Goal: Task Accomplishment & Management: Use online tool/utility

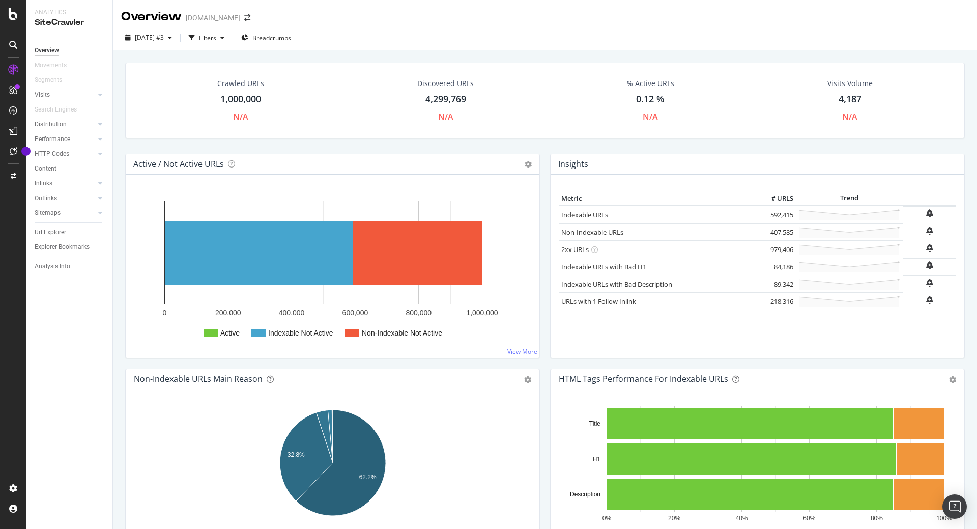
click at [597, 95] on div "% Active URLs 0.12 % N/A" at bounding box center [651, 100] width 200 height 54
click at [224, 37] on icon "button" at bounding box center [222, 38] width 4 height 6
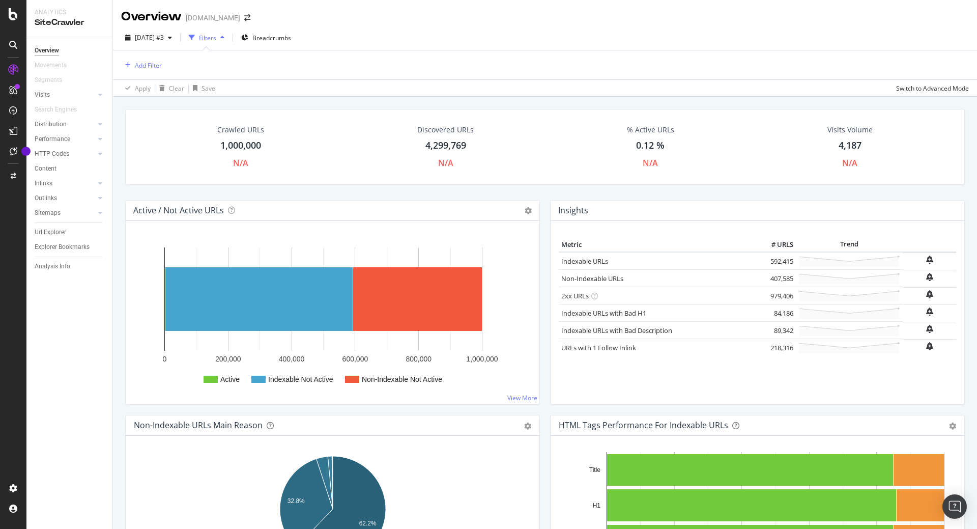
click at [224, 39] on icon "button" at bounding box center [222, 38] width 4 height 6
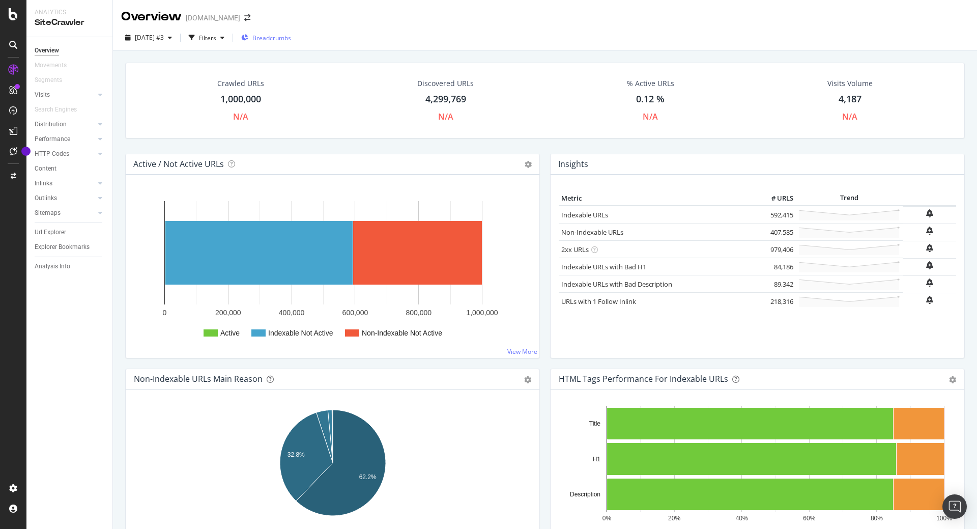
click at [284, 34] on span "Breadcrumbs" at bounding box center [271, 38] width 39 height 9
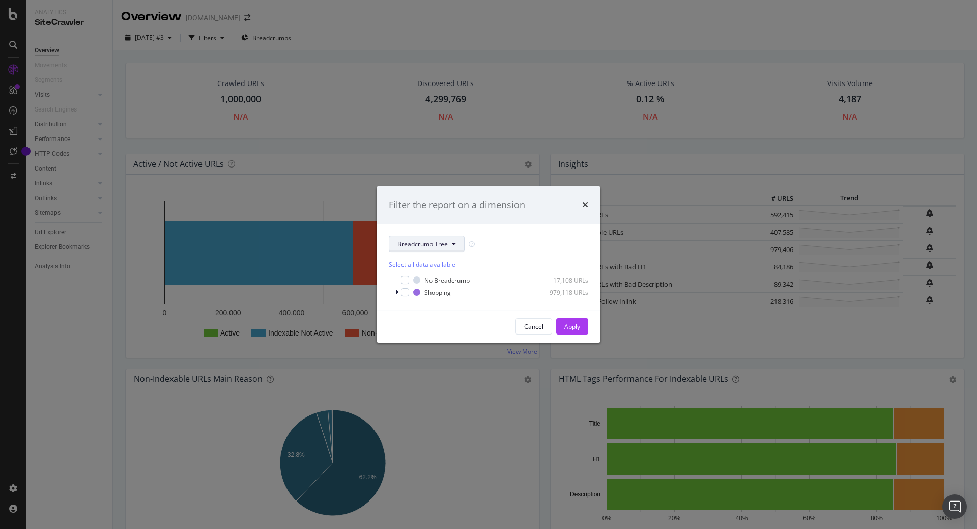
click at [404, 242] on span "Breadcrumb Tree" at bounding box center [422, 244] width 50 height 9
click at [580, 205] on div "Filter the report on a dimension" at bounding box center [488, 204] width 199 height 13
click at [584, 205] on icon "times" at bounding box center [585, 204] width 6 height 8
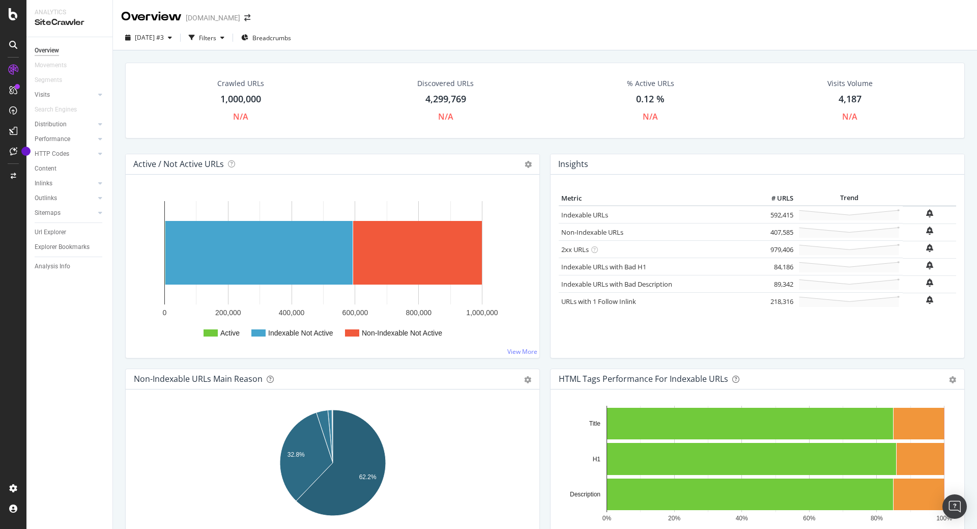
click at [408, 35] on div "2025 Oct. 2nd #3 Filters Breadcrumbs" at bounding box center [545, 40] width 864 height 20
click at [265, 142] on div "Crawled URLs 1,000,000 N/A Discovered URLs 4,299,769 N/A % Active URLs 0.12 % N…" at bounding box center [545, 108] width 850 height 91
click at [216, 39] on div "Filters" at bounding box center [207, 38] width 17 height 9
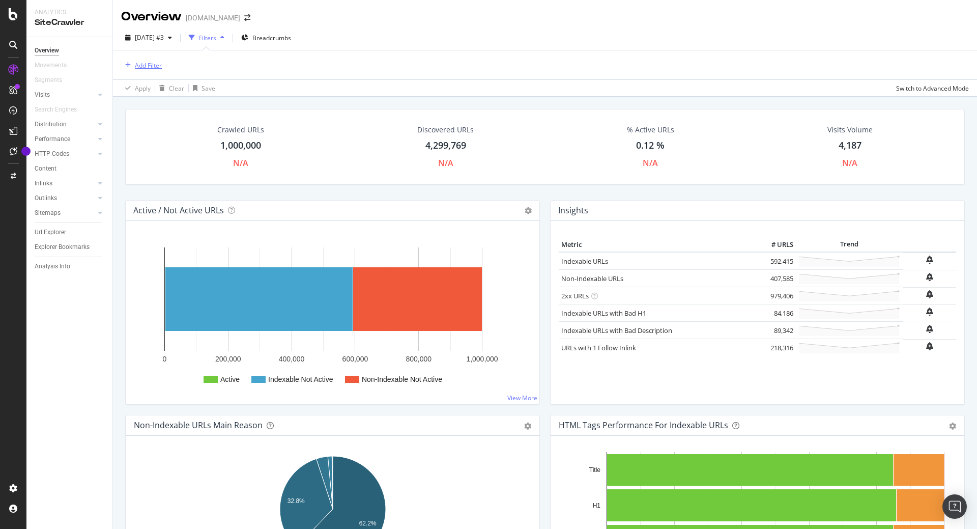
click at [153, 61] on div "Add Filter" at bounding box center [141, 65] width 41 height 11
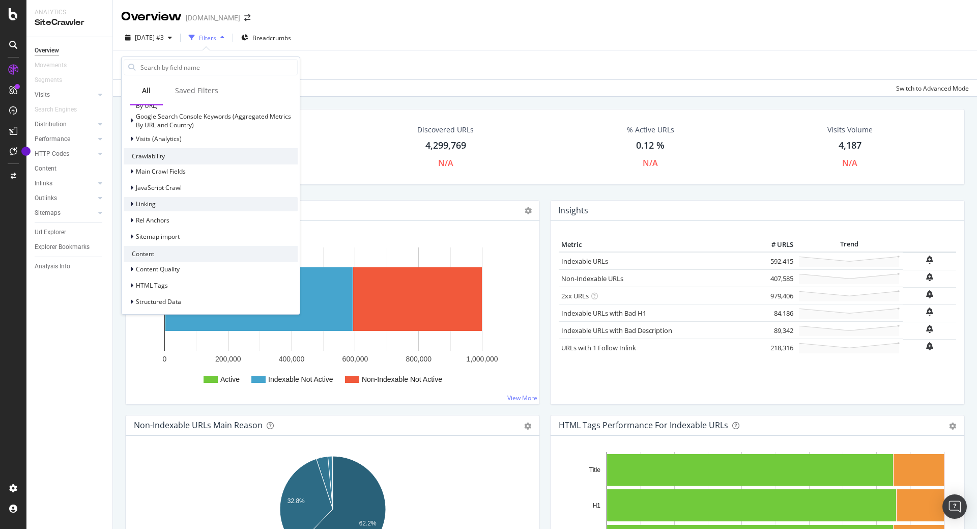
scroll to position [210, 0]
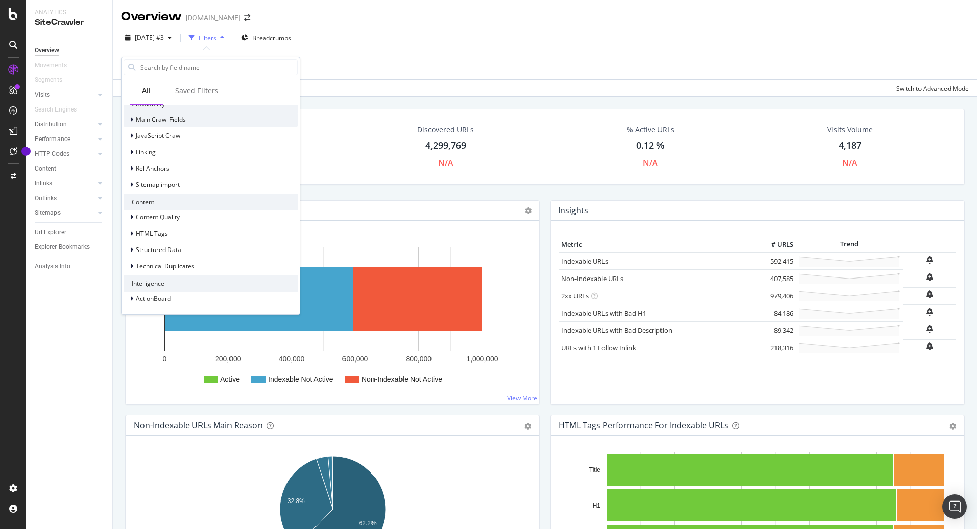
click at [132, 120] on icon at bounding box center [131, 120] width 3 height 6
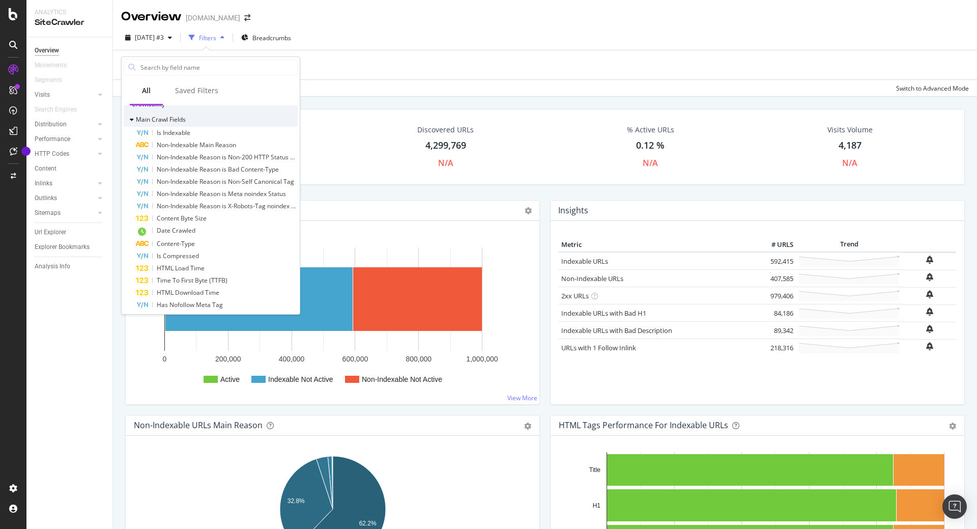
click at [132, 120] on icon at bounding box center [132, 120] width 4 height 6
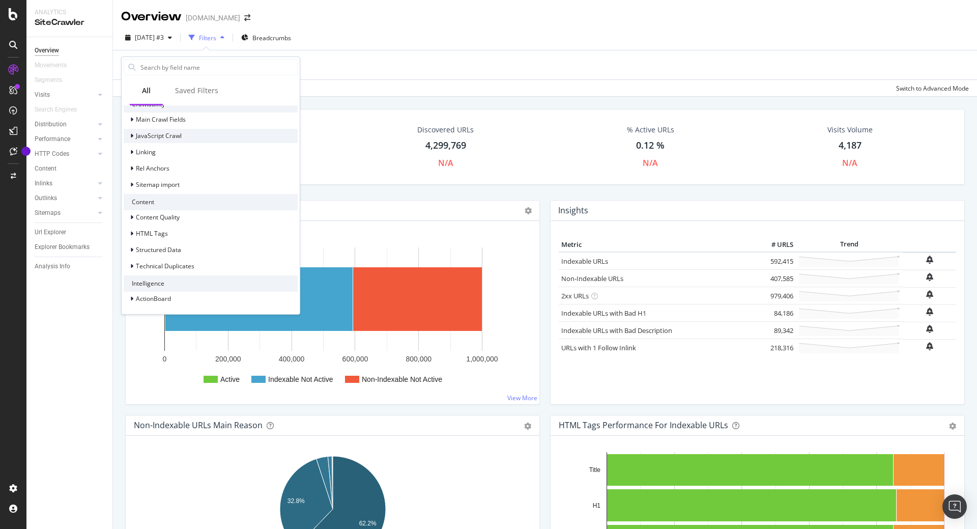
click at [133, 136] on icon at bounding box center [131, 136] width 3 height 6
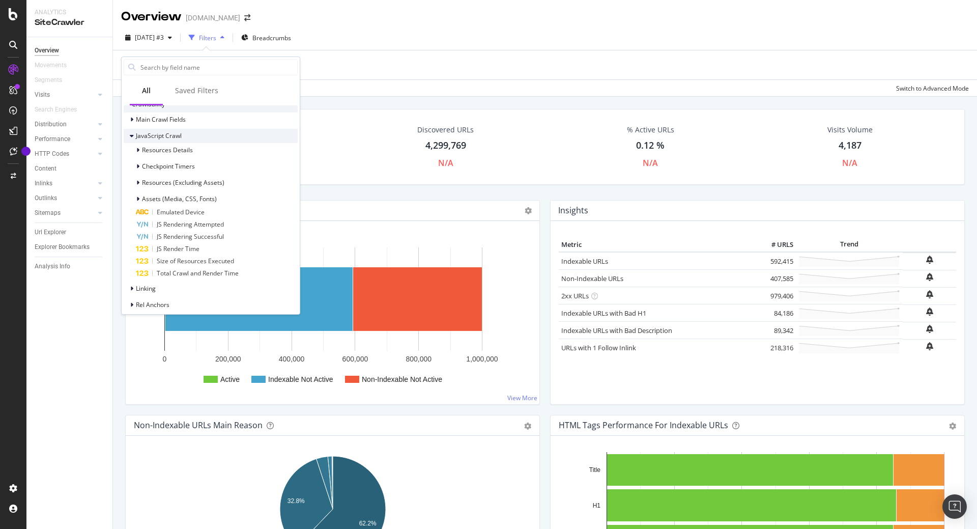
click at [133, 136] on icon at bounding box center [132, 136] width 4 height 6
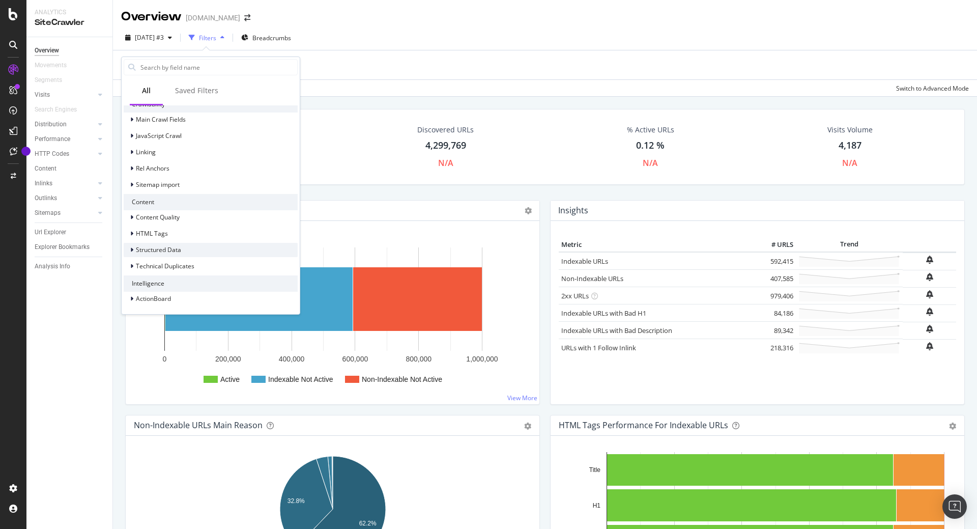
click at [130, 252] on div at bounding box center [133, 250] width 6 height 10
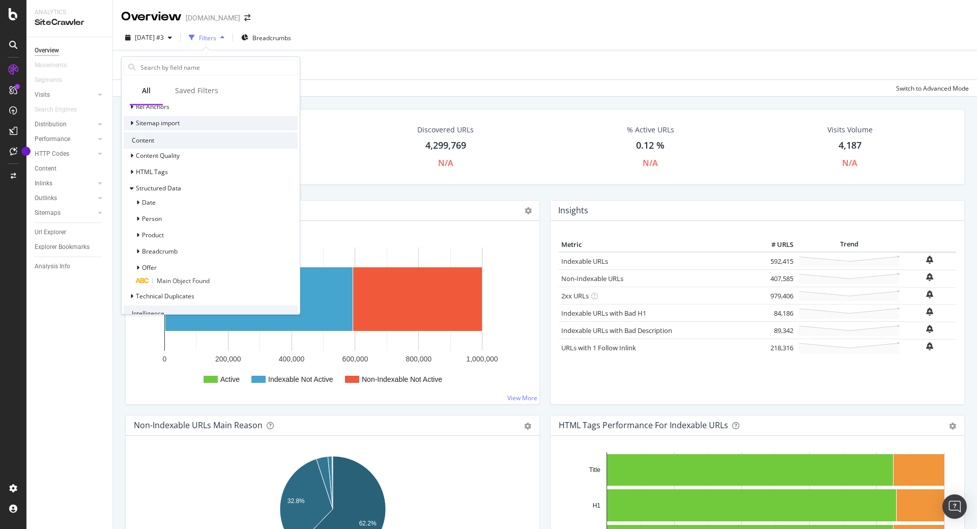
scroll to position [302, 0]
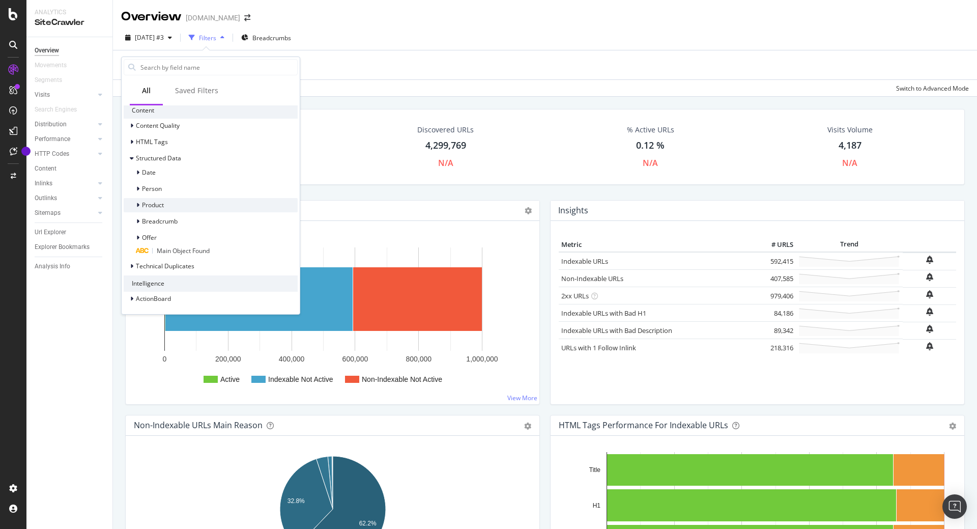
click at [138, 203] on icon at bounding box center [137, 205] width 3 height 6
click at [138, 203] on icon at bounding box center [138, 205] width 4 height 6
click at [137, 217] on div at bounding box center [139, 221] width 6 height 10
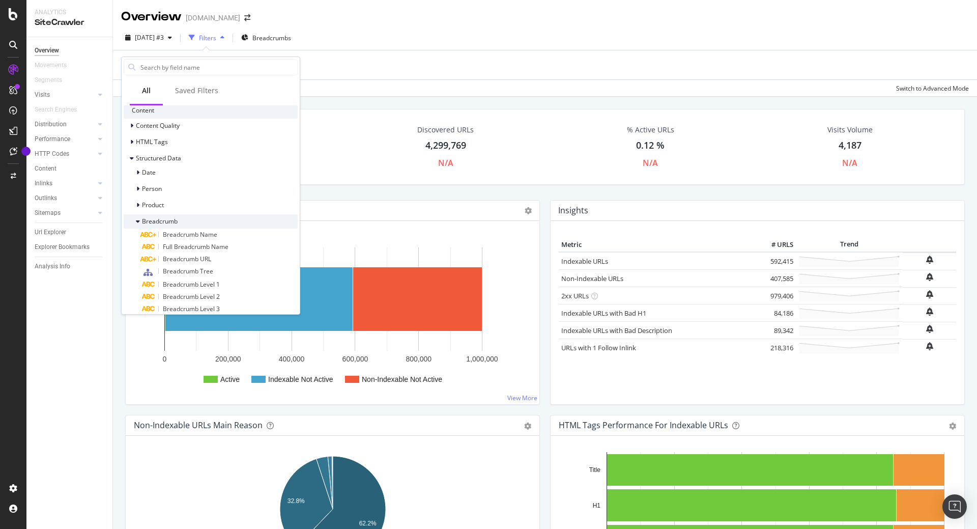
click at [137, 217] on div at bounding box center [139, 221] width 6 height 10
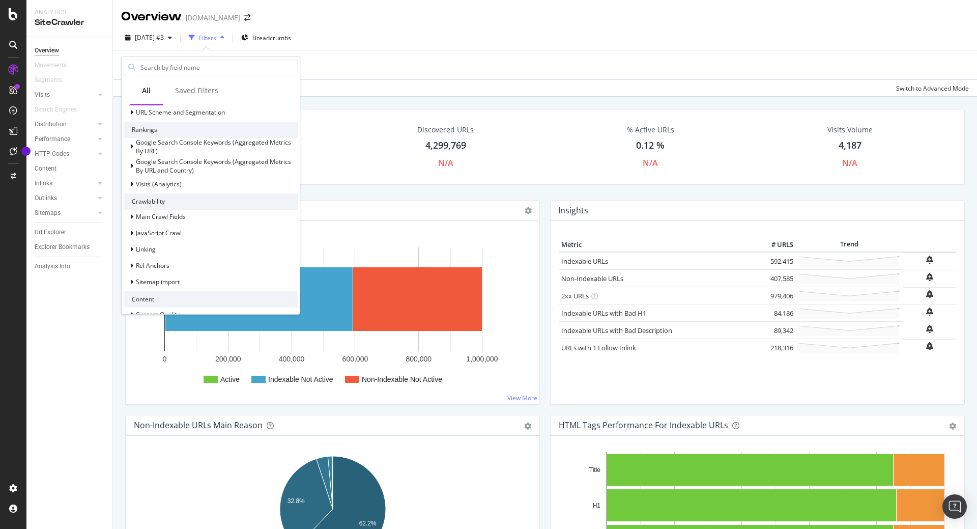
scroll to position [0, 0]
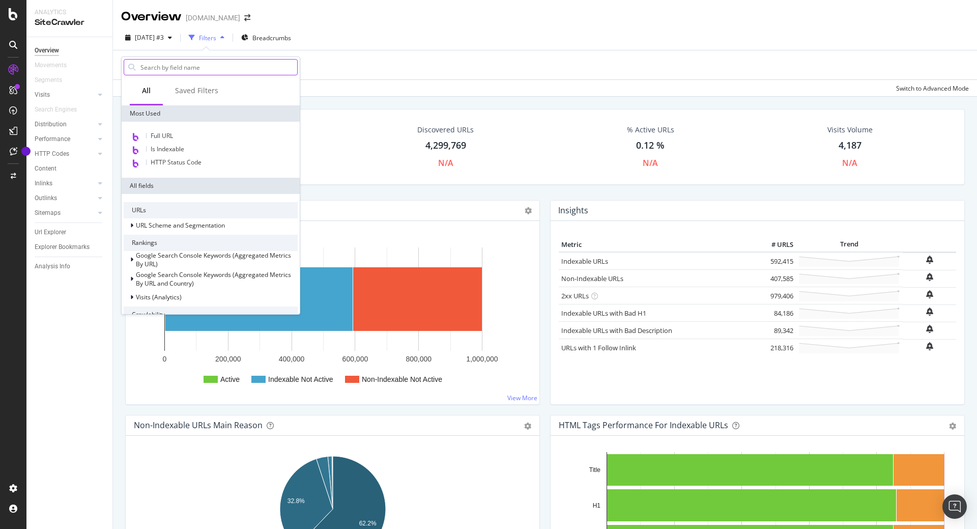
click at [183, 63] on input "text" at bounding box center [218, 67] width 158 height 15
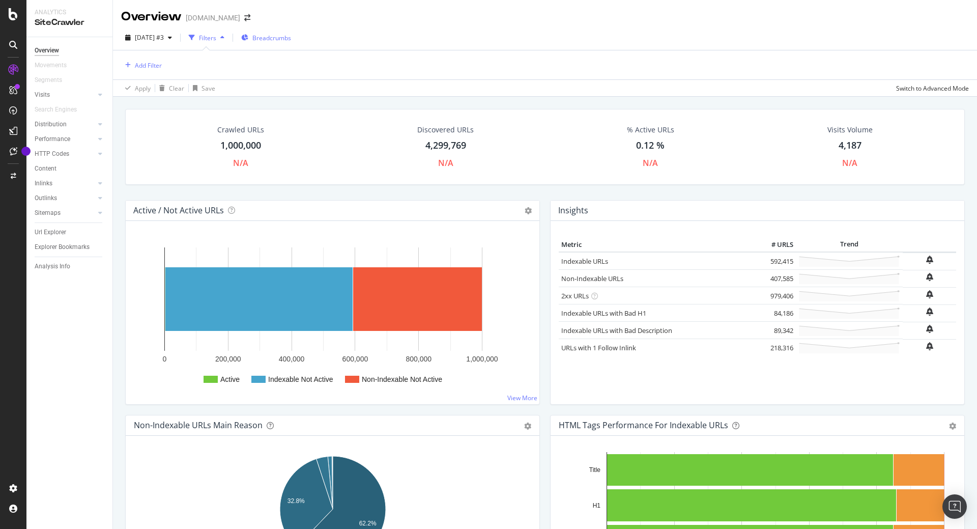
click at [280, 40] on span "Breadcrumbs" at bounding box center [271, 38] width 39 height 9
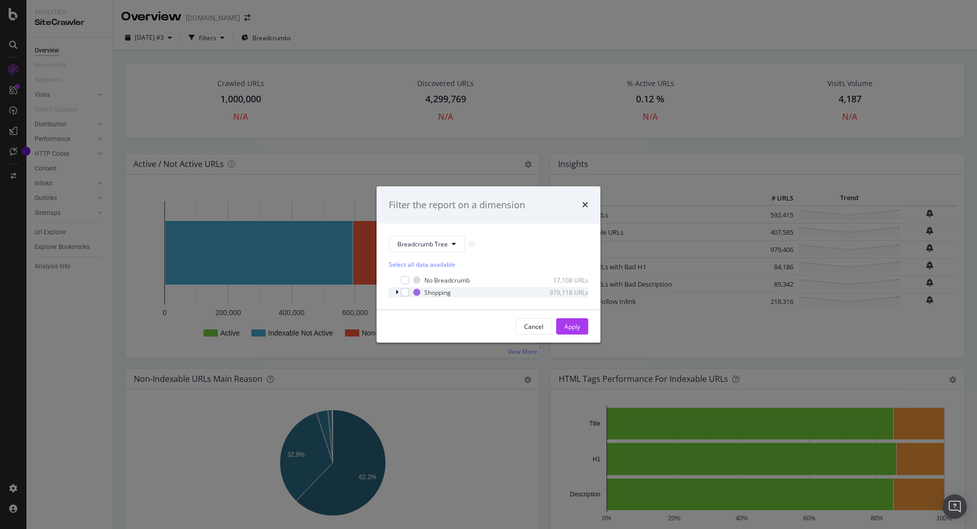
click at [397, 292] on icon "modal" at bounding box center [396, 292] width 3 height 6
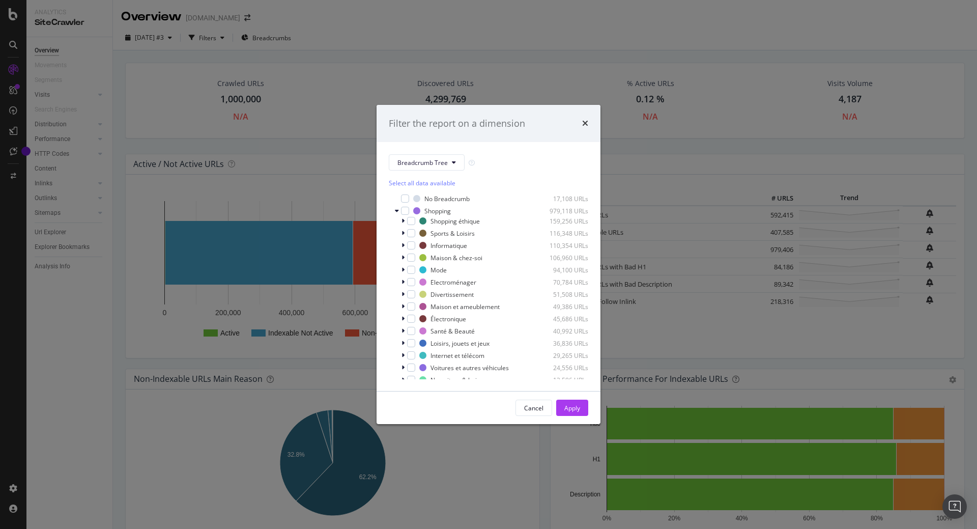
scroll to position [31, 0]
click at [422, 377] on span "Show 15 more" at bounding box center [416, 374] width 38 height 9
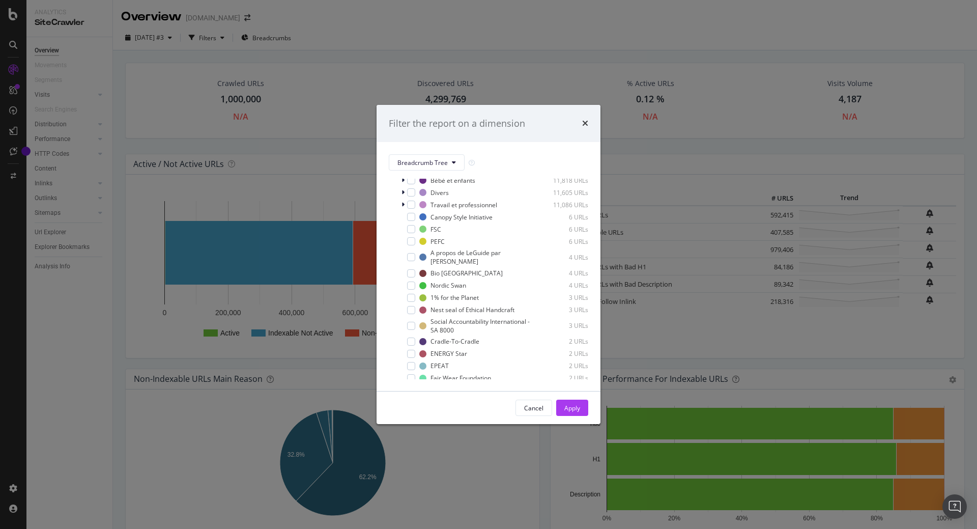
scroll to position [221, 0]
click at [55, 441] on div "Filter the report on a dimension Breadcrumb Tree Select all data available No B…" at bounding box center [488, 264] width 977 height 529
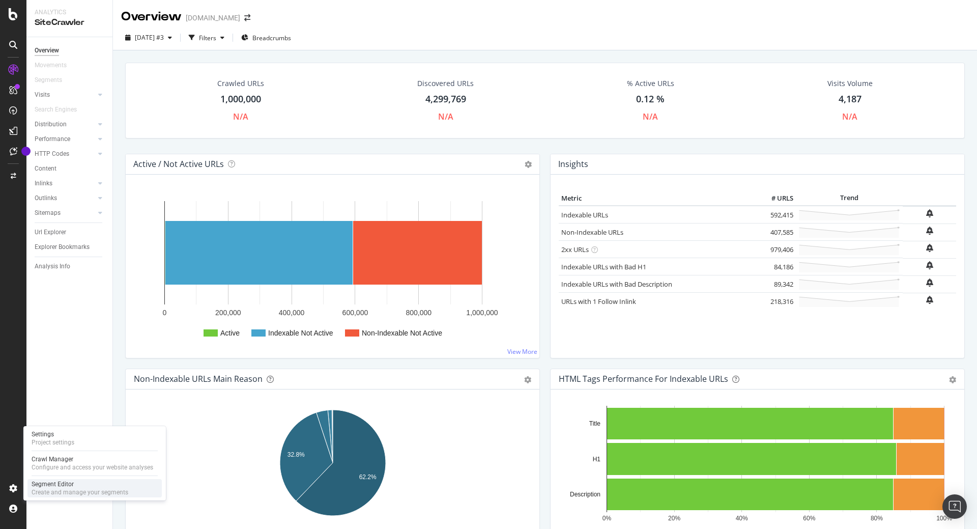
click at [50, 484] on div "Segment Editor" at bounding box center [80, 484] width 97 height 8
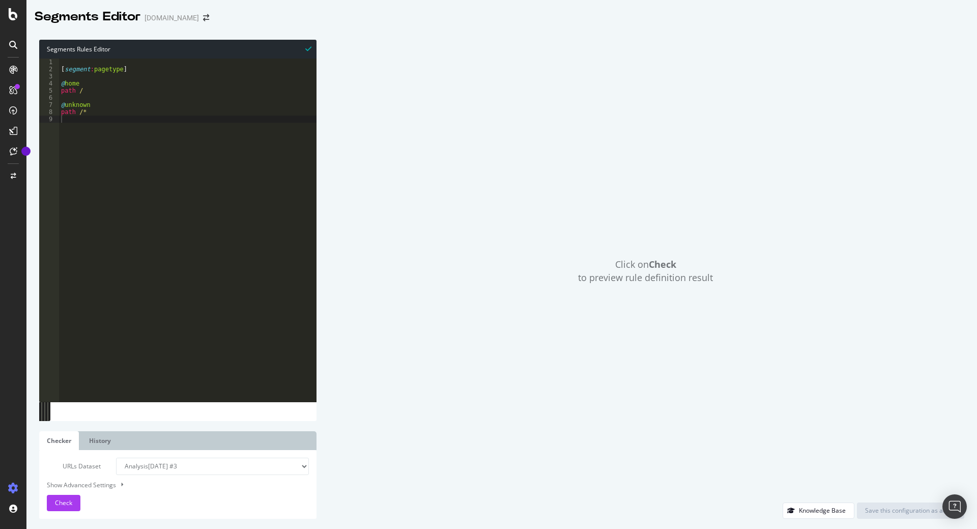
click at [133, 196] on div "[ segment : pagetype ] @ home path / @ unknown path /*" at bounding box center [187, 237] width 257 height 357
click at [93, 98] on div "[ segment : pagetype ] @ home path / @ unknown path /*" at bounding box center [187, 237] width 257 height 357
type textarea "#"
type textarea "@CategoryPages"
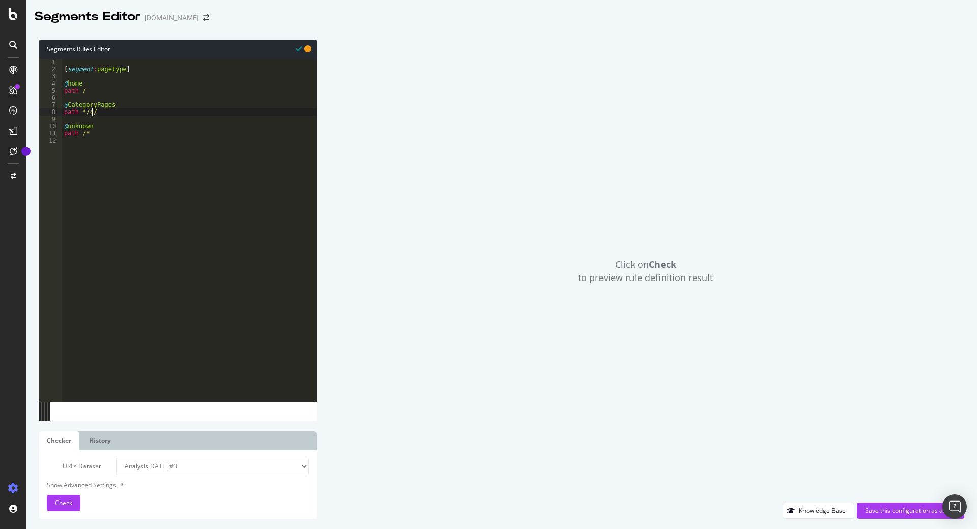
scroll to position [0, 2]
type textarea "path */c/*"
click at [107, 189] on div "[ segment : pagetype ] @ home path / @ CategoryPages path */c/* @ unknown path …" at bounding box center [189, 237] width 254 height 357
type textarea "[segment:univers]"
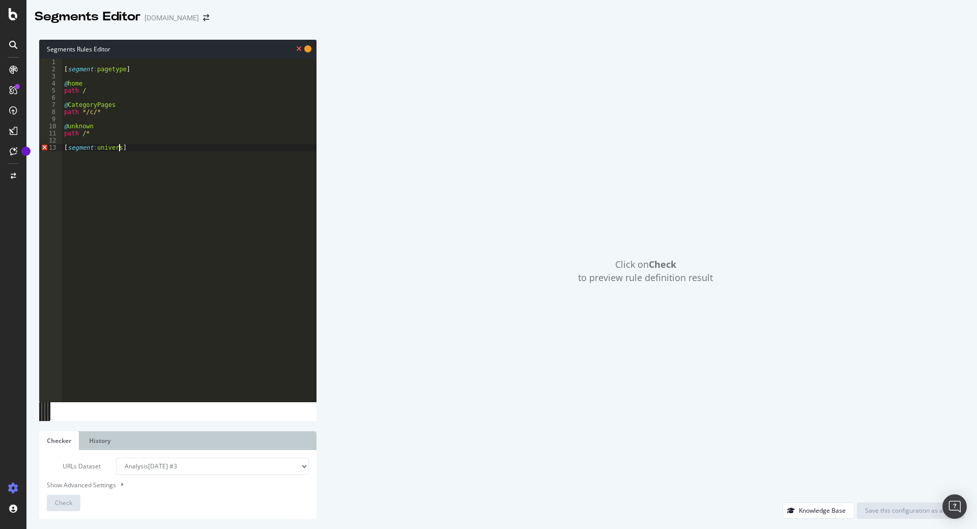
scroll to position [0, 0]
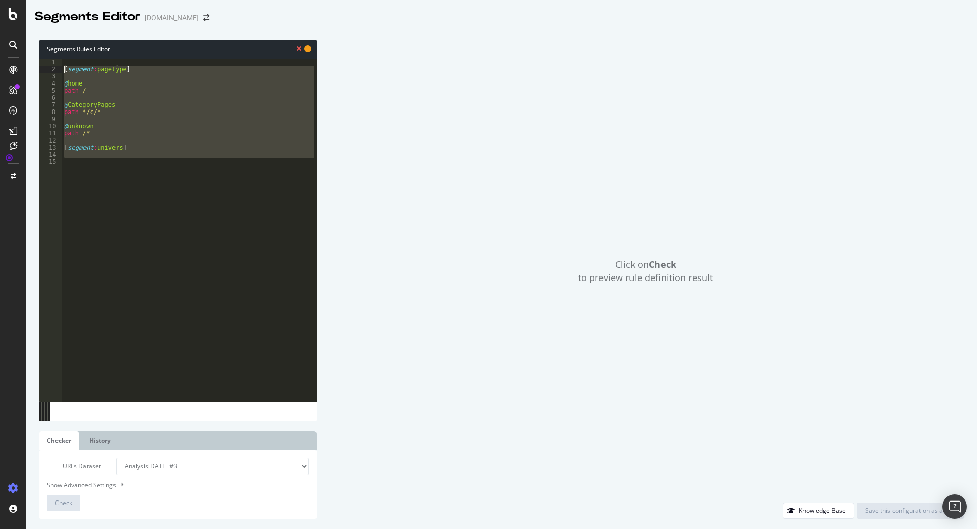
drag, startPoint x: 155, startPoint y: 175, endPoint x: 55, endPoint y: 70, distance: 144.7
click at [55, 70] on div "1 2 3 4 5 6 7 8 9 10 11 12 13 14 15 [ segment : pagetype ] @ home path / @ Cate…" at bounding box center [177, 230] width 277 height 343
type textarea "[segment:pagetype]"
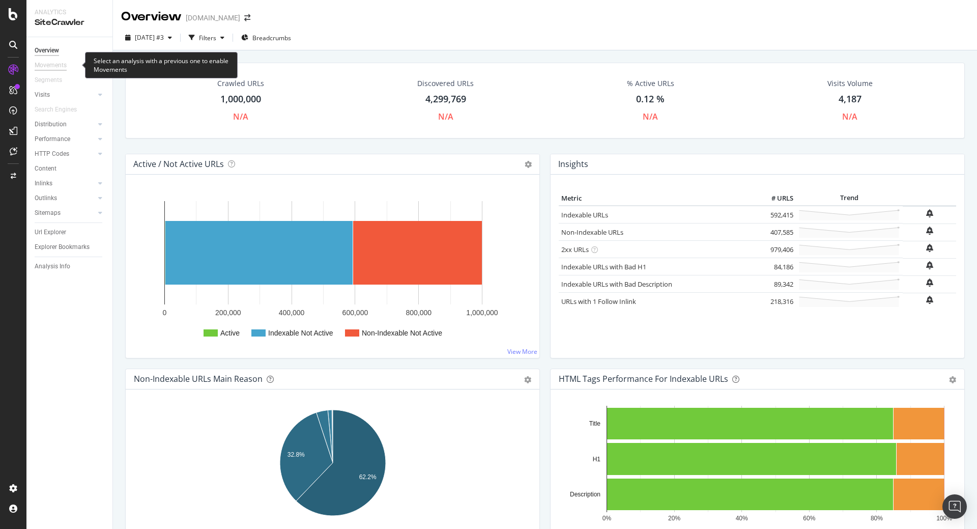
click at [54, 67] on div "Movements" at bounding box center [51, 65] width 32 height 11
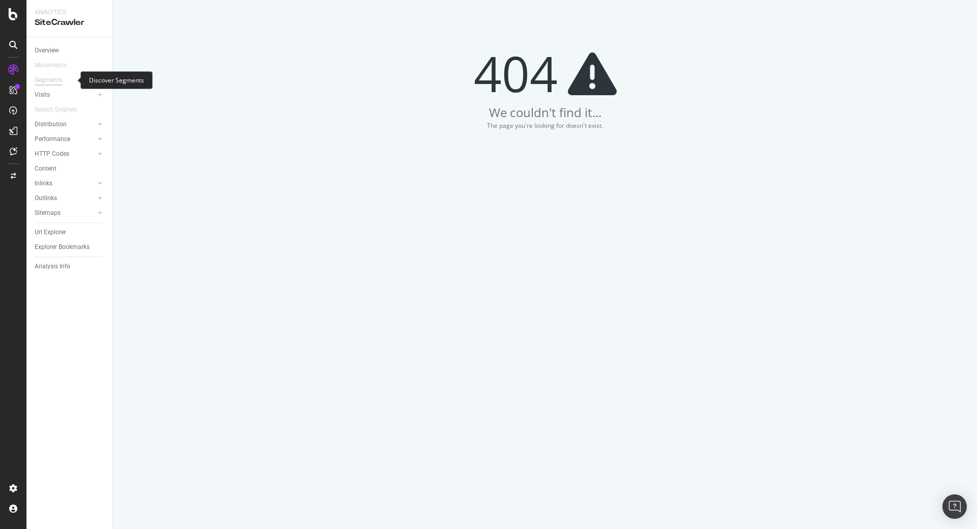
click at [52, 82] on div "Segments" at bounding box center [48, 80] width 27 height 11
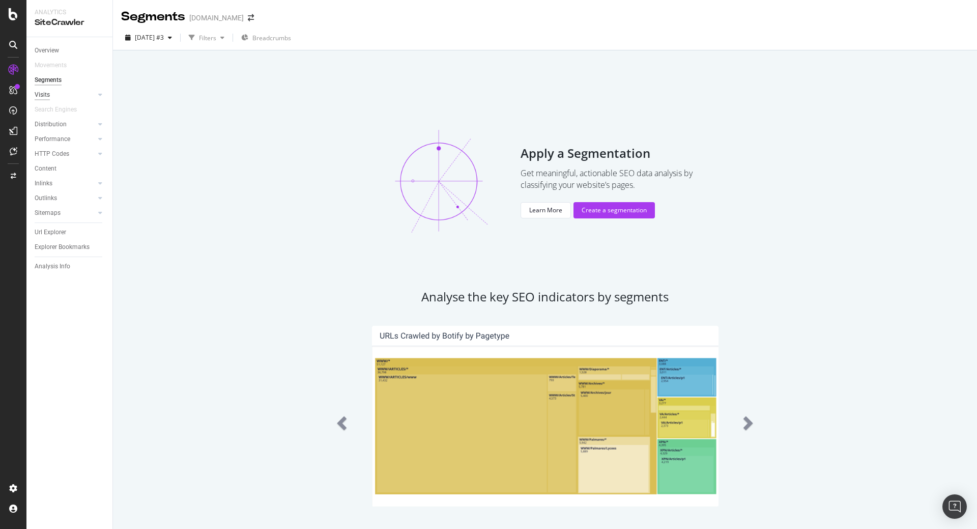
click at [42, 95] on div "Visits" at bounding box center [42, 95] width 15 height 11
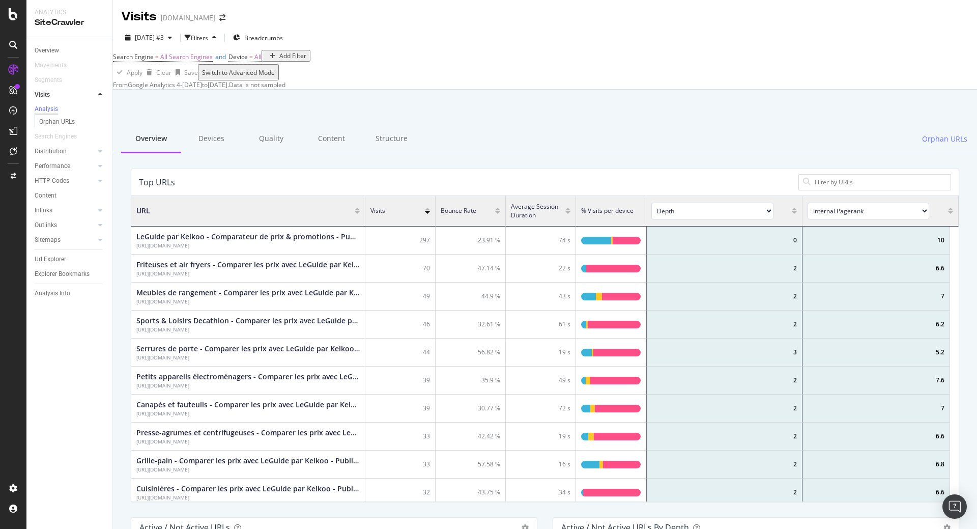
scroll to position [305, 827]
click at [863, 219] on select "Internal Pagerank Is Indexable Non-Indexable Reason is Non-Self Canonical Tag N…" at bounding box center [868, 211] width 122 height 17
click at [651, 203] on select "Depth Is Indexable Non-Indexable Reason is Non-Self Canonical Tag No. of Words …" at bounding box center [712, 211] width 122 height 17
click at [719, 187] on div "Top URLs" at bounding box center [466, 182] width 654 height 10
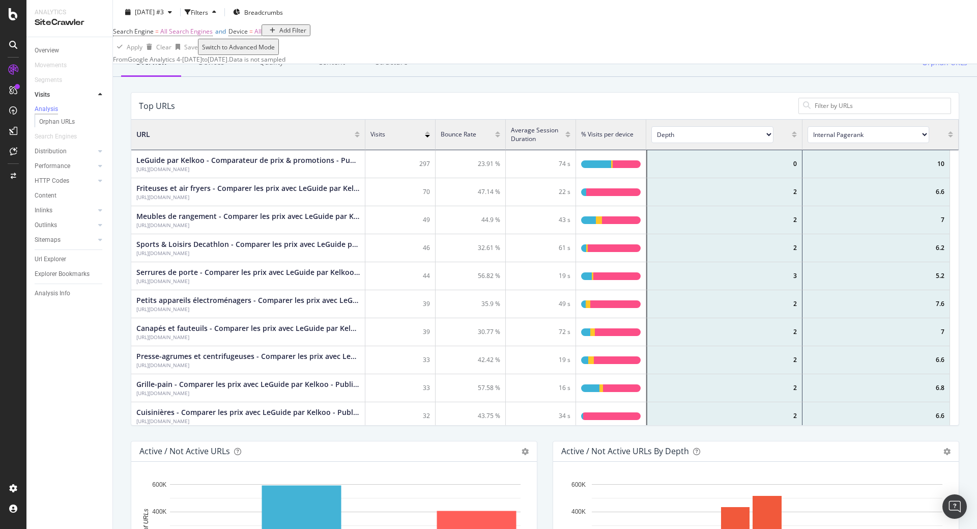
scroll to position [52, 0]
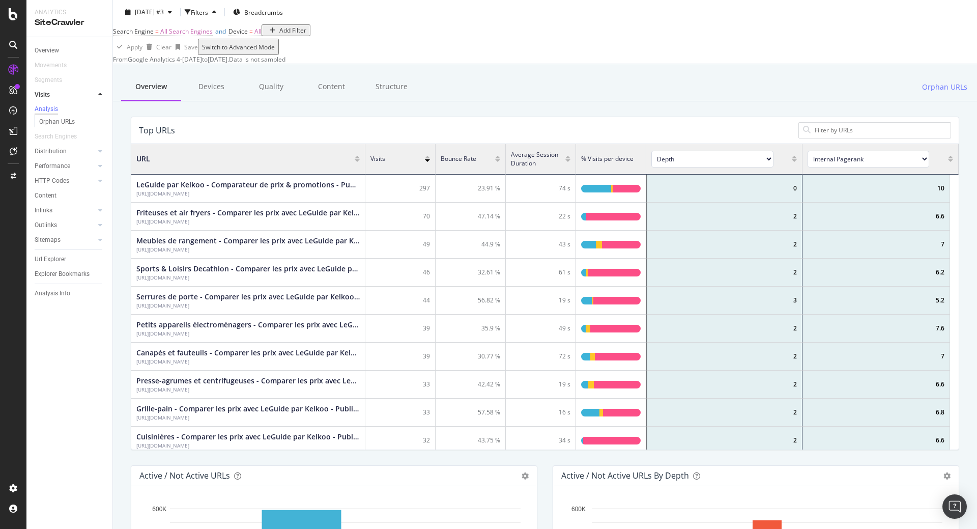
click at [729, 230] on div "2" at bounding box center [724, 217] width 156 height 28
click at [163, 217] on div "Friteuses et air fryers - Comparer les prix avec LeGuide par Kelkoo - Publicité" at bounding box center [247, 212] width 223 height 10
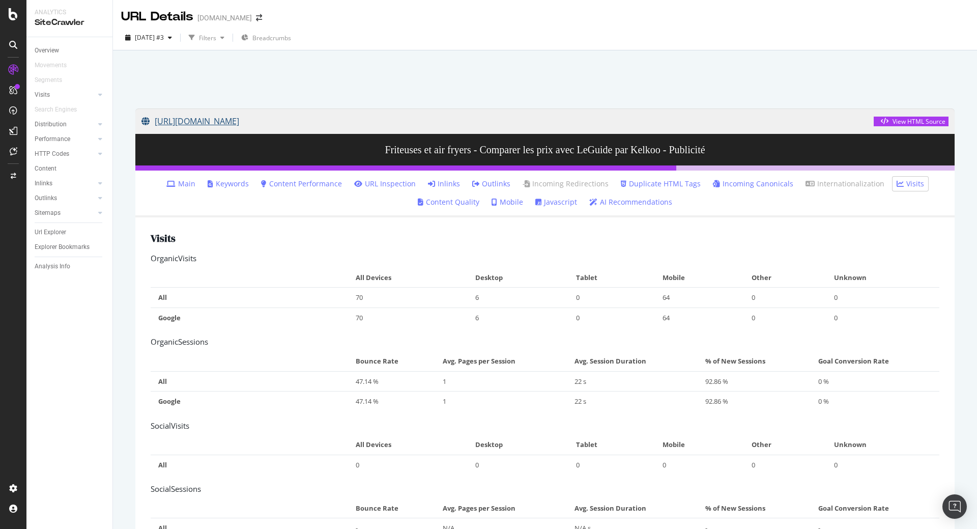
click at [305, 123] on link "https://www.leguide.com/c/electromenager/petits-appareils-electromenagers/frite…" at bounding box center [507, 120] width 732 height 25
click at [14, 44] on icon at bounding box center [13, 45] width 8 height 8
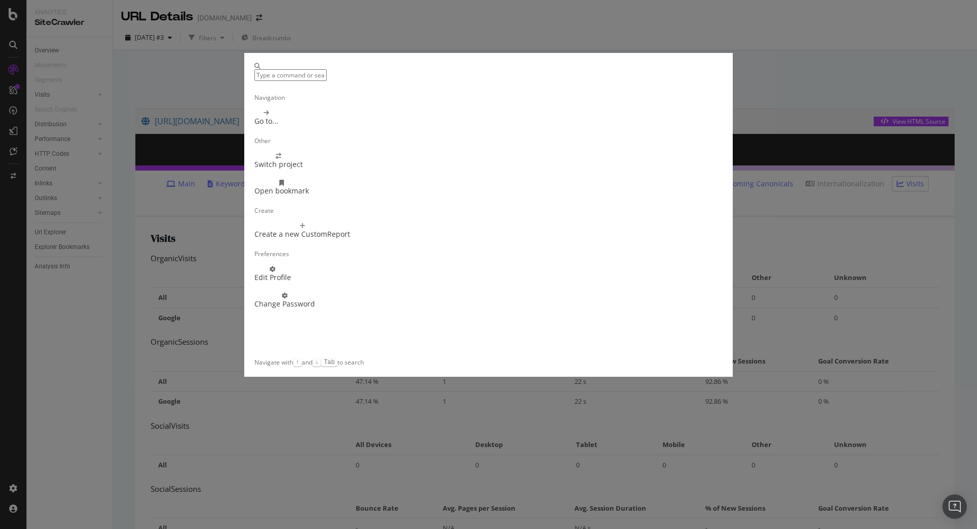
click at [177, 80] on div "Navigation Go to... Other Switch project Open bookmark Create Create a new Cust…" at bounding box center [488, 264] width 977 height 529
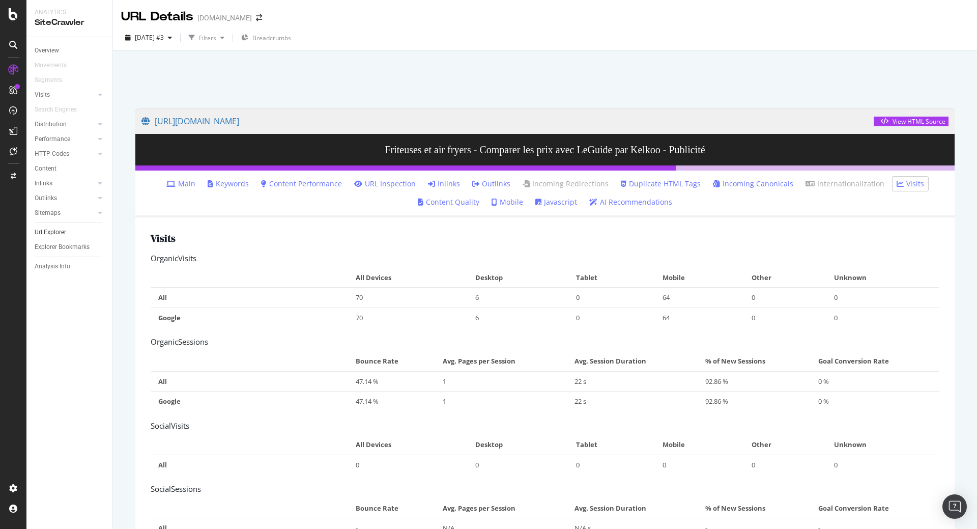
click at [70, 233] on link "Url Explorer" at bounding box center [70, 232] width 71 height 11
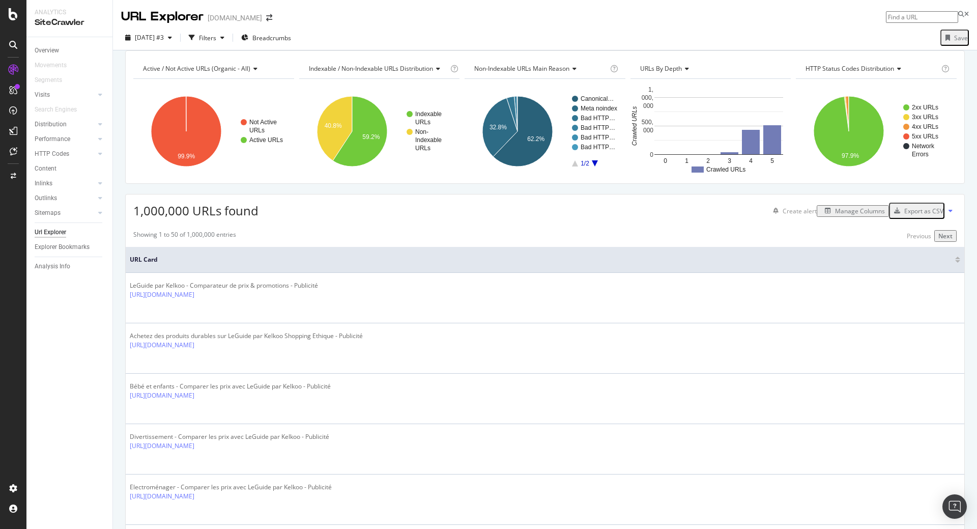
click at [895, 18] on input at bounding box center [922, 17] width 72 height 12
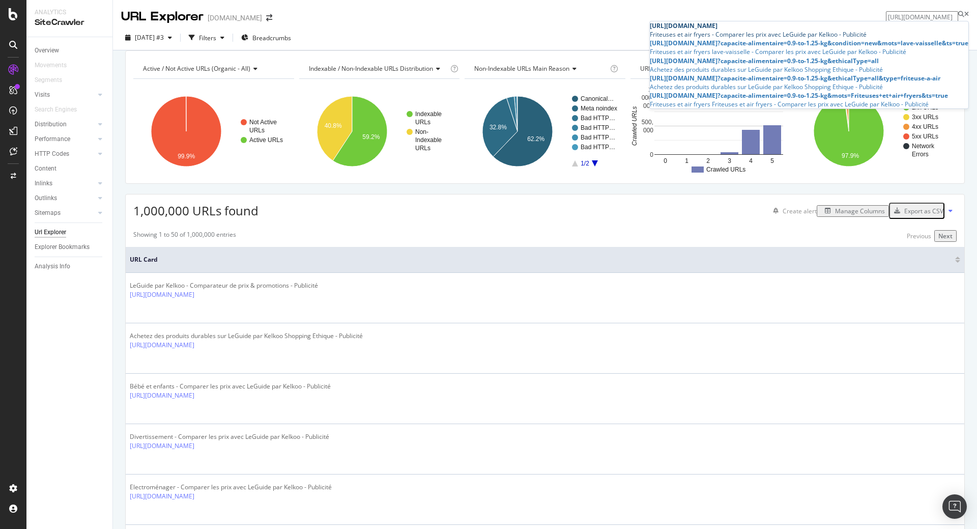
type input "https://www.leguide.com/c/electromenager/petits-appareils-electromenagers/frite…"
click at [717, 30] on span "https://www.leguide.com/c/electromenager/petits-appareils-electromenagers/frite…" at bounding box center [684, 25] width 68 height 9
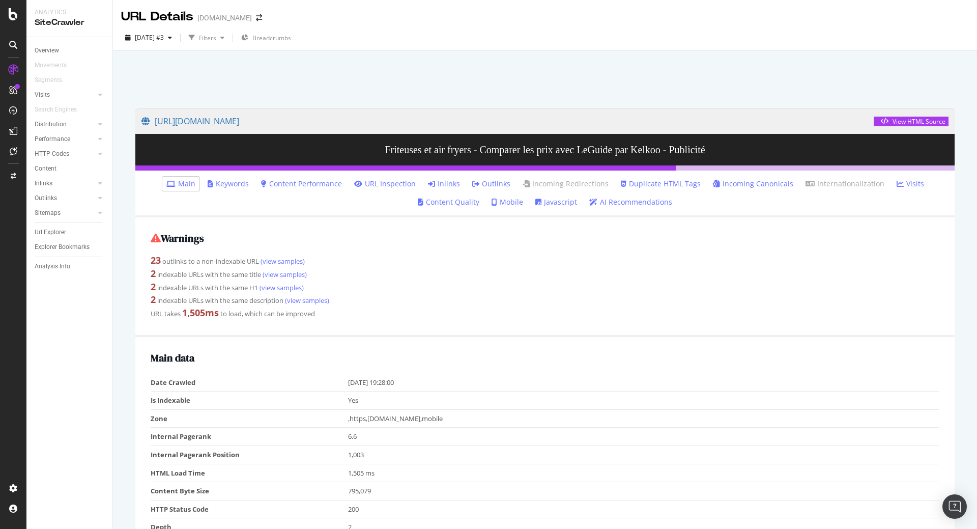
click at [450, 185] on link "Inlinks" at bounding box center [444, 184] width 32 height 10
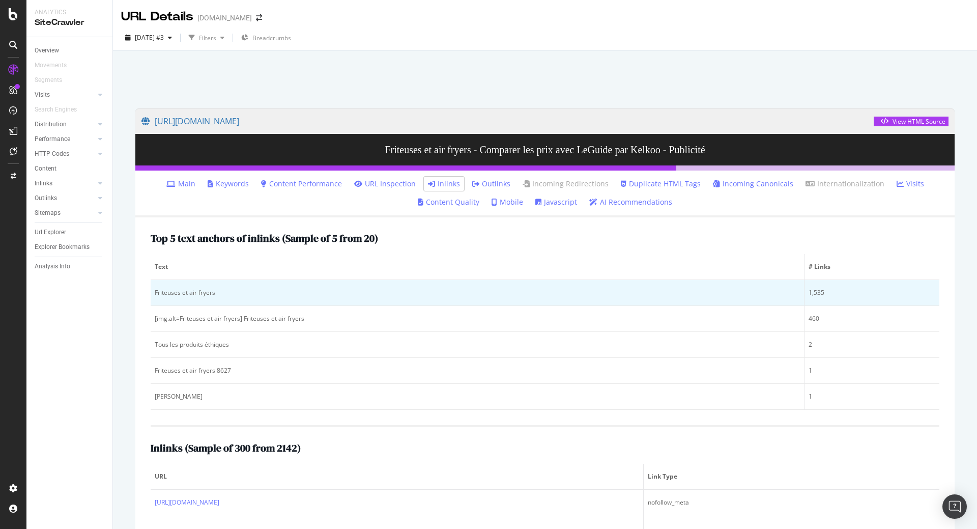
click at [220, 293] on div "Friteuses et air fryers" at bounding box center [477, 292] width 645 height 9
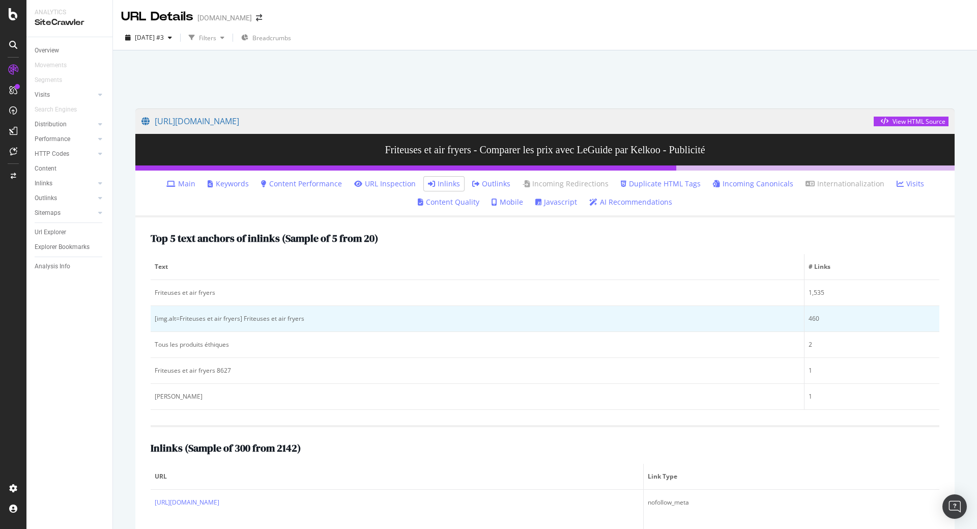
click at [201, 323] on div "[img.alt=Friteuses et air fryers] Friteuses et air fryers" at bounding box center [477, 318] width 645 height 9
click at [201, 322] on div "[img.alt=Friteuses et air fryers] Friteuses et air fryers" at bounding box center [477, 318] width 645 height 9
click at [434, 327] on td "[img.alt=Friteuses et air fryers] Friteuses et air fryers" at bounding box center [478, 319] width 654 height 26
click at [163, 319] on div "[img.alt=Friteuses et air fryers] Friteuses et air fryers" at bounding box center [477, 318] width 645 height 9
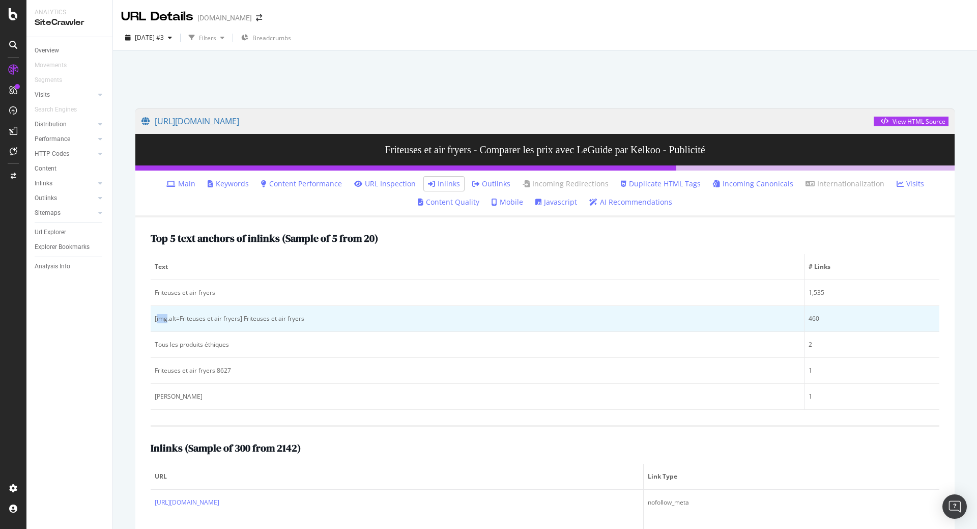
click at [163, 319] on div "[img.alt=Friteuses et air fryers] Friteuses et air fryers" at bounding box center [477, 318] width 645 height 9
click at [252, 320] on div "[img.alt=Friteuses et air fryers] Friteuses et air fryers" at bounding box center [477, 318] width 645 height 9
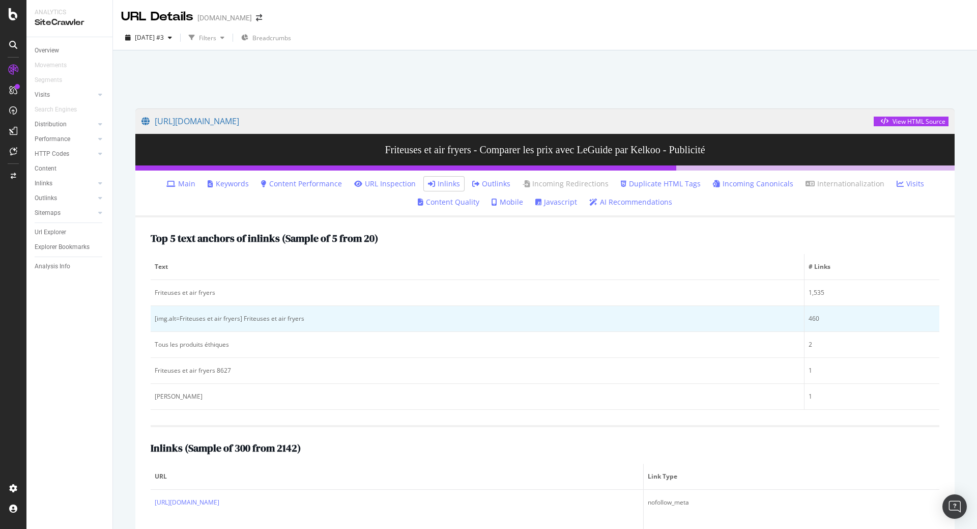
click at [336, 317] on div "[img.alt=Friteuses et air fryers] Friteuses et air fryers" at bounding box center [477, 318] width 645 height 9
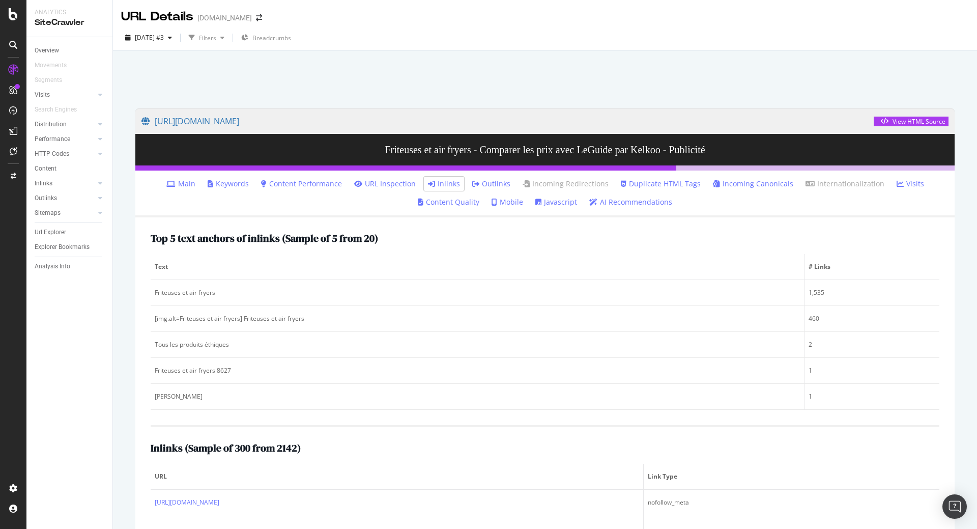
click at [400, 85] on div at bounding box center [545, 76] width 840 height 43
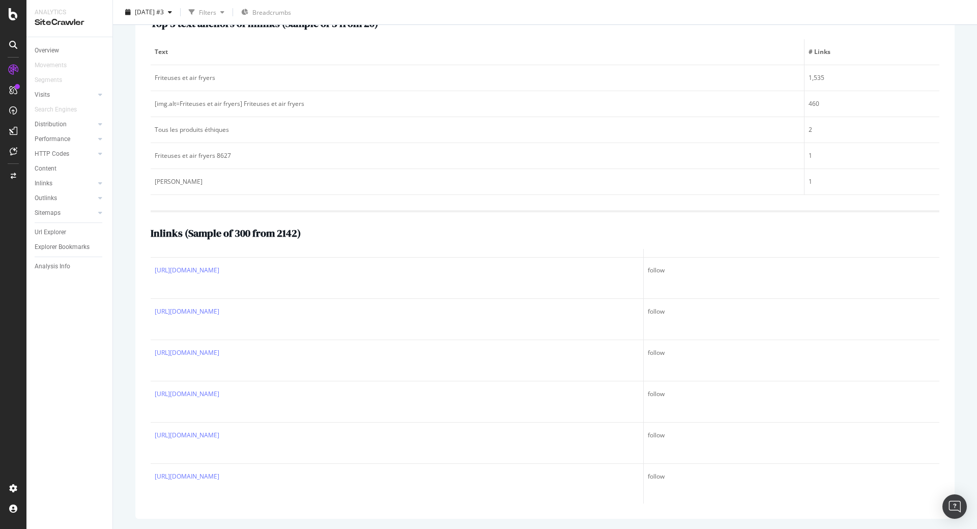
scroll to position [8014, 0]
click at [130, 388] on div "https://www.leguide.com/c/electromenager/petits-appareils-electromenagers/frite…" at bounding box center [545, 205] width 840 height 645
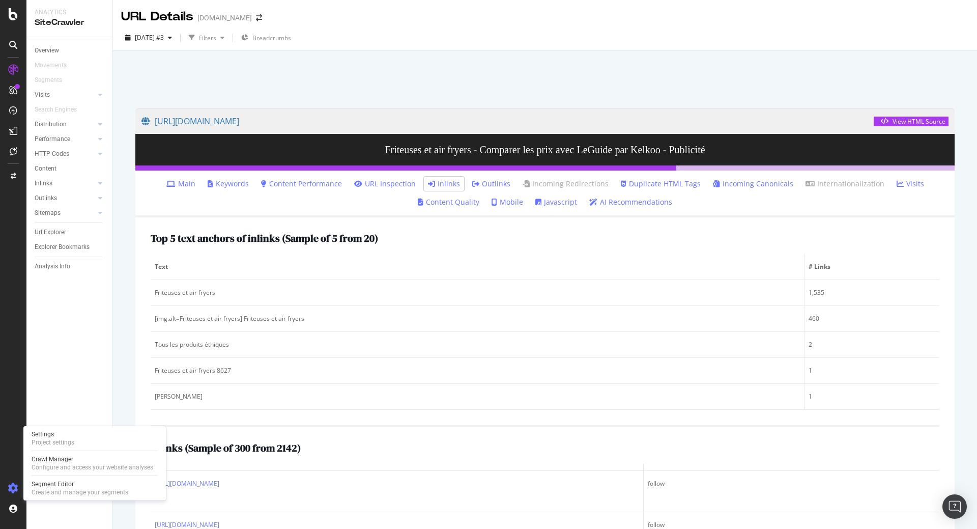
click at [12, 486] on icon at bounding box center [13, 488] width 10 height 10
click at [53, 438] on div "Settings Project settings" at bounding box center [53, 438] width 43 height 16
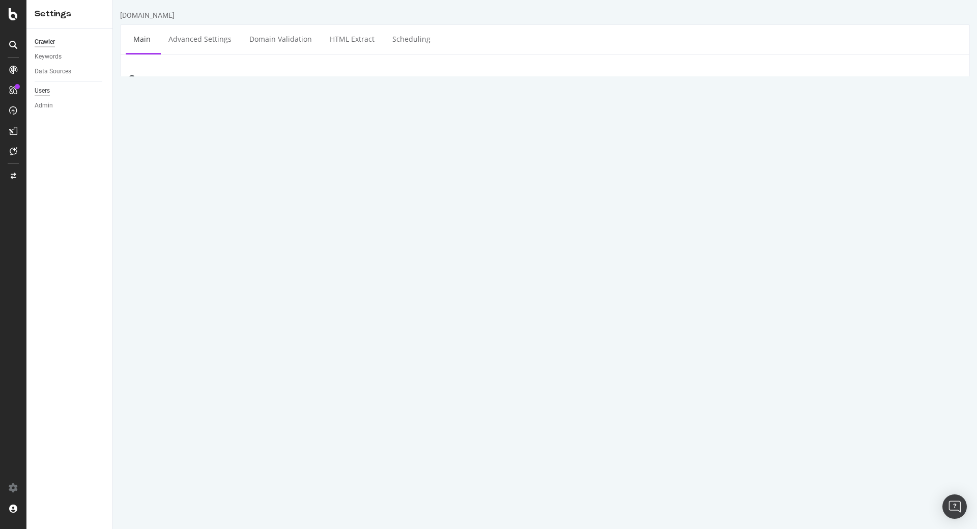
click at [45, 89] on div "Users" at bounding box center [42, 90] width 15 height 11
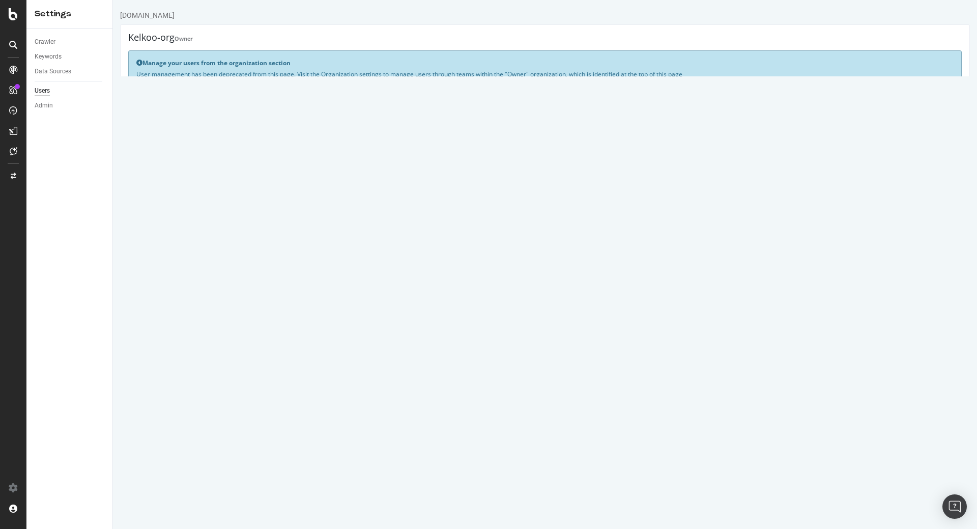
click at [170, 84] on link "Manage Organization" at bounding box center [167, 85] width 62 height 9
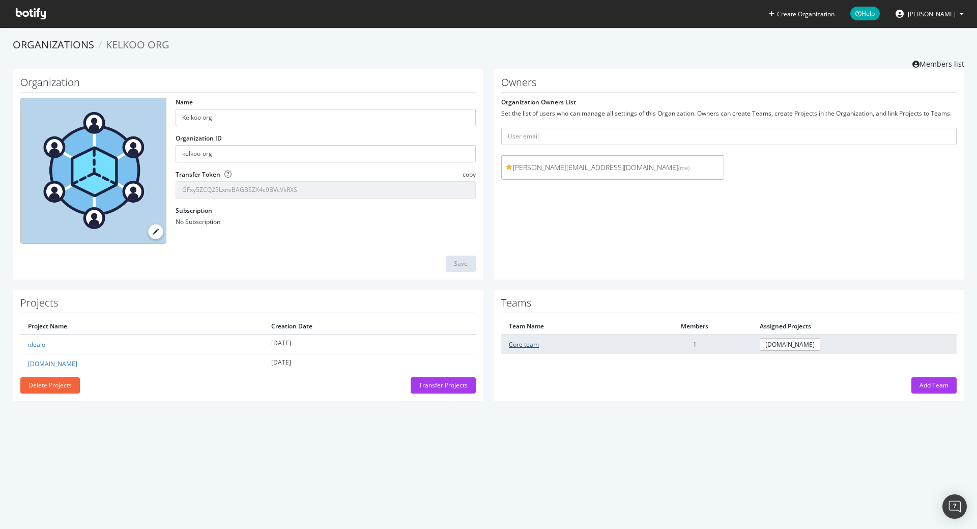
click at [530, 341] on link "Core team" at bounding box center [524, 344] width 30 height 9
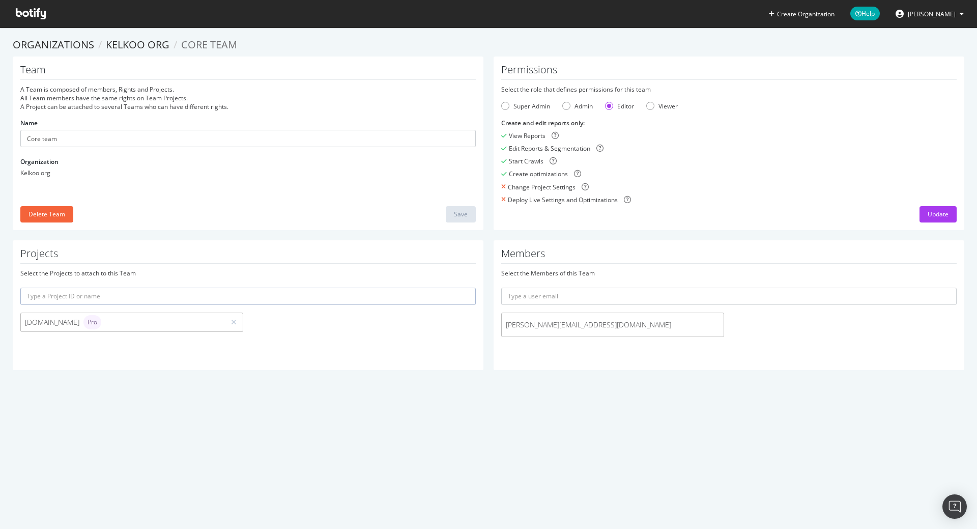
click at [609, 419] on div "Create Organization Help Nicolas Leroy Organizations Kelkoo org Core team Team …" at bounding box center [488, 264] width 977 height 529
click at [555, 298] on input "text" at bounding box center [728, 295] width 455 height 17
click at [30, 15] on icon at bounding box center [31, 13] width 30 height 11
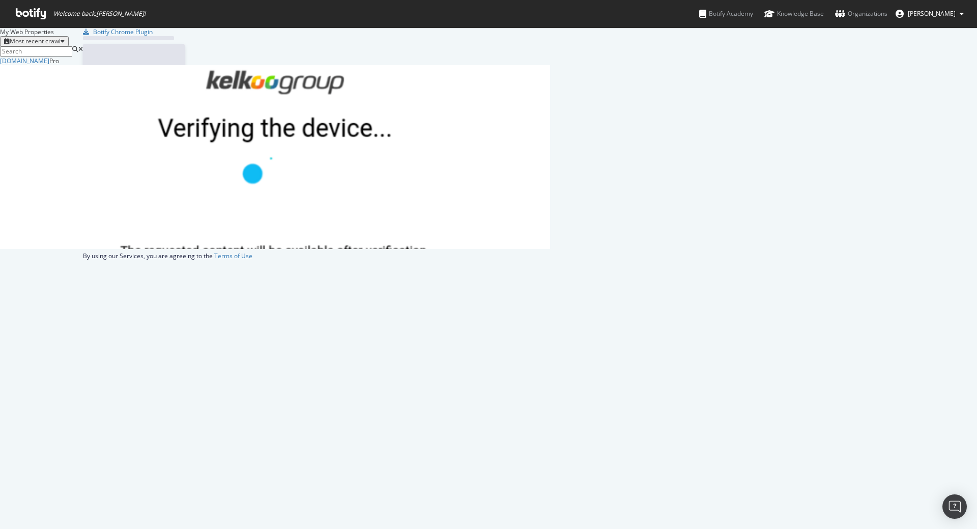
scroll to position [192, 550]
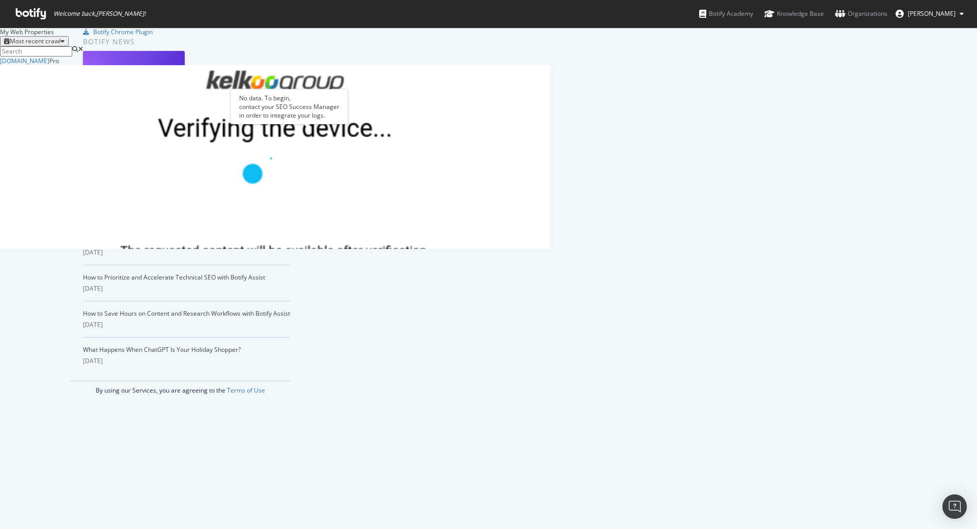
click at [63, 515] on div "Overview" at bounding box center [48, 520] width 32 height 10
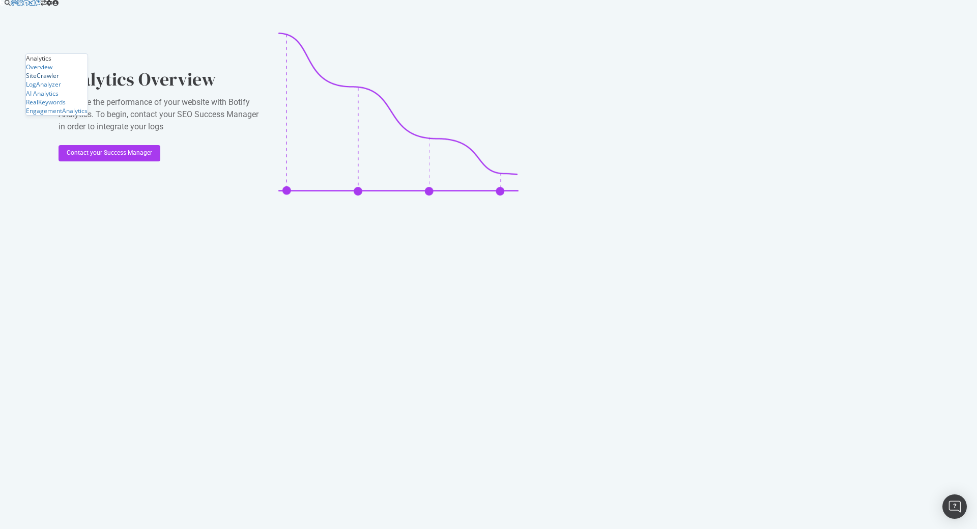
click at [59, 80] on div "SiteCrawler" at bounding box center [42, 75] width 33 height 9
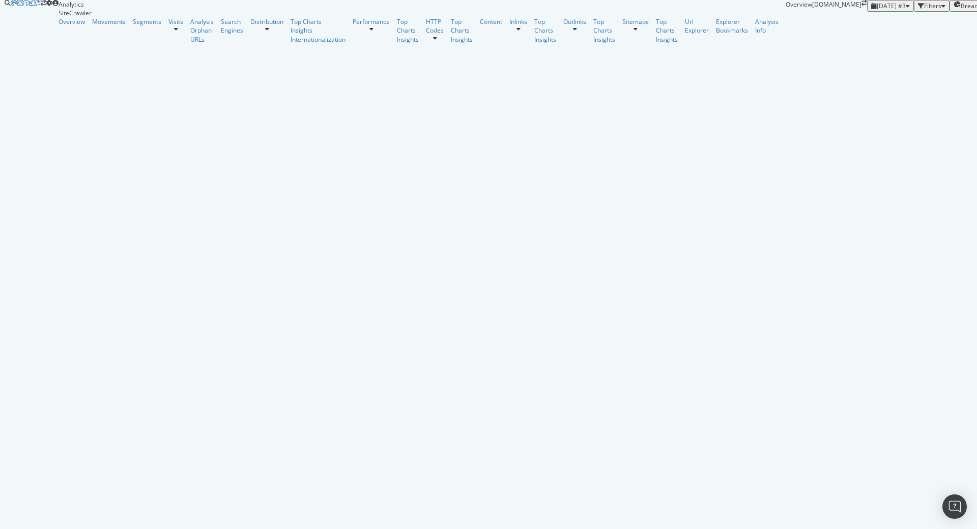
click at [174, 32] on icon at bounding box center [176, 29] width 4 height 6
click at [353, 32] on div at bounding box center [371, 29] width 37 height 6
click at [685, 35] on div "Url Explorer" at bounding box center [697, 25] width 24 height 17
click at [957, 22] on div "Add Filter" at bounding box center [970, 17] width 27 height 9
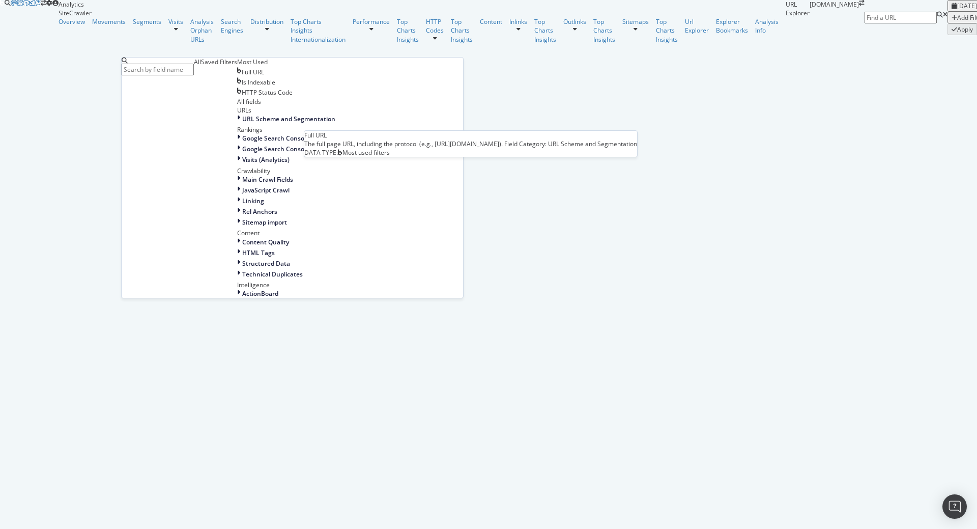
click at [242, 76] on span "Full URL" at bounding box center [253, 72] width 22 height 9
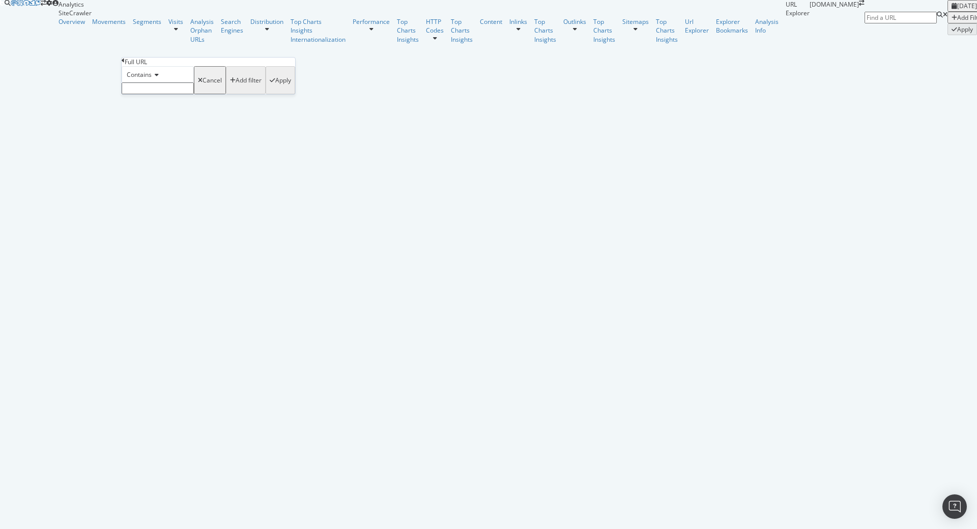
click at [171, 94] on input "text" at bounding box center [158, 88] width 72 height 12
type input "ts="
click at [275, 88] on div "Apply" at bounding box center [283, 83] width 16 height 9
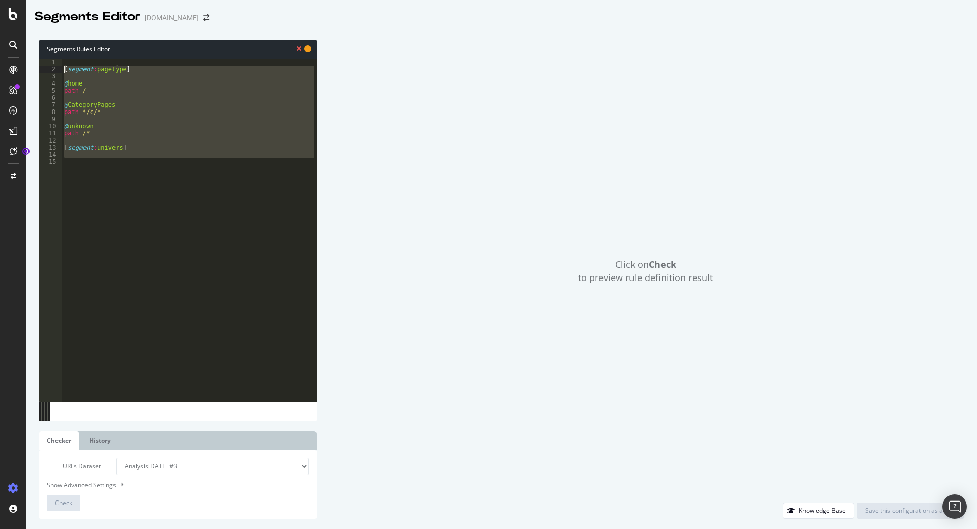
click at [158, 183] on div "[ segment : pagetype ] @ home path / @ CategoryPages path */c/* @ unknown path …" at bounding box center [189, 230] width 254 height 343
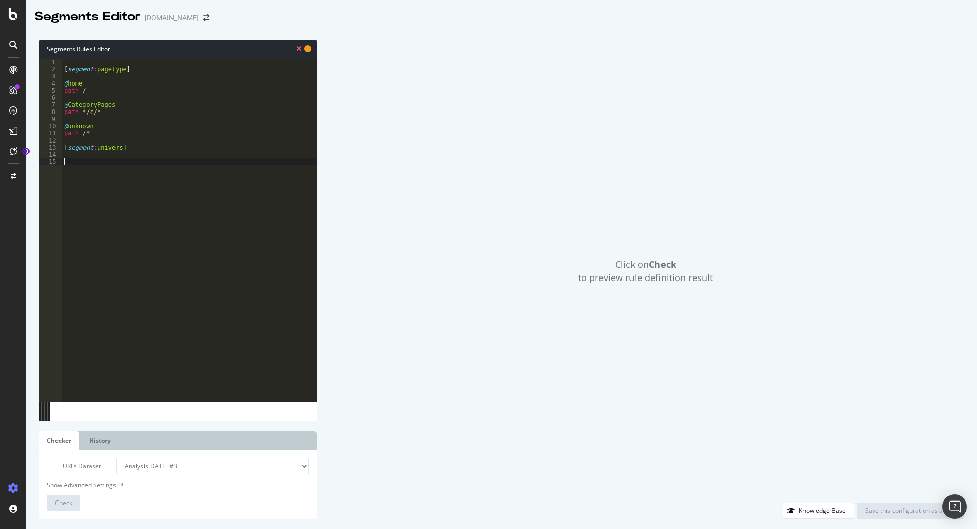
click at [113, 96] on div "[ segment : pagetype ] @ home path / @ CategoryPages path */c/* @ unknown path …" at bounding box center [189, 237] width 254 height 357
type textarea "@ProductPages"
type textarea "path */gtin/*"
click at [181, 139] on div "[ segment : pagetype ] @ home path / @ ProductPages path */gtin/* @ CategoryPag…" at bounding box center [189, 237] width 254 height 357
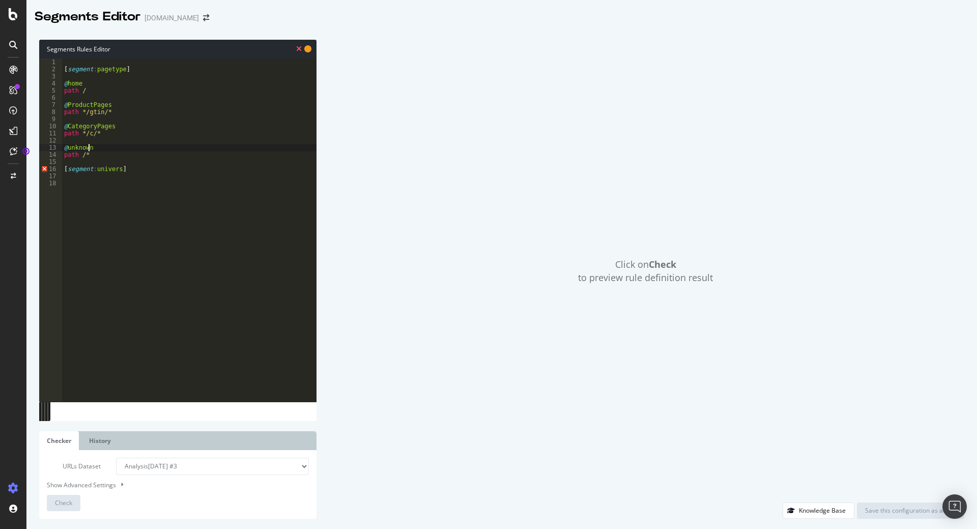
click at [193, 150] on div "[ segment : pagetype ] @ home path / @ ProductPages path */gtin/* @ CategoryPag…" at bounding box center [189, 237] width 254 height 357
type textarea "@unknown"
click at [157, 118] on div "[ segment : pagetype ] @ home path / @ ProductPages path */gtin/* @ CategoryPag…" at bounding box center [189, 237] width 254 height 357
type textarea "@ProductPages"
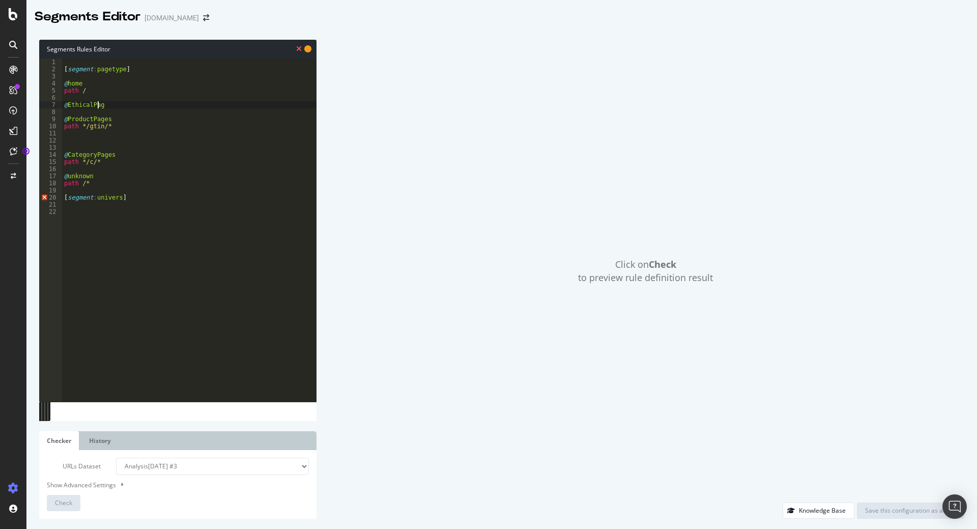
type textarea "@EthicalPages"
paste textarea "/shopping-ethique/"
type textarea "path */shopping-ethique/*"
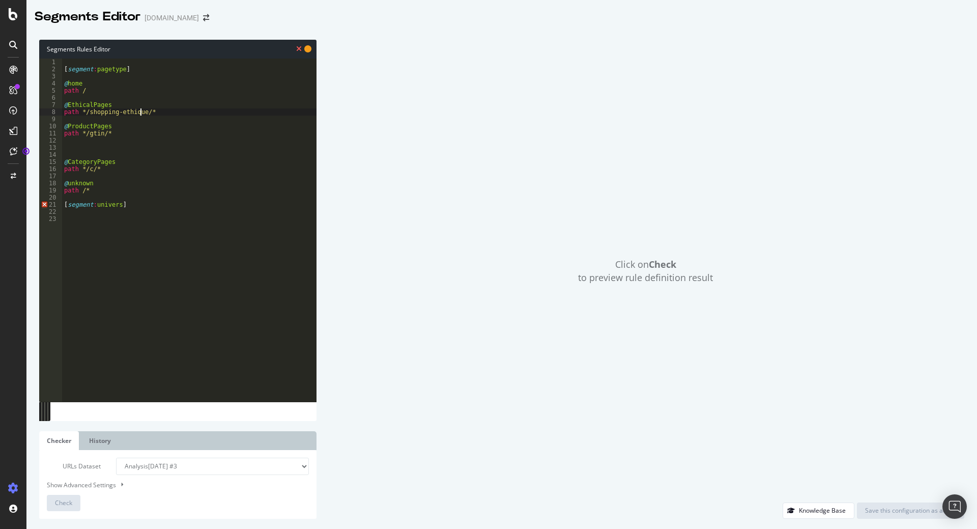
click at [146, 96] on div "[ segment : pagetype ] @ home path / @ EthicalPages path */shopping-ethique/* @…" at bounding box center [189, 237] width 254 height 357
type textarea "€"
type textarea "@SearchResultPages"
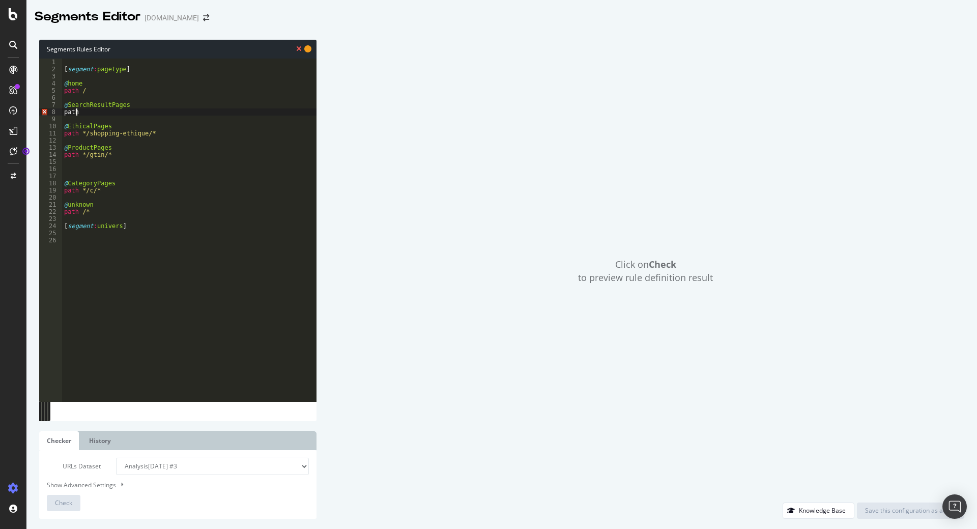
scroll to position [0, 1]
paste textarea "/recherche?"
click at [134, 224] on div "[ segment : pagetype ] @ home path / @ SearchResultPages path /recherche?* @ Et…" at bounding box center [189, 237] width 254 height 357
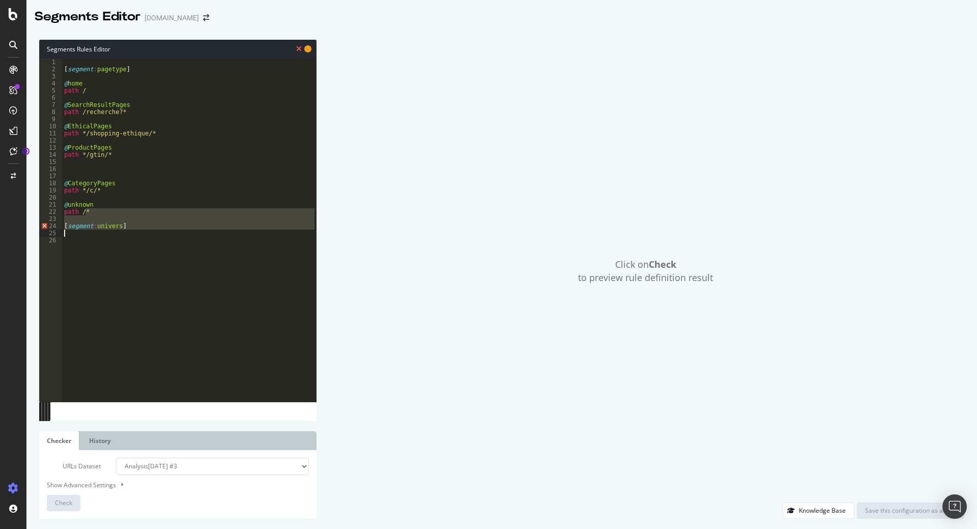
drag, startPoint x: 112, startPoint y: 214, endPoint x: 162, endPoint y: 233, distance: 53.1
click at [162, 233] on div "[ segment : pagetype ] @ home path / @ SearchResultPages path /recherche?* @ Et…" at bounding box center [189, 237] width 254 height 357
type textarea "[segment:univers]"
click at [192, 248] on div "[ segment : pagetype ] @ home path / @ SearchResultPages path /recherche?* @ Et…" at bounding box center [189, 237] width 254 height 357
drag, startPoint x: 137, startPoint y: 222, endPoint x: 179, endPoint y: 229, distance: 41.9
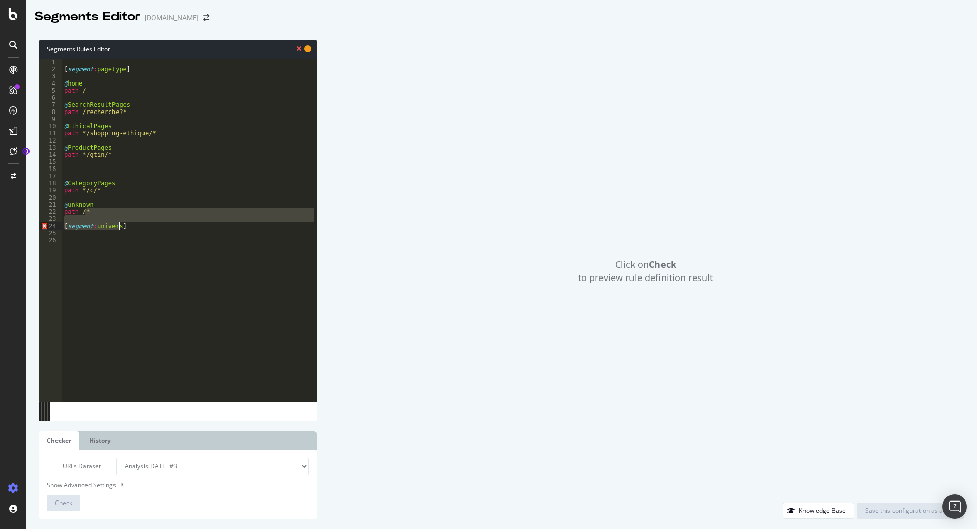
click at [179, 229] on div "[ segment : pagetype ] @ home path / @ SearchResultPages path /recherche?* @ Et…" at bounding box center [189, 237] width 254 height 357
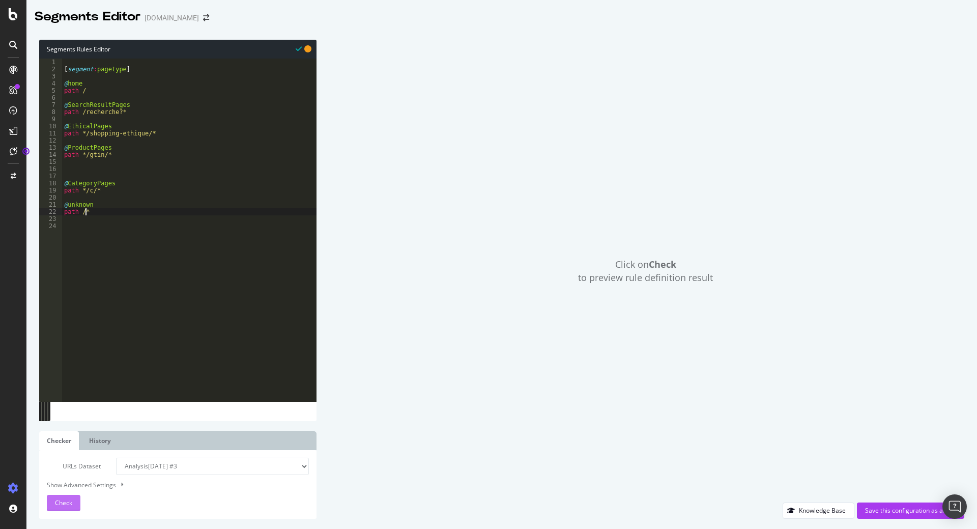
click at [56, 499] on span "Check" at bounding box center [63, 502] width 17 height 9
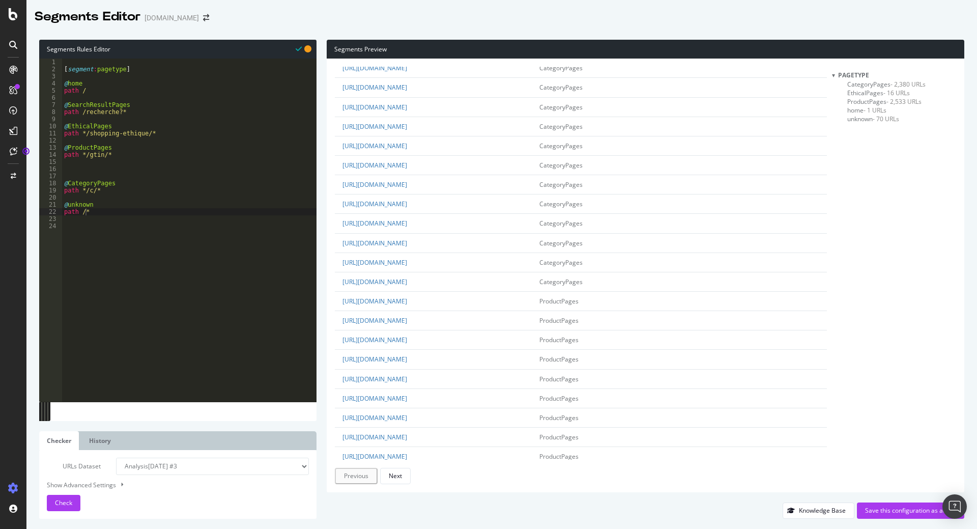
scroll to position [73, 0]
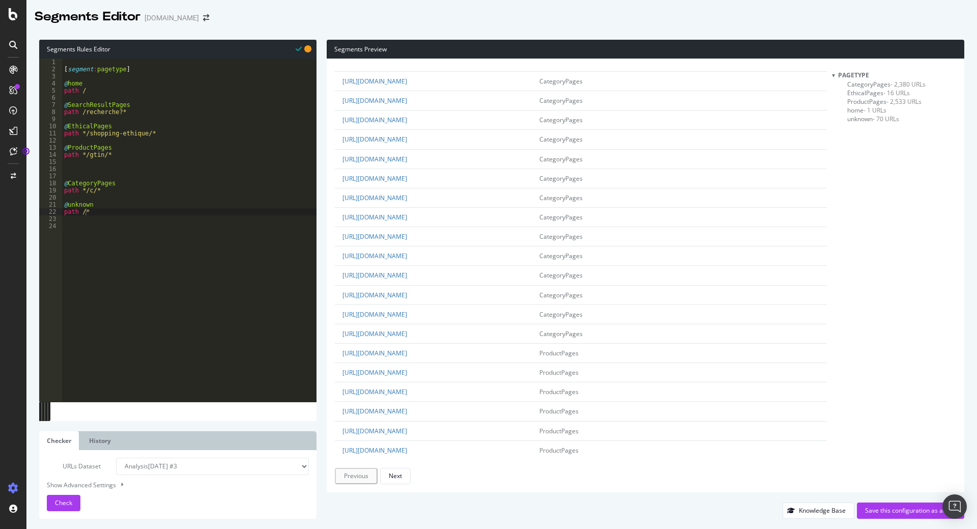
click at [156, 111] on div "[ segment : pagetype ] @ home path / @ SearchResultPages path /recherche?* @ Et…" at bounding box center [189, 237] width 254 height 357
click at [182, 133] on div "[ segment : pagetype ] @ home path / @ SearchResultPages path /recherche?* @ Et…" at bounding box center [189, 237] width 254 height 357
type textarea "path */shopping-ethique/*"
type textarea "path */gtin/*"
type textarea "path /gtin/*"
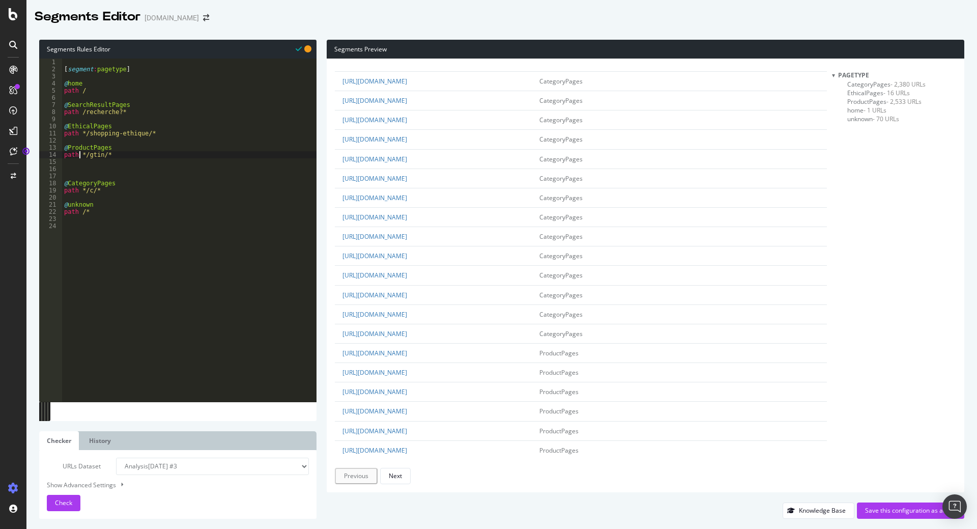
scroll to position [0, 0]
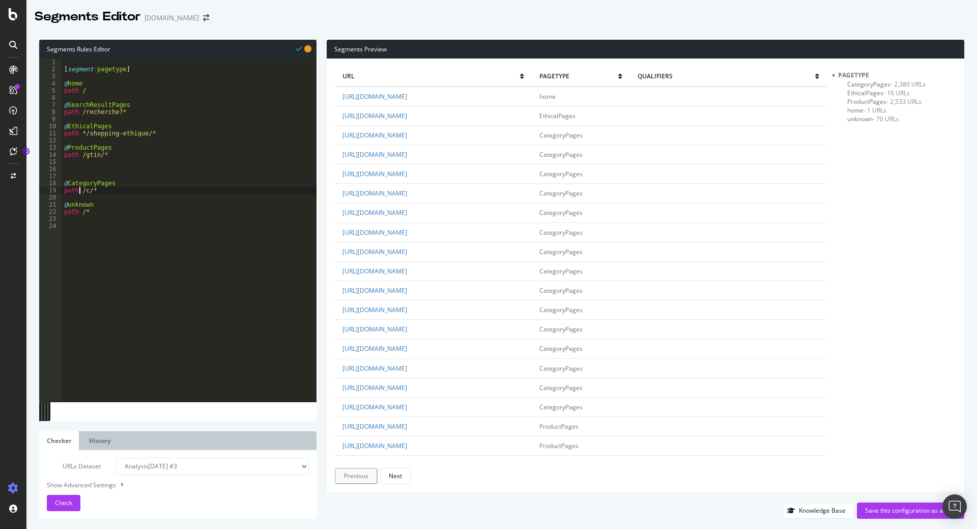
type textarea "@CategoryPages"
click at [61, 505] on span "Check" at bounding box center [63, 502] width 17 height 9
click at [156, 108] on div "[ segment : pagetype ] @ home path / @ SearchResultPages path /recherche?* @ Et…" at bounding box center [189, 237] width 254 height 357
type textarea "path /recherche?*"
type textarea "@SearchResultPages"
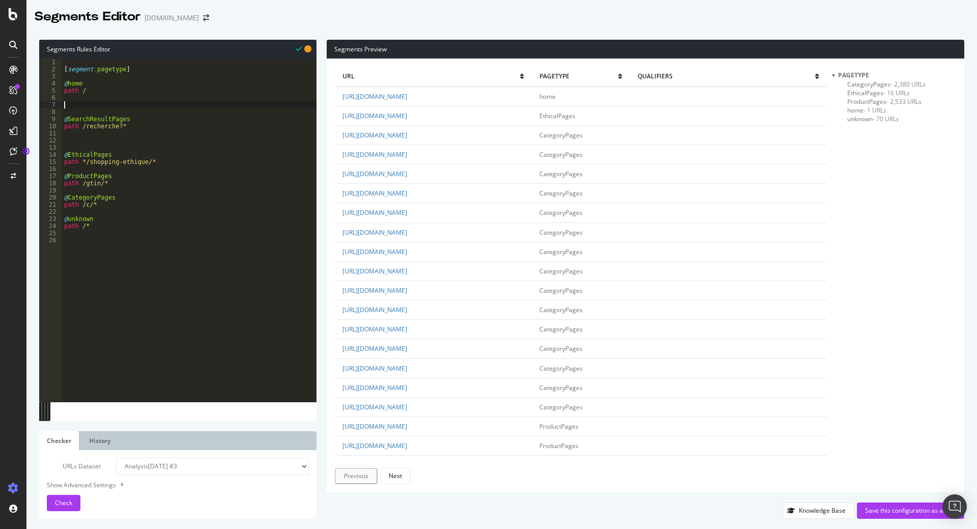
paste textarea "query productid=*"
type textarea "query productid=*"
type textarea "path /recherche?*"
type textarea "path */shopping-ethique/*"
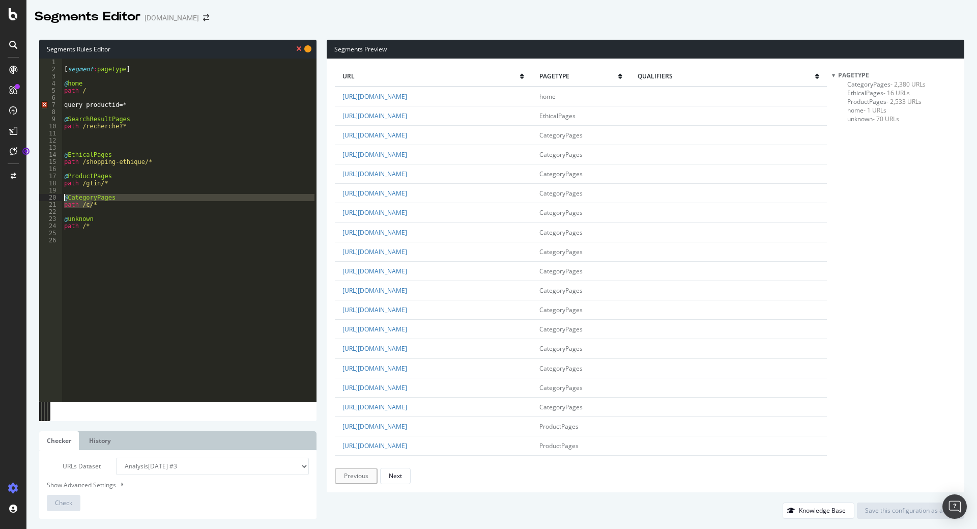
drag, startPoint x: 110, startPoint y: 207, endPoint x: 44, endPoint y: 197, distance: 67.4
click at [44, 197] on div "path /shopping-ethique/* 1 2 3 4 5 6 7 8 9 10 11 12 13 14 15 16 17 18 19 20 21 …" at bounding box center [177, 230] width 277 height 343
type textarea "@CategoryPages path /c/*"
paste textarea "path /c/*"
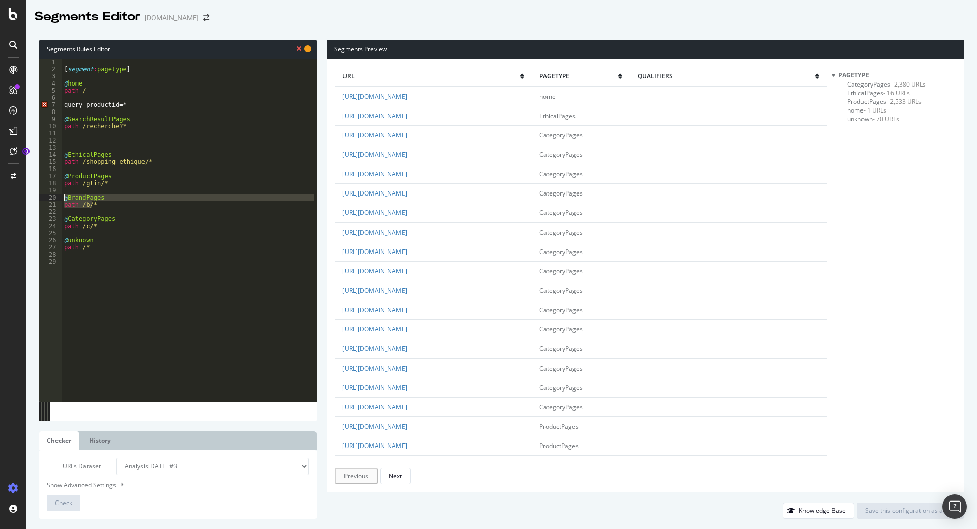
drag, startPoint x: 101, startPoint y: 206, endPoint x: 102, endPoint y: 198, distance: 7.7
click at [53, 197] on div "path /b/* 1 2 3 4 5 6 7 8 9 10 11 12 13 14 15 16 17 18 19 20 21 22 23 24 25 26 …" at bounding box center [177, 230] width 277 height 343
type textarea "@BrandPages path /b/*"
paste textarea "path /b/*"
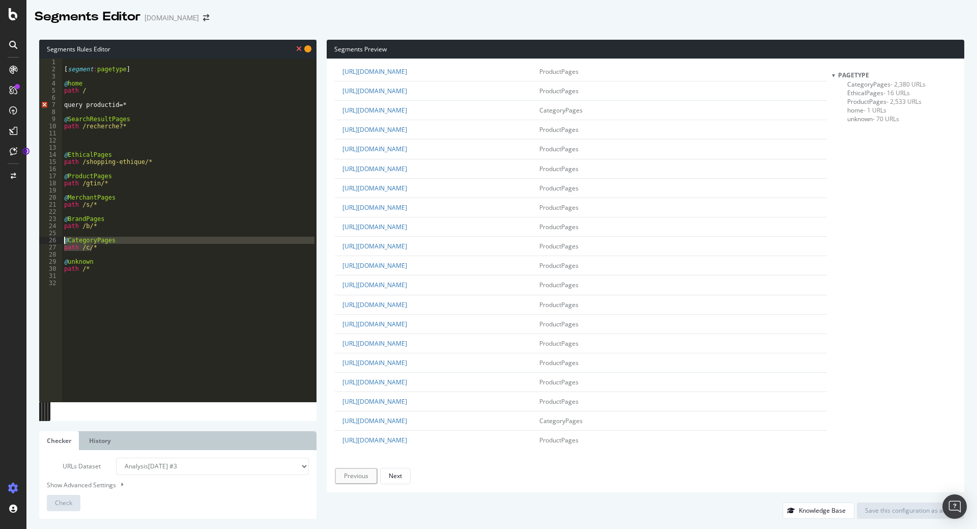
drag, startPoint x: 105, startPoint y: 248, endPoint x: 49, endPoint y: 240, distance: 56.1
click at [49, 240] on div "path /s/* 1 2 3 4 5 6 7 8 9 10 11 12 13 14 15 16 17 18 19 20 21 22 23 24 25 26 …" at bounding box center [177, 230] width 277 height 343
click at [105, 250] on div "[ segment : pagetype ] @ home path / query productid=* @ SearchResultPages path…" at bounding box center [189, 230] width 254 height 343
type textarea "path /c/*"
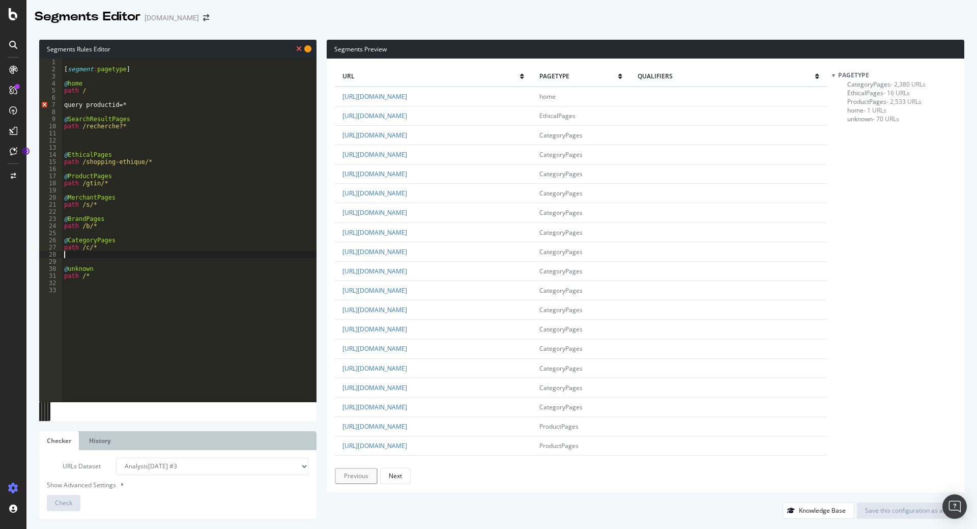
paste textarea "query ''"
click at [131, 239] on div "[ segment : pagetype ] @ home path / query productid=* @ SearchResultPages path…" at bounding box center [189, 237] width 254 height 357
type textarea "query ''"
drag, startPoint x: 103, startPoint y: 256, endPoint x: 39, endPoint y: 242, distance: 65.6
click at [39, 242] on div "Segments Rules Editor 1 2 3 4 5 6 7 8 9 10 11 12 13 14 15 16 17 18 19 20 21 22 …" at bounding box center [501, 279] width 950 height 499
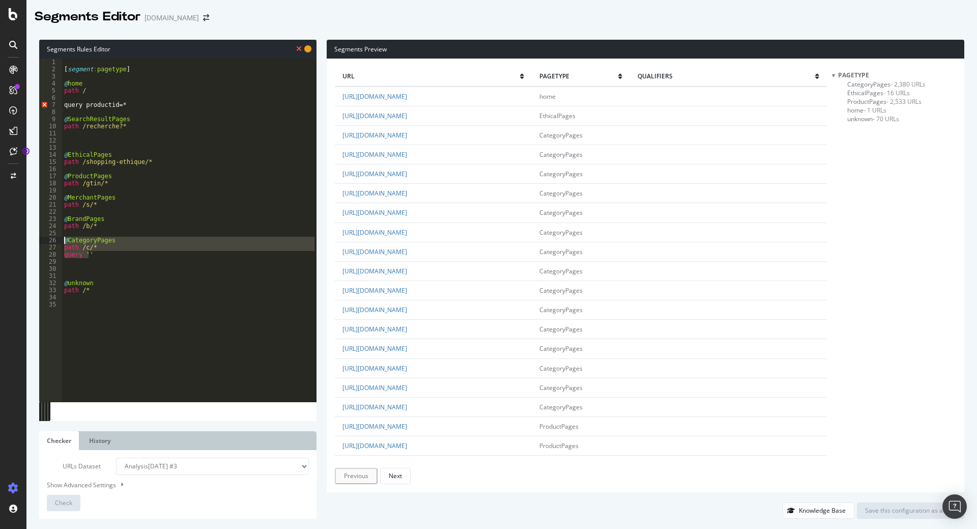
type textarea "query ''"
paste textarea "query ''"
click at [69, 80] on div "[ segment : pagetype ] @ home path / query productid=* @ SearchResultPages path…" at bounding box center [189, 237] width 254 height 357
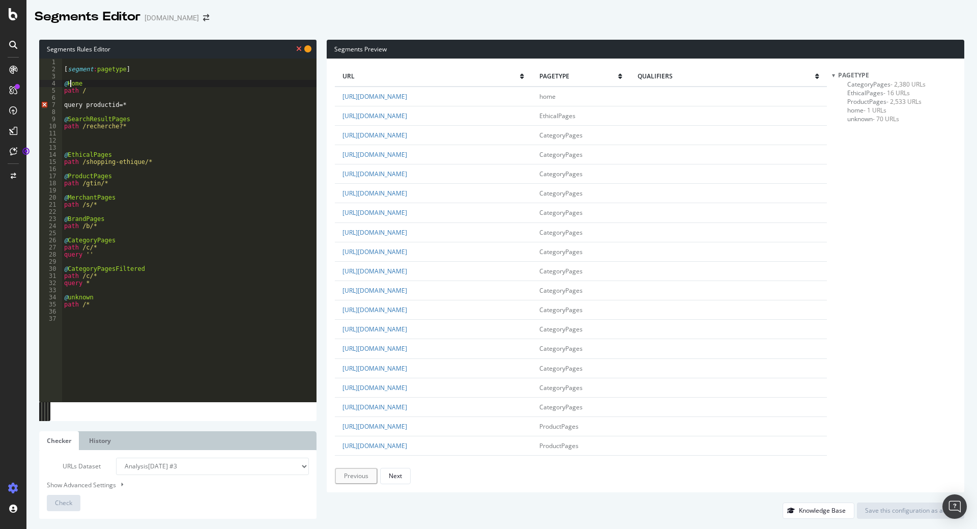
type textarea "path /"
type textarea "*"
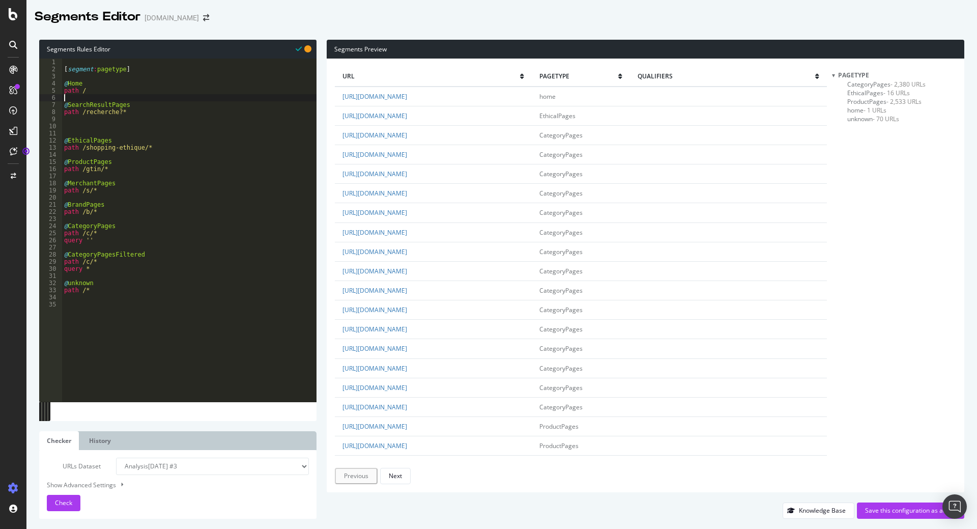
type textarea "path /recherche?*"
click at [104, 268] on div "[ segment : pagetype ] @ Home path / @ SearchResultPages path /recherche?* @ Et…" at bounding box center [189, 237] width 254 height 357
click at [91, 240] on div "[ segment : pagetype ] @ Home path / @ SearchResultPages path /recherche?* @ Et…" at bounding box center [189, 237] width 254 height 357
type textarea "query ''"
click at [122, 96] on div "[ segment : pagetype ] @ Home path / @ SearchResultPages path /recherche?* @ Et…" at bounding box center [189, 237] width 254 height 357
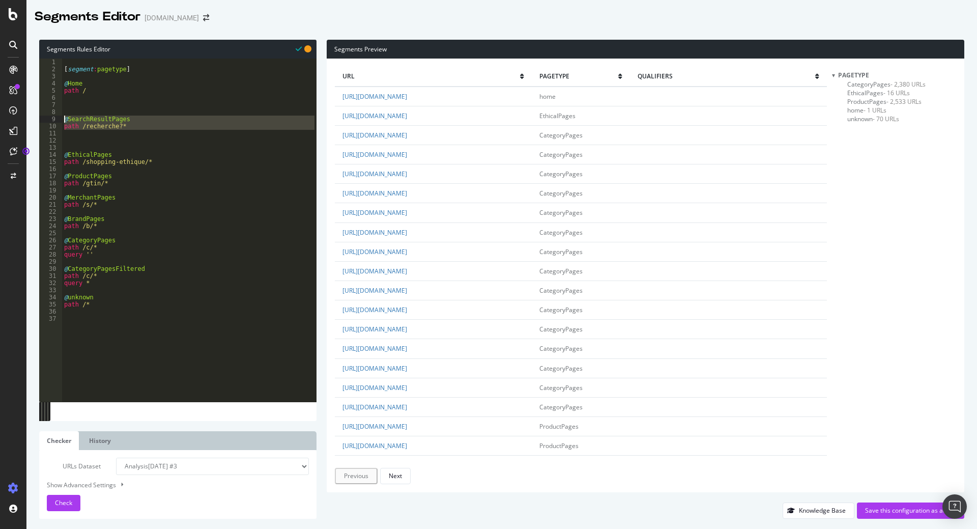
drag, startPoint x: 119, startPoint y: 130, endPoint x: 54, endPoint y: 120, distance: 65.9
click at [54, 120] on div "1 2 3 4 5 6 7 8 9 10 11 12 13 14 15 16 17 18 19 20 21 22 23 24 25 26 27 28 29 3…" at bounding box center [177, 230] width 277 height 343
type textarea "@SearchResultPages path /recherche?*"
paste textarea "@SearchResultPages"
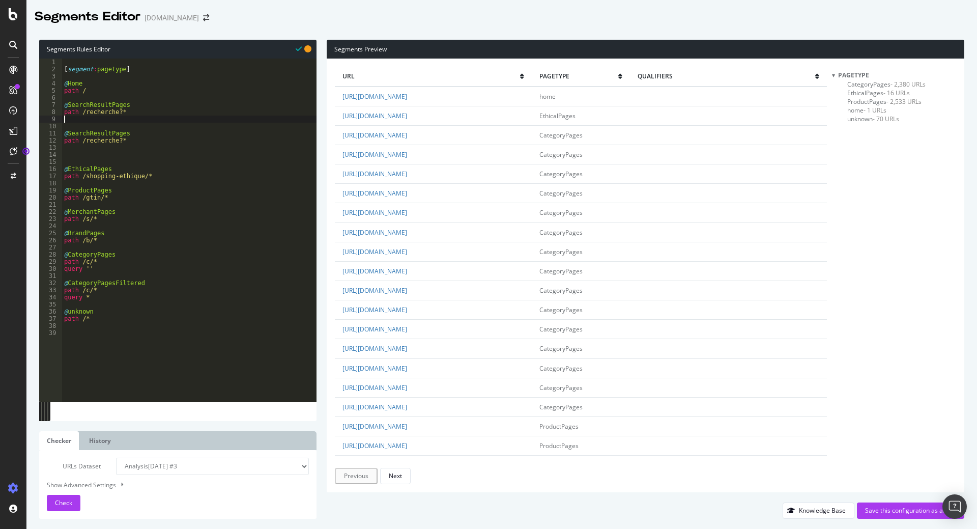
click at [67, 104] on div "[ segment : pagetype ] @ Home path / @ SearchResultPages path /recherche?* @ Se…" at bounding box center [189, 237] width 254 height 357
type textarea "path /recherche?*"
click at [153, 92] on div "[ segment : pagetype ] @ Home path / @ TopSearches path /recherche?* query "ts=…" at bounding box center [189, 237] width 254 height 357
click at [169, 104] on div "[ segment : pagetype ] @ Home path / @ TopSearches path /recherche?* query "ts=…" at bounding box center [189, 237] width 254 height 357
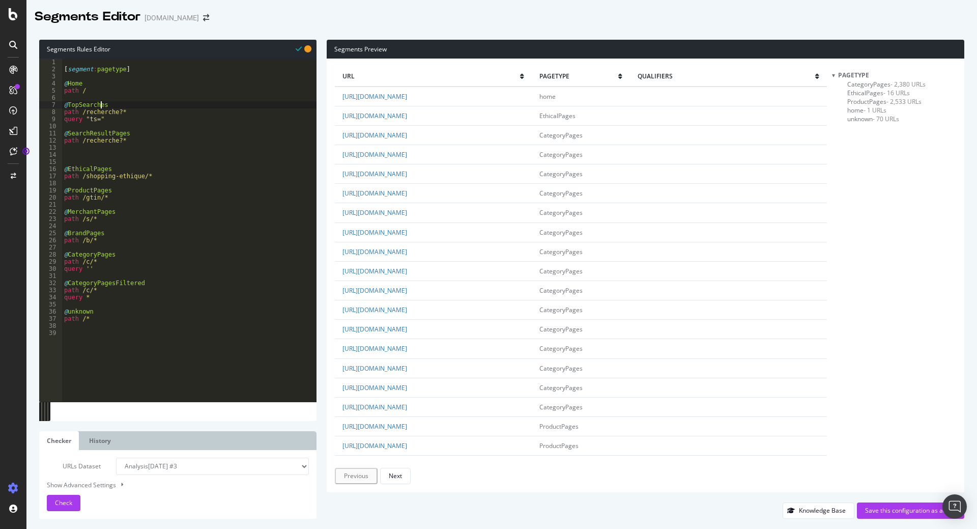
type textarea "@TopSearches"
click at [112, 247] on div "[ segment : pagetype ] @ Home path / @ TopSearches path /recherche?* query "ts=…" at bounding box center [189, 237] width 254 height 357
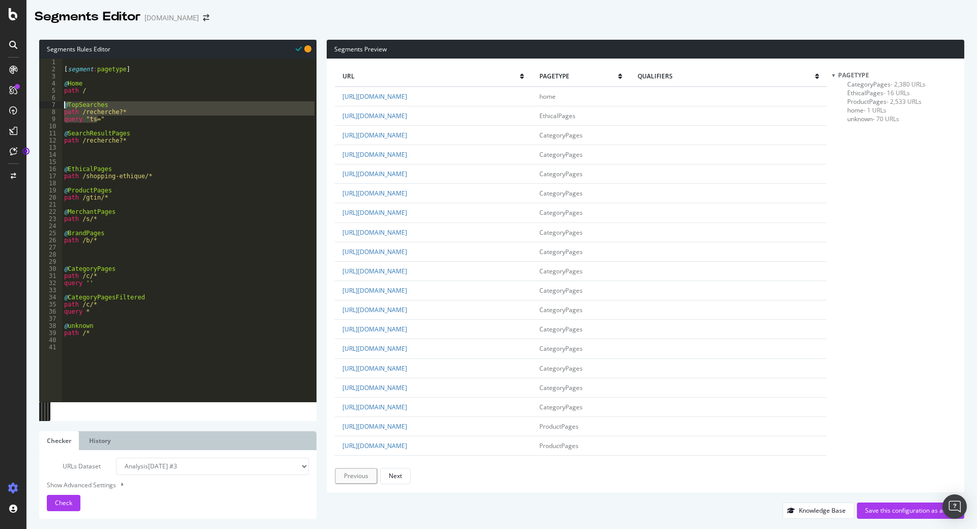
drag, startPoint x: 108, startPoint y: 123, endPoint x: 45, endPoint y: 104, distance: 65.7
click at [45, 104] on div "1 2 3 4 5 6 7 8 9 10 11 12 13 14 15 16 17 18 19 20 21 22 23 24 25 26 27 28 29 3…" at bounding box center [177, 230] width 277 height 343
type textarea "@TopSearches path /recherche?*"
click at [71, 252] on div "[ segment : pagetype ] @ Home path / @ TopSearches path /recherche?* query "ts=…" at bounding box center [189, 237] width 254 height 357
paste textarea "query "ts=""
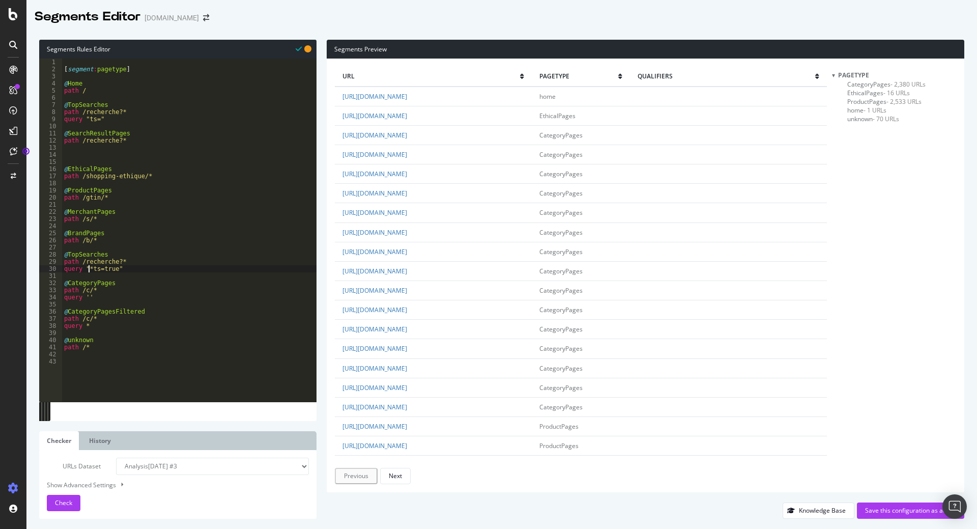
click at [68, 253] on div "[ segment : pagetype ] @ Home path / @ TopSearches path /recherche?* query "ts=…" at bounding box center [189, 237] width 254 height 357
click at [95, 133] on div "[ segment : pagetype ] @ Home path / @ TopSearches path /recherche?* query "ts=…" at bounding box center [189, 237] width 254 height 357
click at [67, 103] on div "[ segment : pagetype ] @ Home path / @ TopSearches path /recherche?* query "ts=…" at bounding box center [189, 237] width 254 height 357
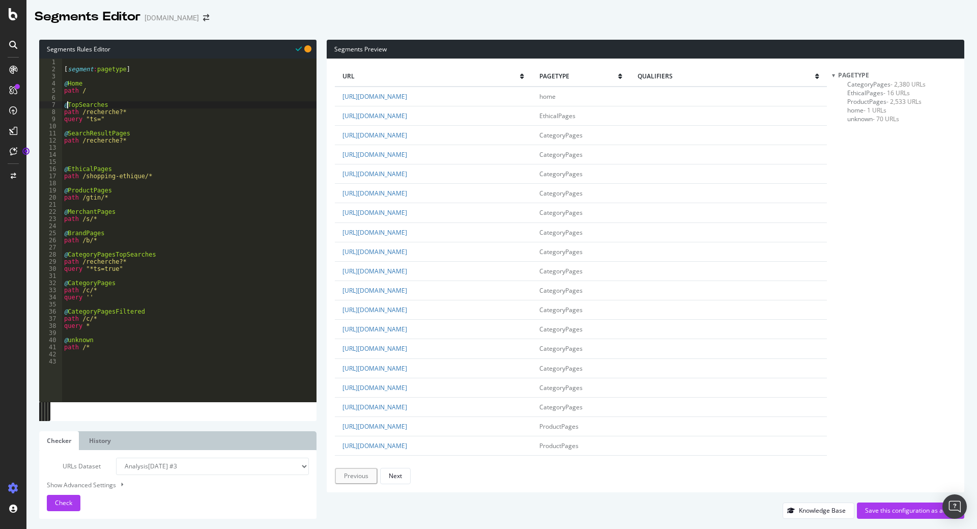
paste textarea "SearchResultPages"
click at [66, 270] on div "[ segment : pagetype ] @ Home path / @ SearchResultPagesTopSearches path /reche…" at bounding box center [189, 237] width 254 height 357
click at [71, 121] on div "[ segment : pagetype ] @ Home path / @ SearchResultPagesTopSearches path /reche…" at bounding box center [189, 237] width 254 height 357
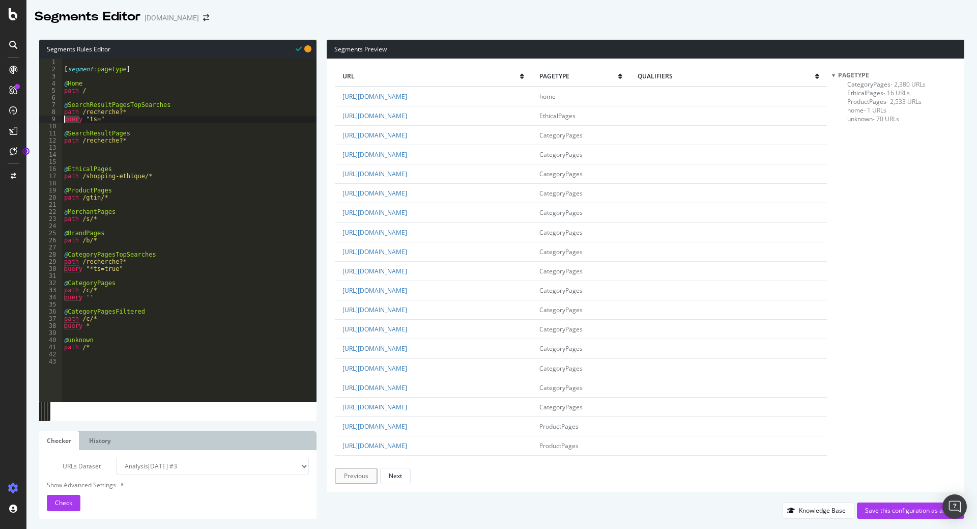
click at [71, 121] on div "[ segment : pagetype ] @ Home path / @ SearchResultPagesTopSearches path /reche…" at bounding box center [189, 237] width 254 height 357
type textarea "query "ts=""
paste textarea "Cursor at row 9"
type textarea "path /recherche?*"
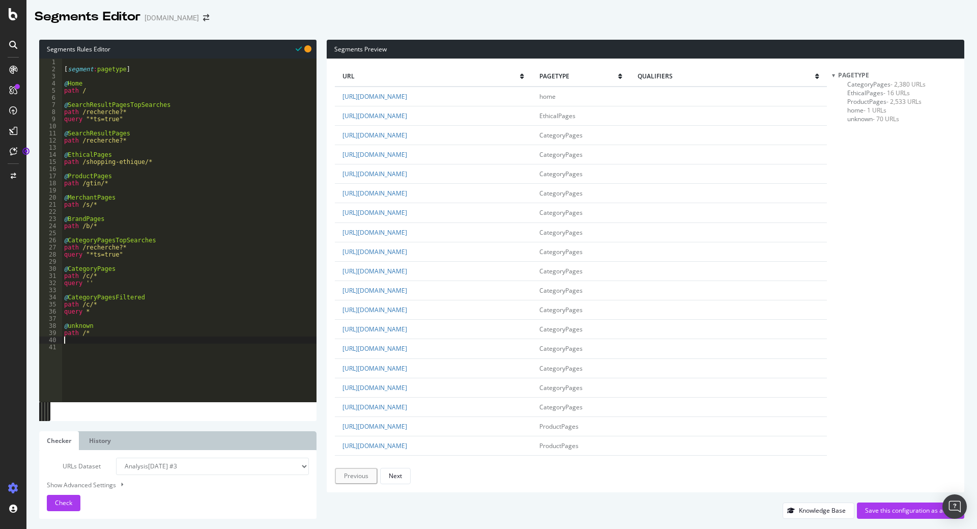
click at [145, 343] on div "[ segment : pagetype ] @ Home path / @ SearchResultPagesTopSearches path /reche…" at bounding box center [189, 237] width 254 height 357
drag, startPoint x: 97, startPoint y: 312, endPoint x: 60, endPoint y: 297, distance: 39.5
click at [60, 297] on div "1 2 3 4 5 6 7 8 9 10 11 12 13 14 15 16 17 18 19 20 21 22 23 24 25 26 27 28 29 3…" at bounding box center [177, 230] width 277 height 343
drag, startPoint x: 110, startPoint y: 225, endPoint x: 32, endPoint y: 220, distance: 78.0
click at [32, 220] on div "Segments Rules Editor @CategoryPagesFiltered path /c/* 1 2 3 4 5 6 7 8 9 10 11 …" at bounding box center [501, 279] width 950 height 499
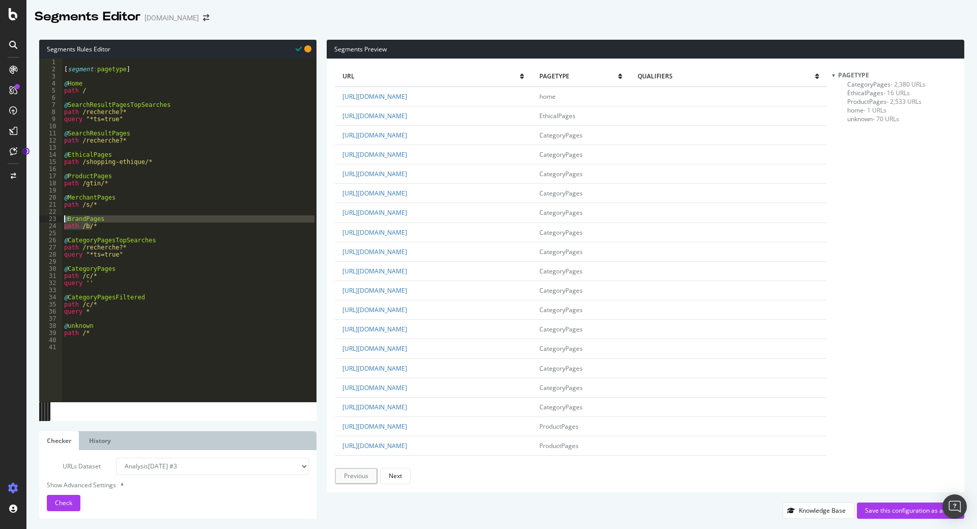
type textarea "path /b/*"
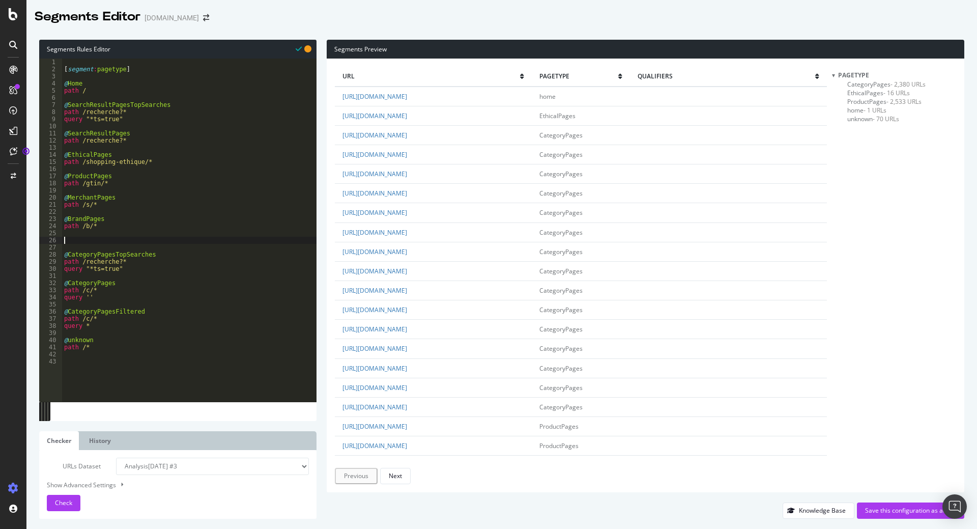
paste textarea "path /b/*"
type textarea "path /op/*"
type textarea "query "*ts=true""
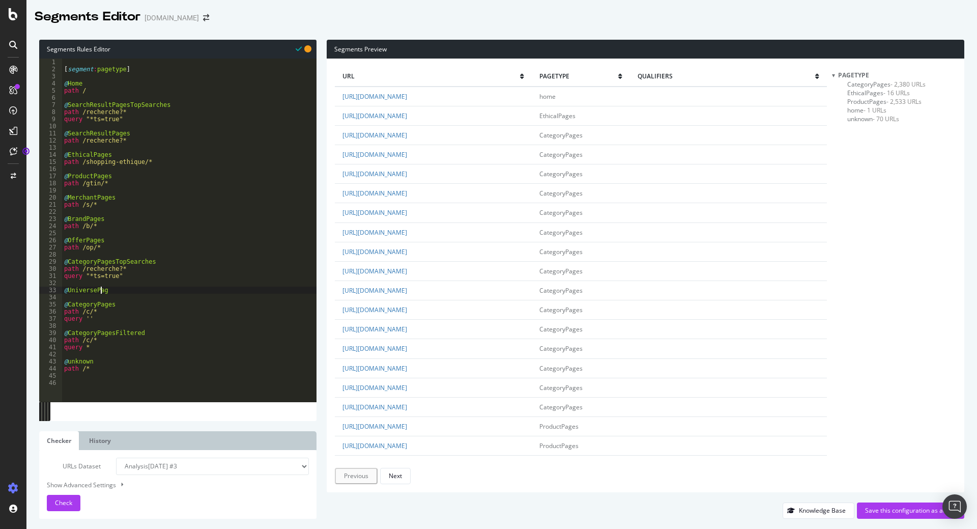
type textarea "@UniversePages"
paste textarea ")"
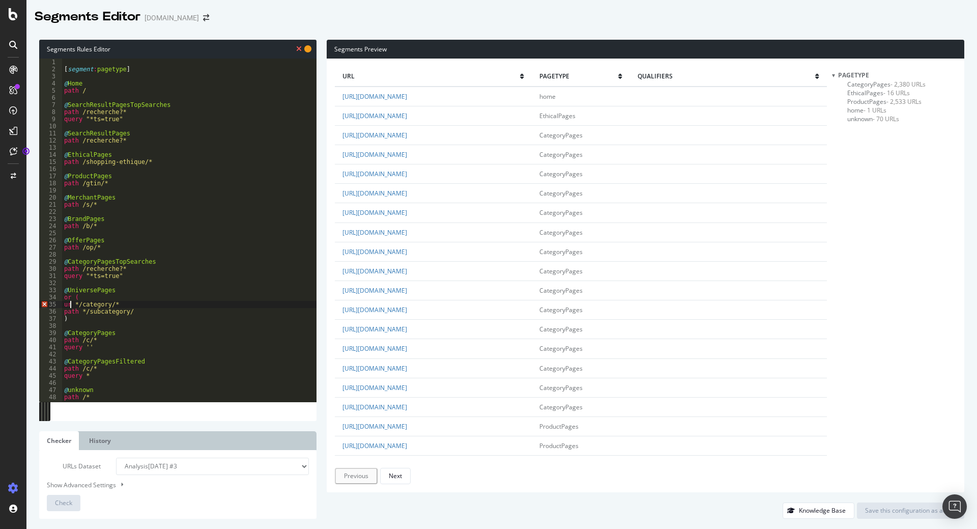
scroll to position [0, 1]
drag, startPoint x: 511, startPoint y: 135, endPoint x: 413, endPoint y: 140, distance: 97.9
click at [413, 140] on td "https://www.leguide.com/c/bebe-et-enfants-100334923/" at bounding box center [433, 134] width 197 height 19
copy link "/c/bebe-et-enfants-100334923/"
drag, startPoint x: 77, startPoint y: 303, endPoint x: 121, endPoint y: 305, distance: 43.8
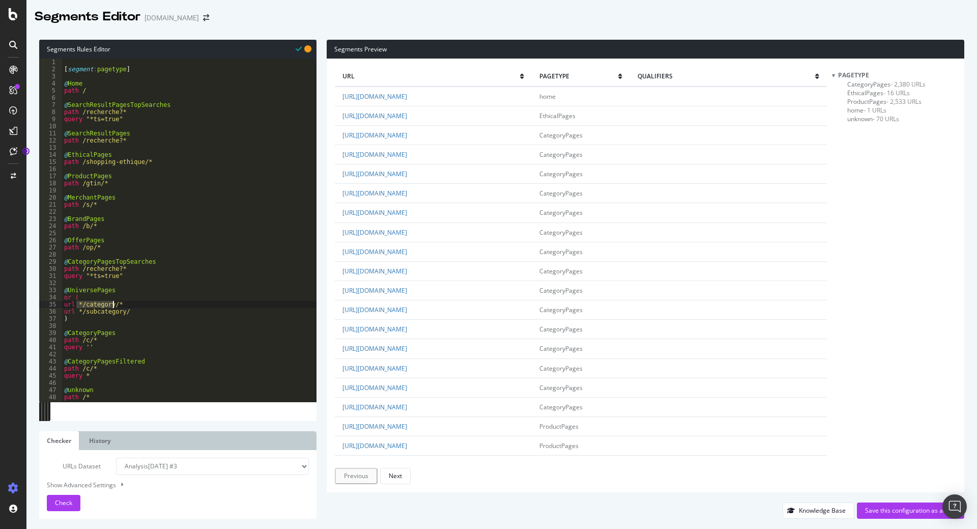
click at [121, 305] on div "[ segment : pagetype ] @ Home path / @ SearchResultPagesTopSearches path /reche…" at bounding box center [189, 237] width 254 height 357
paste textarea "/c/bebe-et-enfants-100334923/"
drag, startPoint x: 490, startPoint y: 157, endPoint x: 414, endPoint y: 156, distance: 76.3
click at [414, 156] on td "https://www.leguide.com/c/divertissement-117801/" at bounding box center [433, 154] width 197 height 19
copy link "/c/divertissement-117801/"
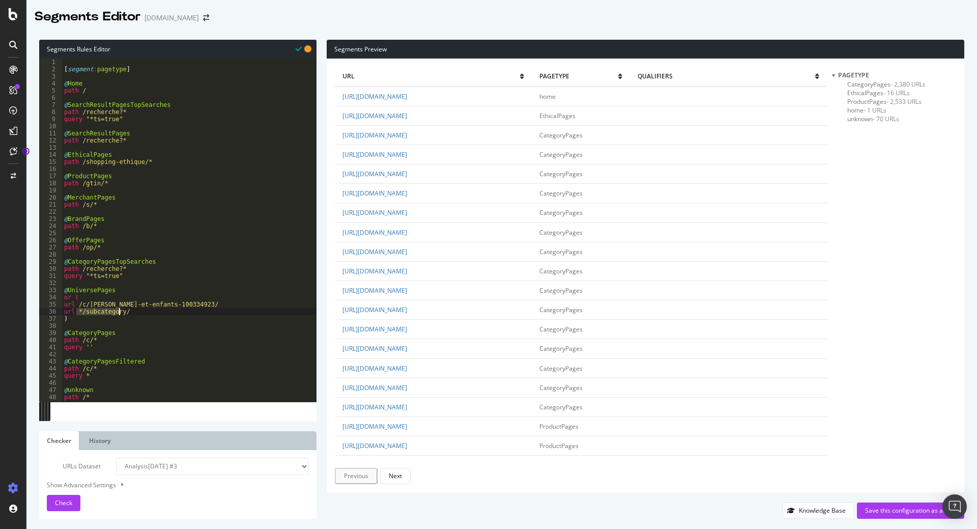
drag, startPoint x: 77, startPoint y: 312, endPoint x: 134, endPoint y: 311, distance: 56.5
click at [134, 311] on div "[ segment : pagetype ] @ Home path / @ SearchResultPagesTopSearches path /reche…" at bounding box center [189, 237] width 254 height 357
paste textarea "/c/divertissement-117801"
type textarea "url /c/divertissement-117801/"
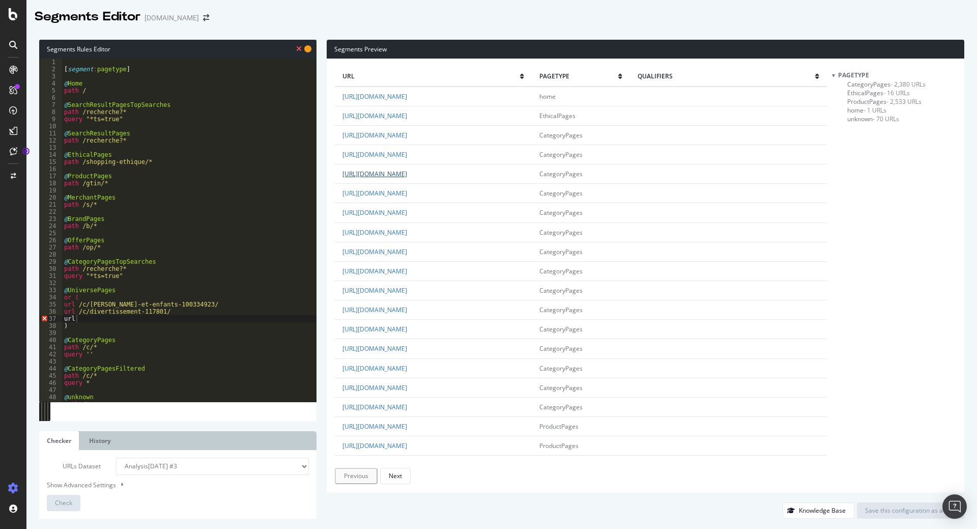
drag, startPoint x: 493, startPoint y: 174, endPoint x: 414, endPoint y: 175, distance: 79.4
click at [414, 175] on td "https://www.leguide.com/c/electromenager-144601/" at bounding box center [433, 173] width 197 height 19
copy link "/c/electromenager-144601/"
click at [80, 317] on div "[ segment : pagetype ] @ Home path / @ SearchResultPagesTopSearches path /reche…" at bounding box center [189, 237] width 254 height 357
paste textarea "/c/electromenager-144601/"
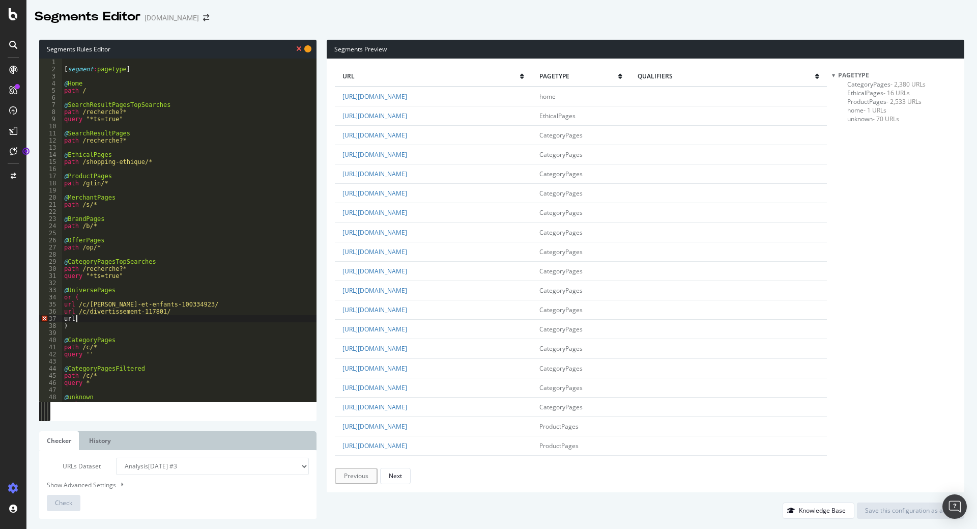
type textarea "url /c/electromenager-144601/"
drag, startPoint x: 486, startPoint y: 192, endPoint x: 413, endPoint y: 190, distance: 73.3
click at [413, 190] on td "https://www.leguide.com/c/electronique-120501/" at bounding box center [433, 193] width 197 height 19
copy link "/c/electronique-120501/"
click at [81, 326] on div "[ segment : pagetype ] @ Home path / @ SearchResultPagesTopSearches path /reche…" at bounding box center [189, 237] width 254 height 357
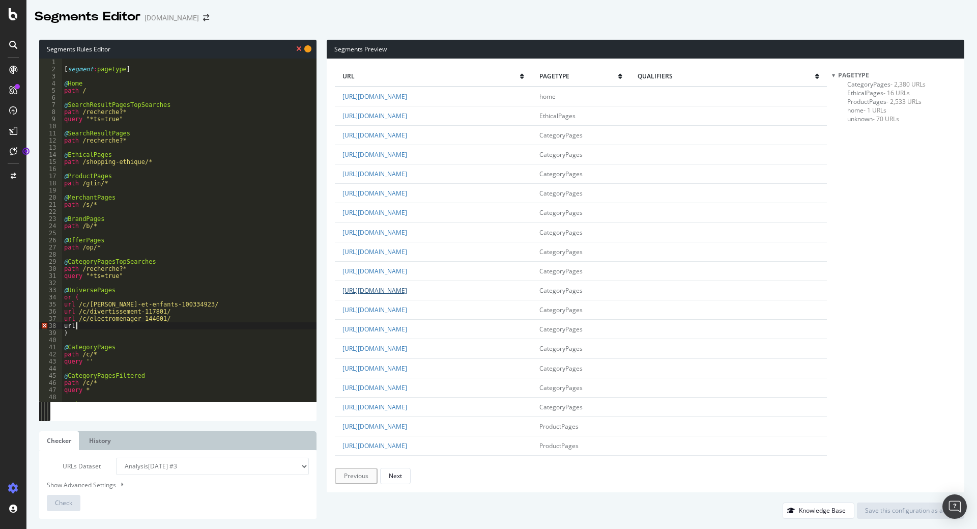
paste textarea "/c/electronique-120501/"
type textarea "url /c/electronique-120501/"
drag, startPoint x: 493, startPoint y: 213, endPoint x: 414, endPoint y: 217, distance: 79.5
click at [414, 217] on td "https://www.leguide.com/c/informatique-110001/" at bounding box center [433, 212] width 197 height 19
copy link "/c/informatique-110001/"
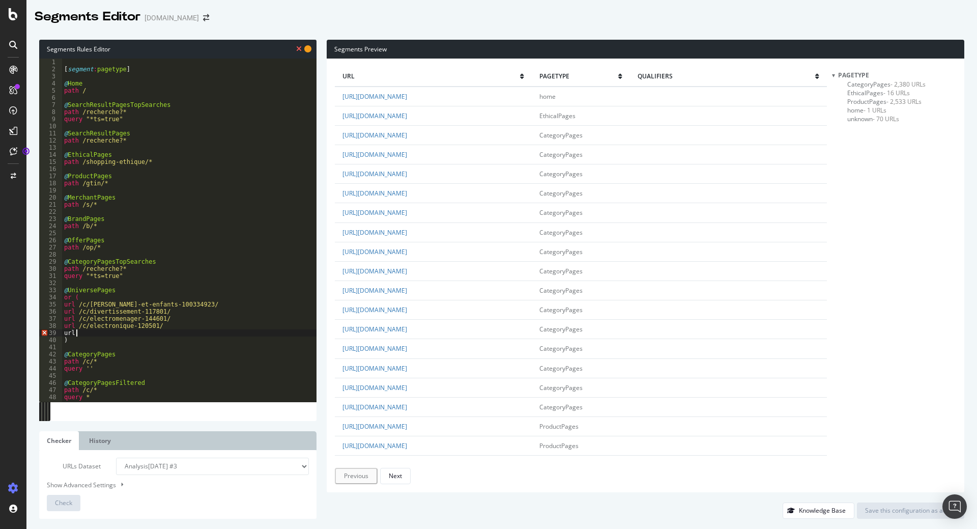
click at [100, 335] on div "[ segment : pagetype ] @ Home path / @ SearchResultPagesTopSearches path /reche…" at bounding box center [189, 237] width 254 height 357
paste textarea "/c/informatique-110001/"
type textarea "url /c/informatique-110001/"
drag, startPoint x: 507, startPoint y: 229, endPoint x: 413, endPoint y: 226, distance: 94.2
click at [413, 226] on td "https://www.leguide.com/c/internet-et-telecom-125301/" at bounding box center [433, 231] width 197 height 19
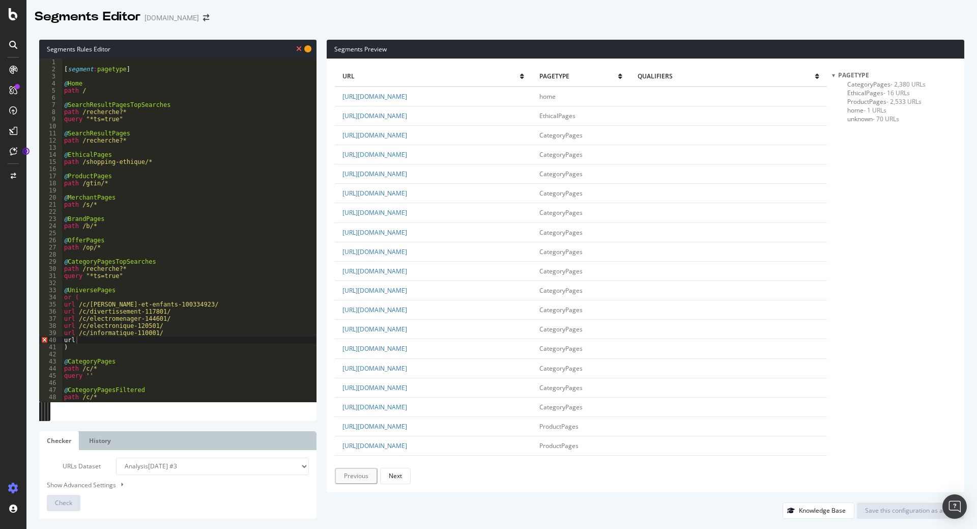
copy link "/c/internet-et-telecom-125301/"
click at [86, 342] on div "[ segment : pagetype ] @ Home path / @ SearchResultPagesTopSearches path /reche…" at bounding box center [189, 237] width 254 height 357
paste textarea "/c/internet-et-telecom-125301/"
type textarea "url /c/internet-et-telecom-125301/"
drag, startPoint x: 508, startPoint y: 253, endPoint x: 414, endPoint y: 253, distance: 94.1
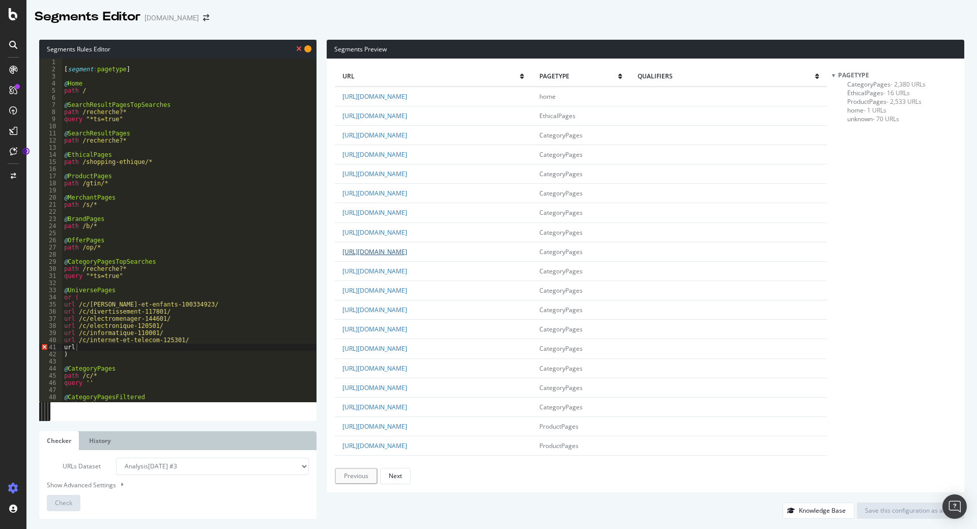
click at [414, 253] on td "https://www.leguide.com/c/loisirs-jouets-et-jeux-117901/" at bounding box center [433, 251] width 197 height 19
copy link "/c/loisirs-jouets-et-jeux-117901/"
click at [84, 346] on div "[ segment : pagetype ] @ Home path / @ SearchResultPagesTopSearches path /reche…" at bounding box center [189, 237] width 254 height 357
paste textarea "/c/loisirs-jouets-et-jeux-117901/"
type textarea "url /c/loisirs-jouets-et-jeux-117901/"
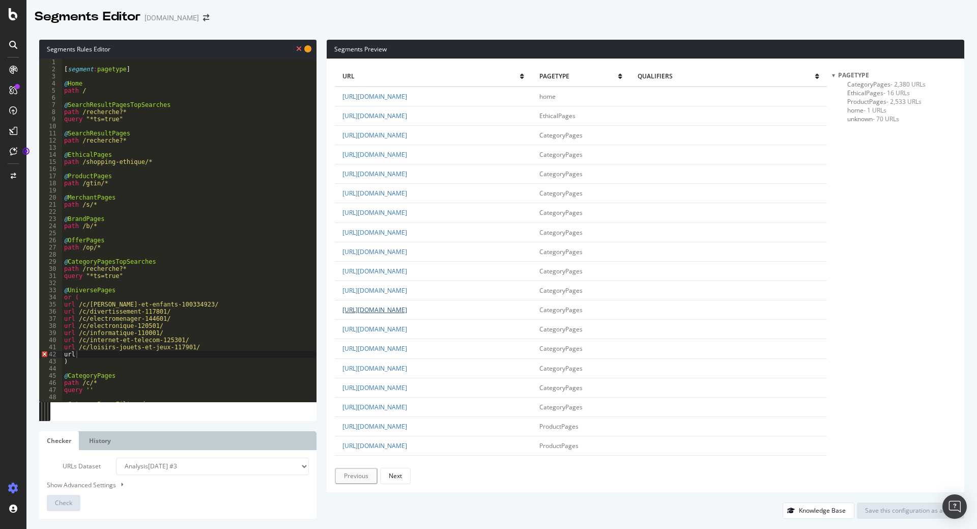
drag, startPoint x: 468, startPoint y: 309, endPoint x: 414, endPoint y: 312, distance: 54.1
click at [414, 312] on td "https://www.leguide.com/c/mode-107301/" at bounding box center [433, 309] width 197 height 19
copy link "/c/mode-107301/"
click at [77, 356] on div "[ segment : pagetype ] @ Home path / @ SearchResultPagesTopSearches path /reche…" at bounding box center [189, 237] width 254 height 357
paste textarea "/c/mode-107301/"
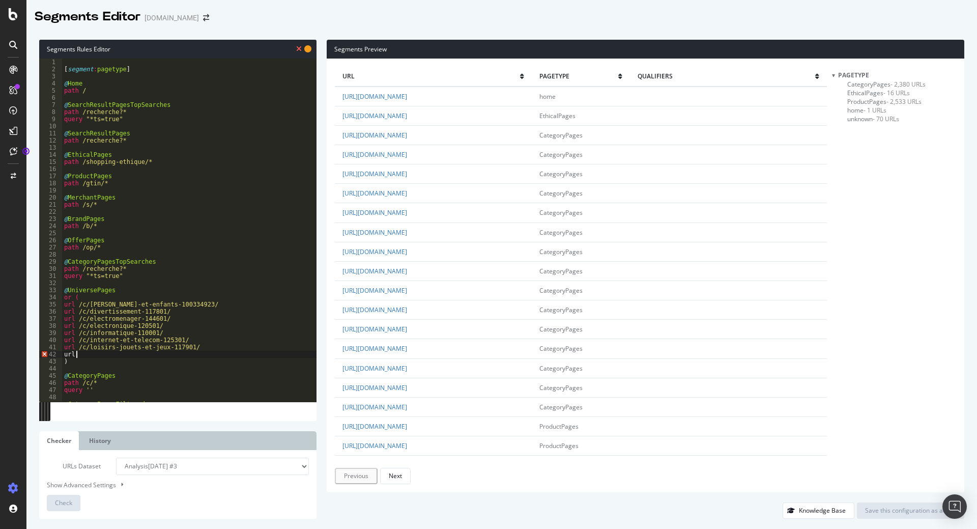
type textarea "url /c/mode-107301/"
drag, startPoint x: 501, startPoint y: 328, endPoint x: 414, endPoint y: 330, distance: 86.5
click at [414, 330] on td "https://www.leguide.com/c/nourriture-boisson-128701/" at bounding box center [433, 329] width 197 height 19
copy link "/c/nourriture-boisson-128701/"
click at [88, 361] on div "[ segment : pagetype ] @ Home path / @ SearchResultPagesTopSearches path /reche…" at bounding box center [189, 237] width 254 height 357
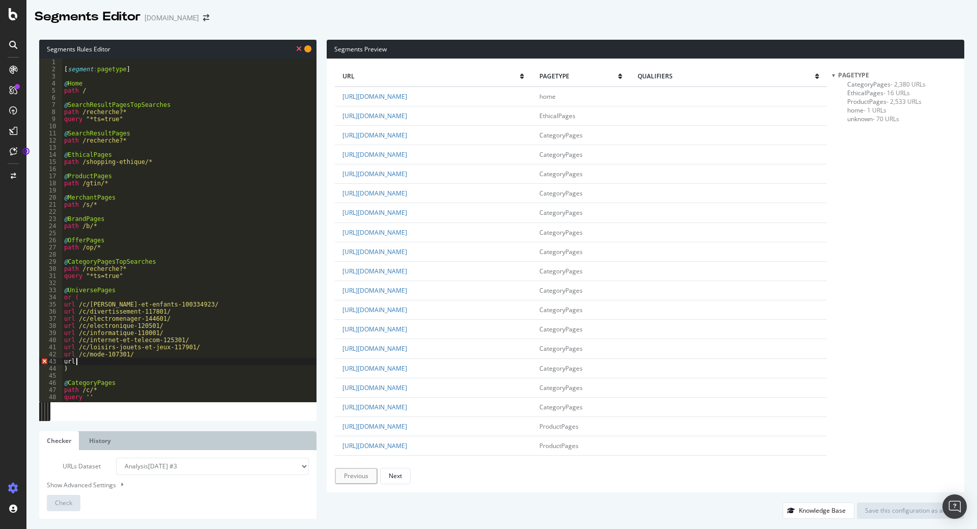
paste textarea "/c/nourriture-boisson-128701/"
type textarea "url /c/nourriture-boisson-128701/"
drag, startPoint x: 491, startPoint y: 348, endPoint x: 414, endPoint y: 349, distance: 76.8
click at [414, 349] on td "https://www.leguide.com/c/sante-beaute-132801/" at bounding box center [433, 348] width 197 height 19
copy link "/c/sante-beaute-132801/"
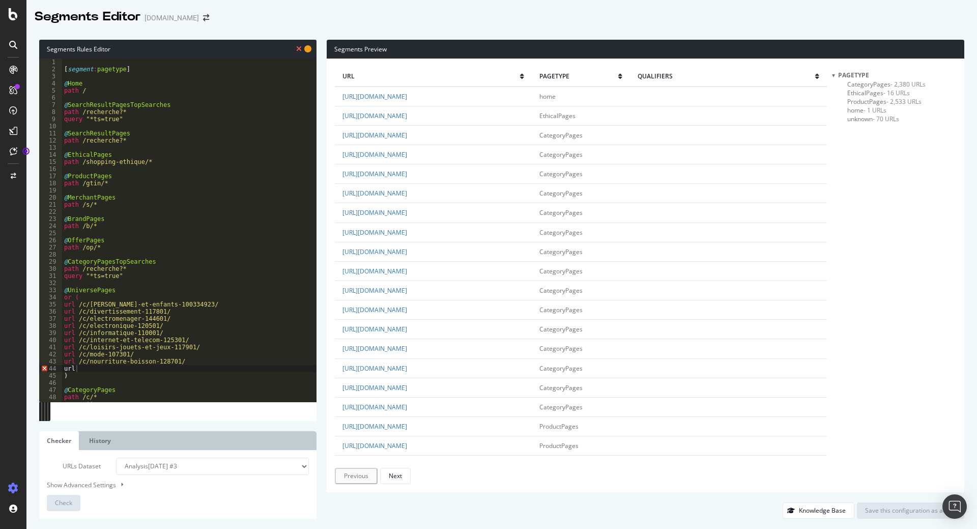
click at [79, 368] on div "[ segment : pagetype ] @ Home path / @ SearchResultPagesTopSearches path /reche…" at bounding box center [189, 237] width 254 height 357
paste textarea "/c/sante-beaute-132801/"
type textarea "url /c/sante-beaute-132801/"
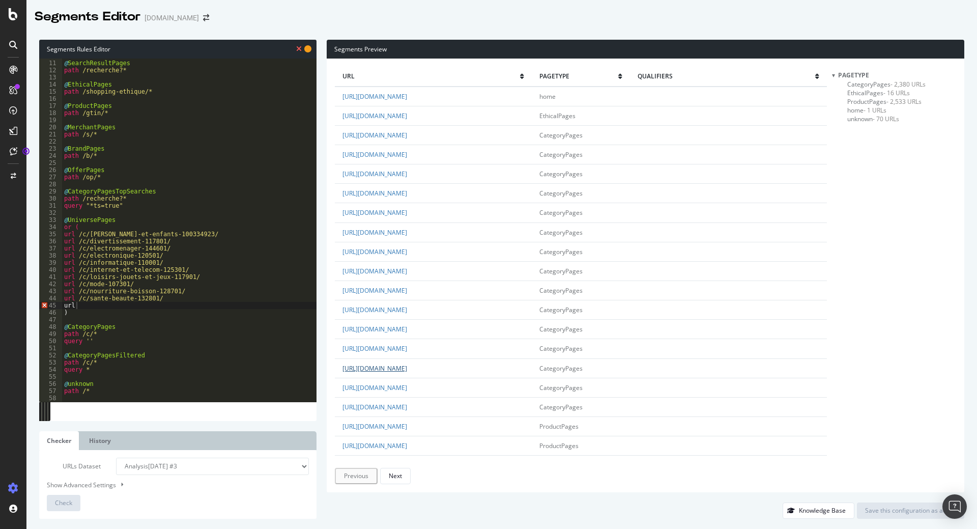
drag, startPoint x: 490, startPoint y: 368, endPoint x: 413, endPoint y: 369, distance: 77.4
click at [413, 369] on td "https://www.leguide.com/c/sports-loisirs-163601/" at bounding box center [433, 367] width 197 height 19
click at [89, 307] on div "@ SearchResultPages path /recherche?* @ EthicalPages path /shopping-ethique/* @…" at bounding box center [189, 230] width 254 height 357
paste textarea "/c/sports-loisirs-163601/"
type textarea "url /c/sports-loisirs-163601/"
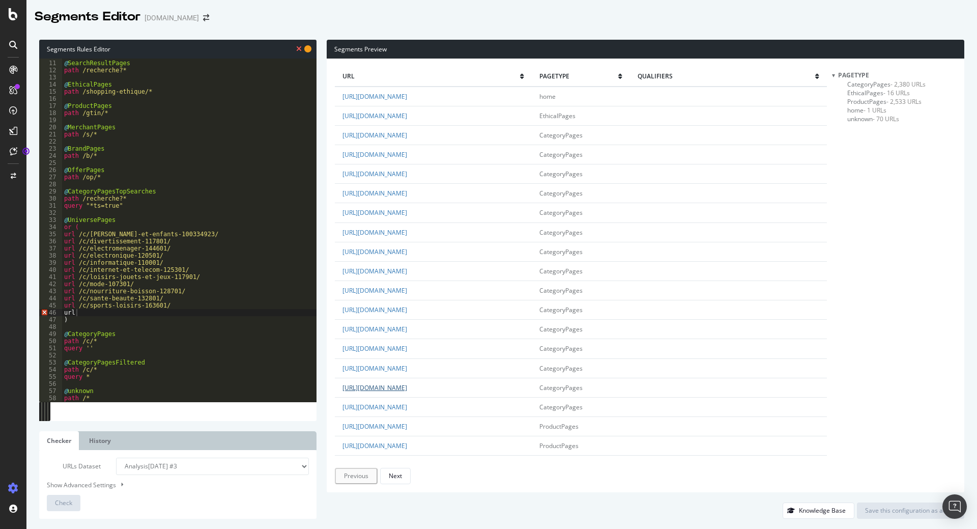
drag, startPoint x: 542, startPoint y: 387, endPoint x: 413, endPoint y: 388, distance: 129.2
click at [413, 388] on td "https://www.leguide.com/c/travail-et-professionnel-100565313/" at bounding box center [433, 387] width 197 height 19
click at [97, 313] on div "@ SearchResultPages path /recherche?* @ EthicalPages path /shopping-ethique/* @…" at bounding box center [189, 230] width 254 height 357
paste textarea "/c/travail-et-professionnel-100565313/"
type textarea "url /c/travail-et-professionnel-100565313/"
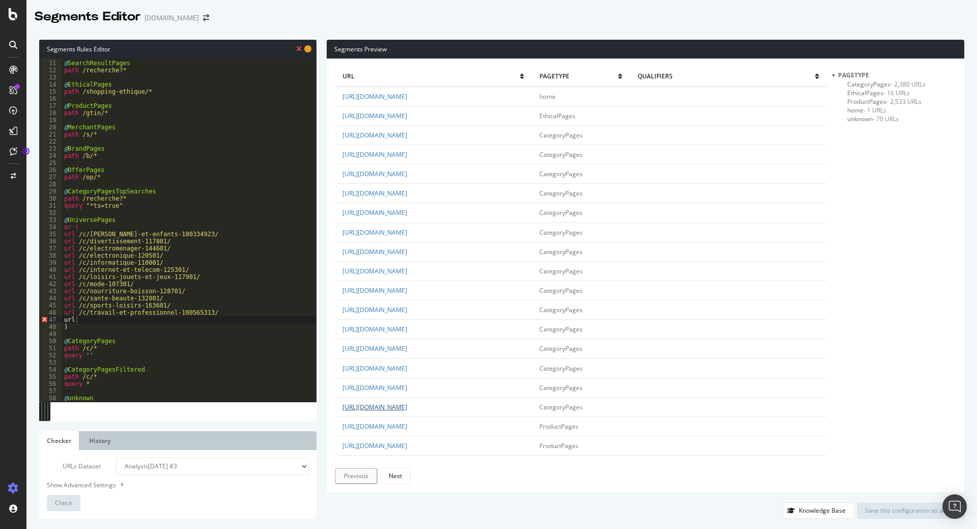
drag, startPoint x: 528, startPoint y: 408, endPoint x: 415, endPoint y: 411, distance: 113.0
click at [415, 411] on td "https://www.leguide.com/c/voitures-et-autres-vehicules-172601/" at bounding box center [433, 406] width 197 height 19
click at [81, 321] on div "@ SearchResultPages path /recherche?* @ EthicalPages path /shopping-ethique/* @…" at bounding box center [189, 230] width 254 height 357
paste textarea "/c/voitures-et-autres-vehicules-172601/"
type textarea "url /c/voitures-et-autres-vehicules-172601/"
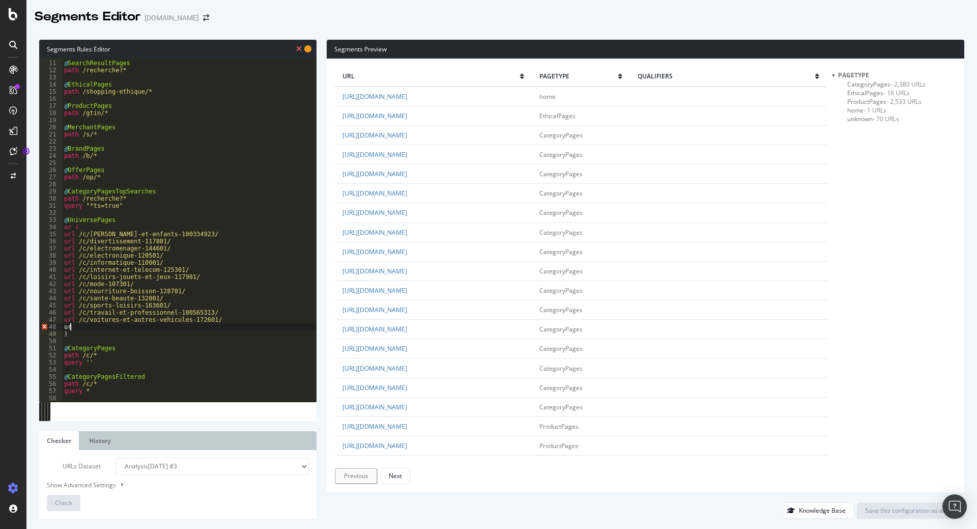
type textarea "u"
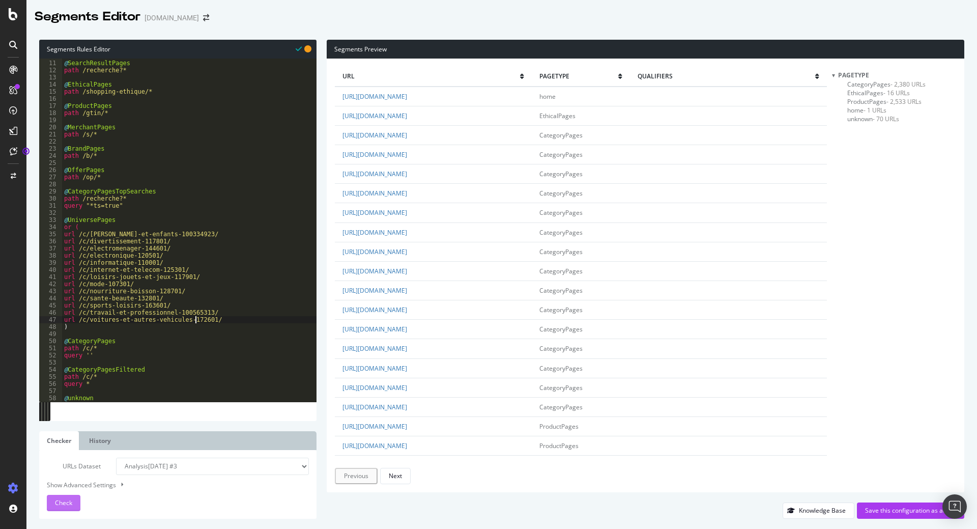
click at [59, 500] on span "Check" at bounding box center [63, 502] width 17 height 9
click at [66, 234] on div "@ SearchResultPages path /recherche?* @ EthicalPages path /shopping-ethique/* @…" at bounding box center [189, 230] width 254 height 357
drag, startPoint x: 76, startPoint y: 234, endPoint x: 146, endPoint y: 236, distance: 69.7
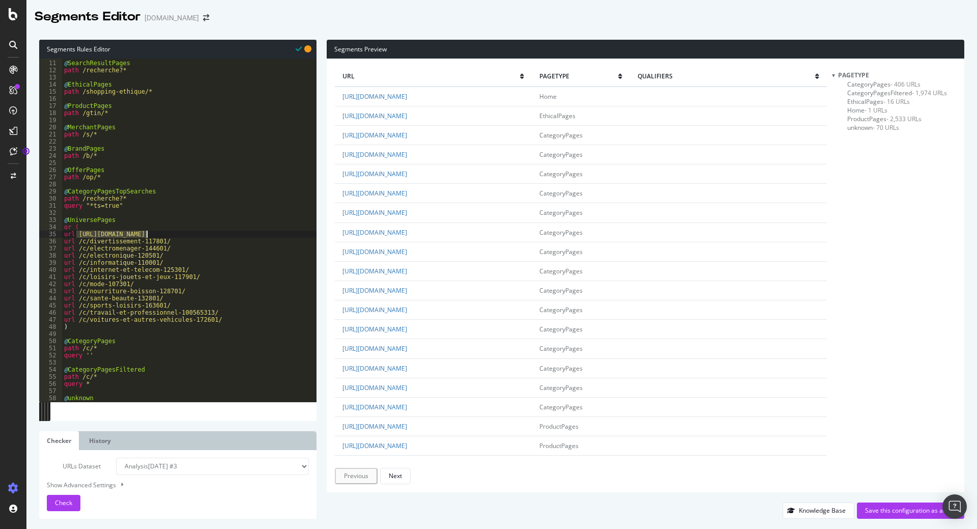
click at [146, 236] on div "@ SearchResultPages path /recherche?* @ EthicalPages path /shopping-ethique/* @…" at bounding box center [189, 230] width 254 height 357
click at [76, 240] on div "@ SearchResultPages path /recherche?* @ EthicalPages path /shopping-ethique/* @…" at bounding box center [189, 230] width 254 height 357
paste textarea "https://www.leguide.com"
click at [76, 247] on div "@ SearchResultPages path /recherche?* @ EthicalPages path /shopping-ethique/* @…" at bounding box center [189, 230] width 254 height 357
paste textarea "https://www.leguide.com"
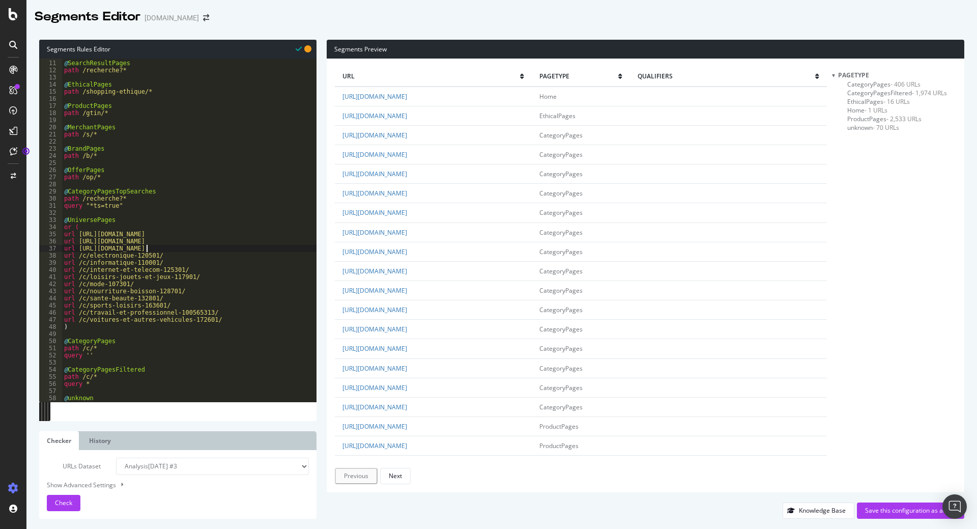
click at [76, 256] on div "@ SearchResultPages path /recherche?* @ EthicalPages path /shopping-ethique/* @…" at bounding box center [189, 230] width 254 height 357
paste textarea "https://www.leguide.com"
click at [76, 265] on div "@ SearchResultPages path /recherche?* @ EthicalPages path /shopping-ethique/* @…" at bounding box center [189, 230] width 254 height 357
paste textarea "https://www.leguide.com"
click at [76, 268] on div "@ SearchResultPages path /recherche?* @ EthicalPages path /shopping-ethique/* @…" at bounding box center [189, 230] width 254 height 357
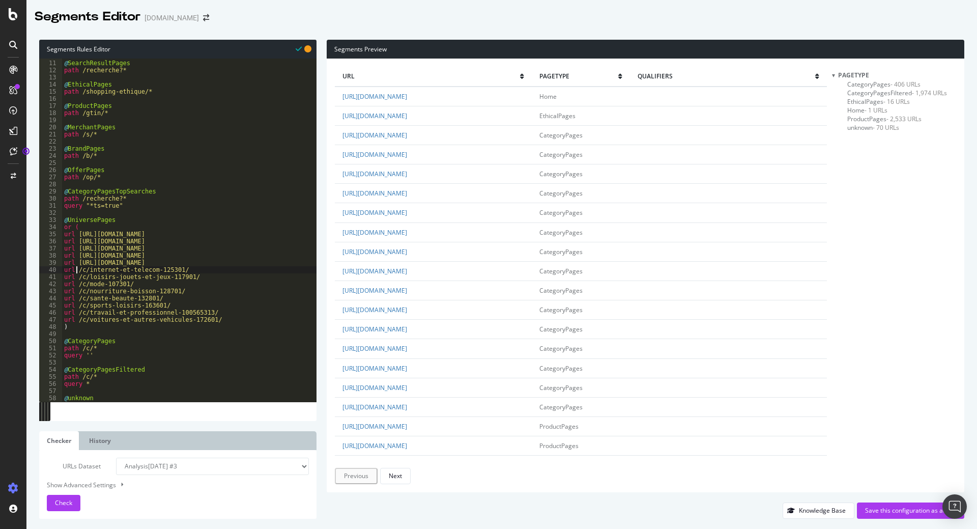
paste textarea "https://www.leguide.com"
click at [76, 276] on div "@ SearchResultPages path /recherche?* @ EthicalPages path /shopping-ethique/* @…" at bounding box center [189, 230] width 254 height 357
paste textarea "https://www.leguide.com"
click at [76, 283] on div "@ SearchResultPages path /recherche?* @ EthicalPages path /shopping-ethique/* @…" at bounding box center [189, 230] width 254 height 357
paste textarea "https://www.leguide.com"
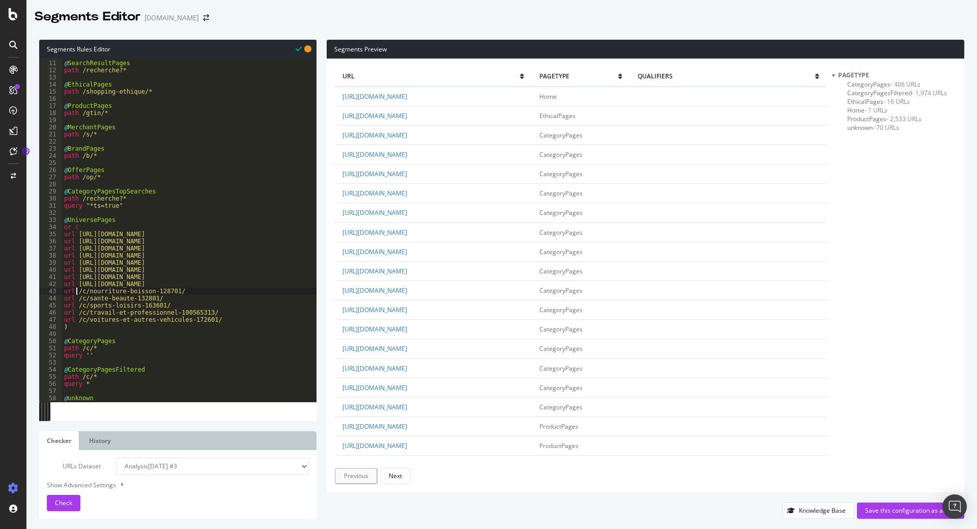
click at [76, 290] on div "@ SearchResultPages path /recherche?* @ EthicalPages path /shopping-ethique/* @…" at bounding box center [189, 230] width 254 height 357
paste textarea "https://www.leguide.com"
click at [76, 297] on div "@ SearchResultPages path /recherche?* @ EthicalPages path /shopping-ethique/* @…" at bounding box center [189, 230] width 254 height 357
paste textarea "https://www.leguide.com"
click at [76, 308] on div "@ SearchResultPages path /recherche?* @ EthicalPages path /shopping-ethique/* @…" at bounding box center [189, 230] width 254 height 357
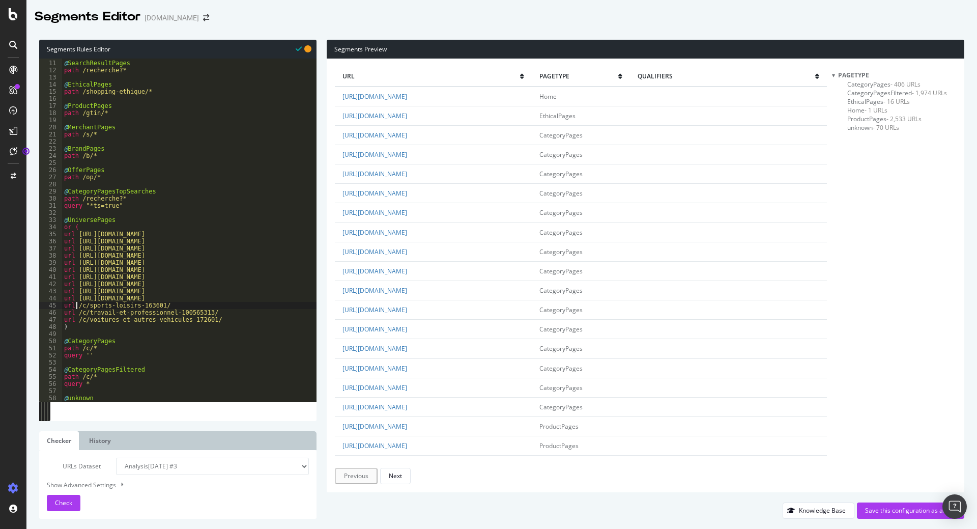
paste textarea "https://www.leguide.com"
click at [76, 311] on div "@ SearchResultPages path /recherche?* @ EthicalPages path /shopping-ethique/* @…" at bounding box center [189, 230] width 254 height 357
paste textarea "https://www.leguide.com"
click at [76, 318] on div "@ SearchResultPages path /recherche?* @ EthicalPages path /shopping-ethique/* @…" at bounding box center [189, 230] width 254 height 357
paste textarea "https://www.leguide.com"
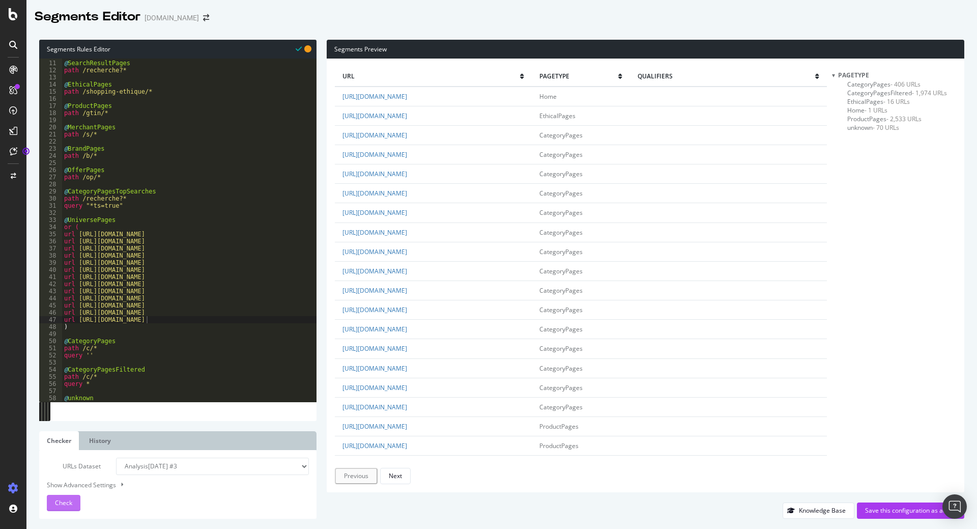
click at [58, 500] on span "Check" at bounding box center [63, 502] width 17 height 9
drag, startPoint x: 497, startPoint y: 272, endPoint x: 341, endPoint y: 277, distance: 155.3
click at [341, 277] on td "https://www.leguide.com/c/maison-chez-soi-134301/" at bounding box center [433, 270] width 197 height 19
click at [253, 285] on div "@ SearchResultPages path /recherche?* @ EthicalPages path /shopping-ethique/* @…" at bounding box center [189, 230] width 254 height 357
type textarea "url https://www.leguide.com/c/loisirs-jouets-et-jeux-117901/"
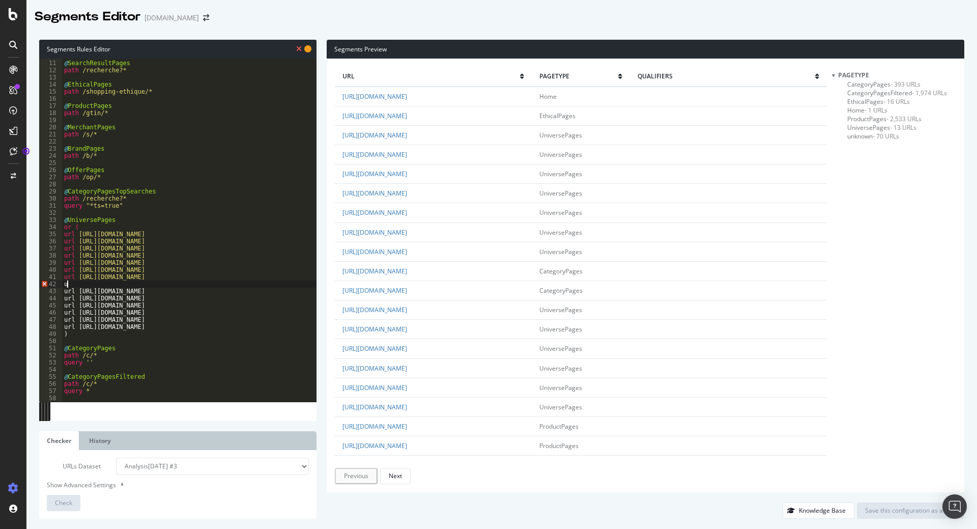
scroll to position [0, 1]
paste textarea "https://www.leguide.com/c/maison-chez-soi-134301/"
type textarea "url https://www.leguide.com/c/maison-chez-soi-134301/"
drag, startPoint x: 513, startPoint y: 291, endPoint x: 343, endPoint y: 293, distance: 170.0
click at [343, 293] on td "https://www.leguide.com/c/maison-et-ameublement-134401/" at bounding box center [433, 289] width 197 height 19
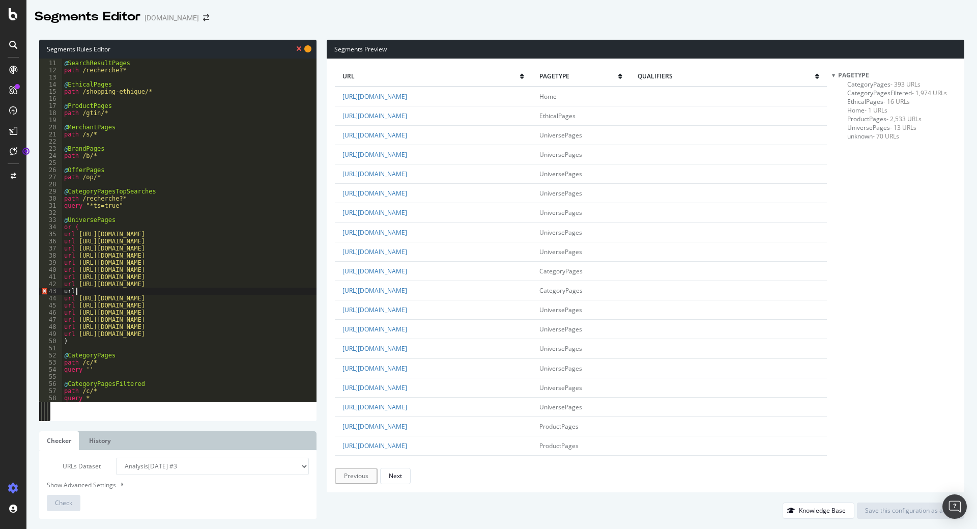
click at [138, 290] on div "@ SearchResultPages path /recherche?* @ EthicalPages path /shopping-ethique/* @…" at bounding box center [189, 230] width 254 height 357
paste textarea "https://www.leguide.com/c/maison-et-ameublement-134401/"
type textarea "url https://www.leguide.com/c/maison-et-ameublement-134401/"
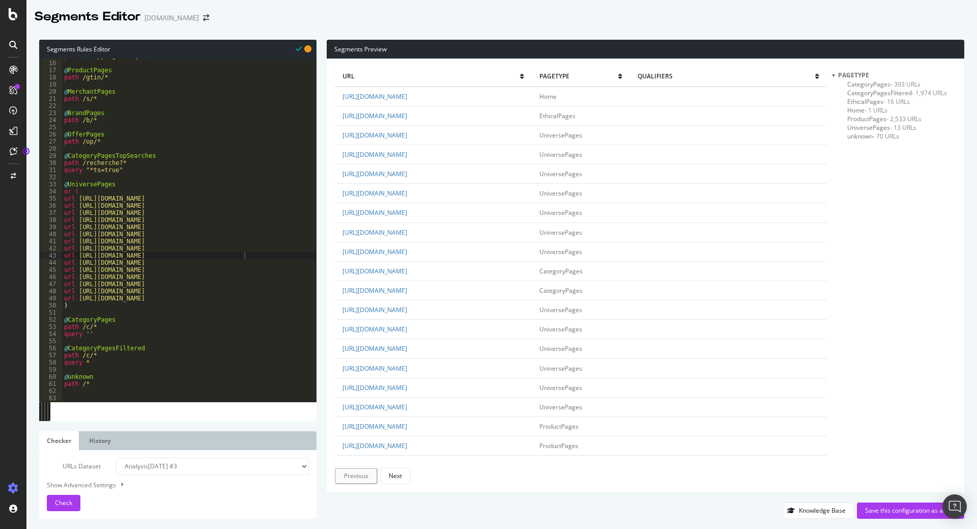
scroll to position [106, 0]
click at [107, 389] on div "path /shopping-ethique/* @ ProductPages path /gtin/* @ MerchantPages path /s/* …" at bounding box center [189, 230] width 254 height 357
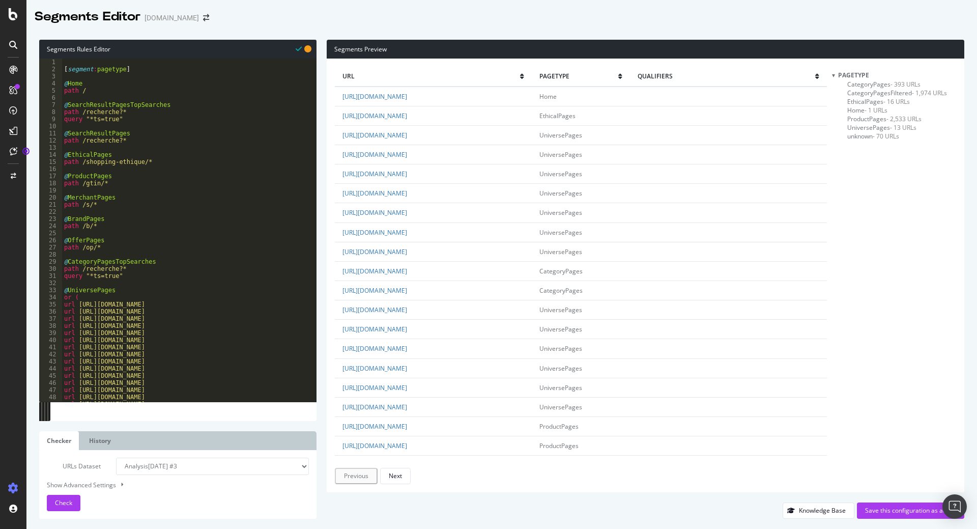
scroll to position [0, 0]
drag, startPoint x: 124, startPoint y: 68, endPoint x: 60, endPoint y: 70, distance: 63.6
click at [60, 70] on div "1 2 3 4 5 6 7 8 9 10 11 12 13 14 15 16 17 18 19 20 21 22 23 24 25 26 27 28 29 3…" at bounding box center [177, 230] width 277 height 343
type textarea "[segment:pagetype]"
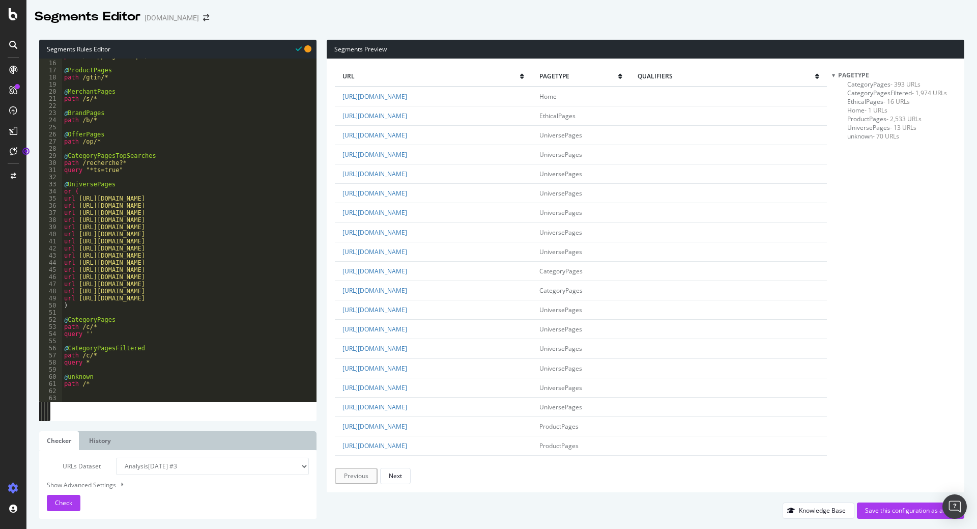
scroll to position [106, 0]
click at [93, 396] on div "path /shopping-ethique/* @ ProductPages path /gtin/* @ MerchantPages path /s/* …" at bounding box center [189, 230] width 254 height 357
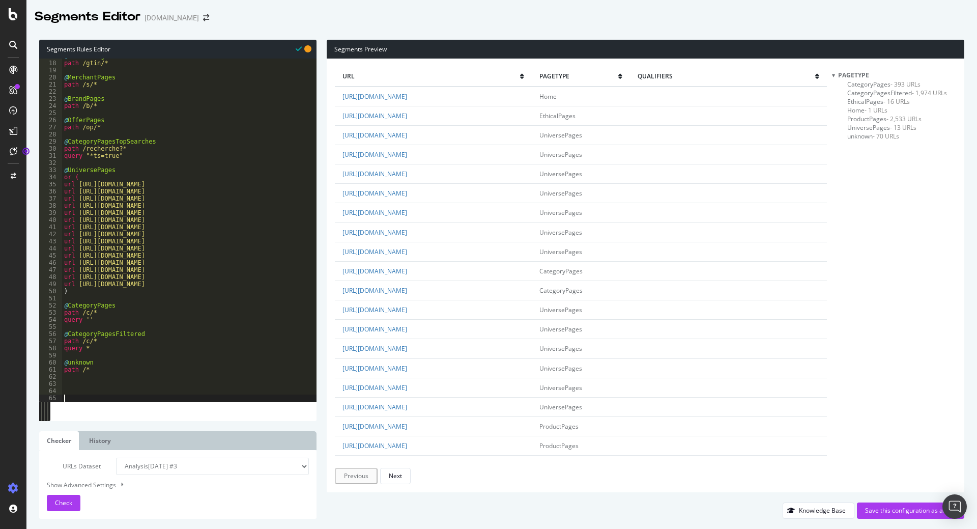
scroll to position [127, 0]
paste textarea "[segment:pagetype]"
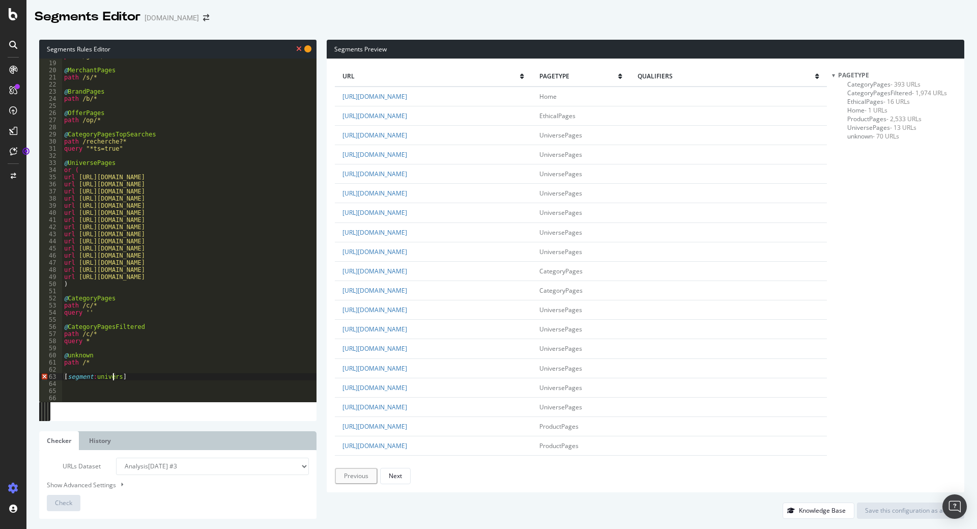
type textarea "[segment:universe]"
drag, startPoint x: 156, startPoint y: 176, endPoint x: 230, endPoint y: 181, distance: 75.0
click at [230, 181] on div "path /gtin/* @ MerchantPages path /s/* @ BrandPages path /b/* @ OfferPages path…" at bounding box center [189, 230] width 254 height 357
click at [76, 391] on div "path /gtin/* @ MerchantPages path /s/* @ BrandPages path /b/* @ OfferPages path…" at bounding box center [189, 230] width 254 height 357
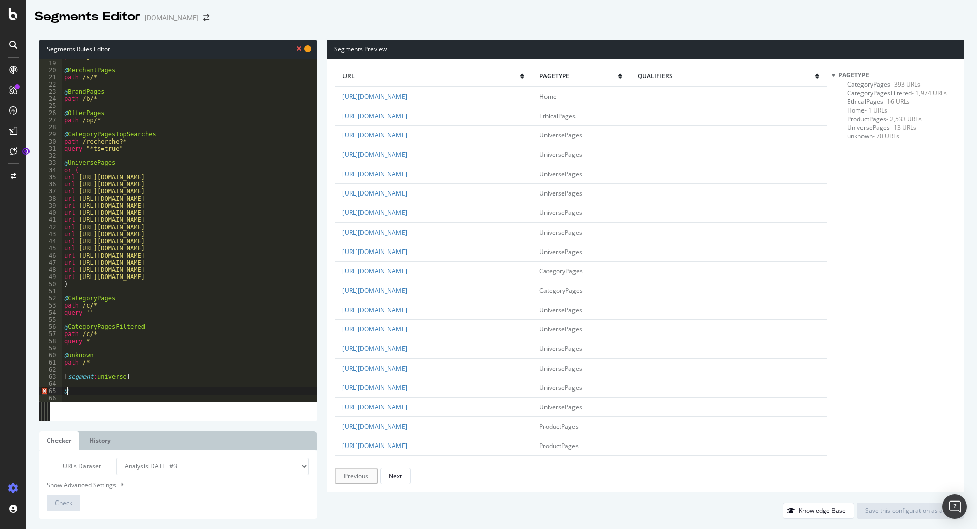
paste textarea "bebe-et-enfants-100334923"
type textarea "@bebe-et-enfants-100334923"
drag, startPoint x: 113, startPoint y: 391, endPoint x: 151, endPoint y: 390, distance: 38.2
click at [151, 390] on div "path /gtin/* @ MerchantPages path /s/* @ BrandPages path /b/* @ OfferPages path…" at bounding box center [189, 230] width 254 height 357
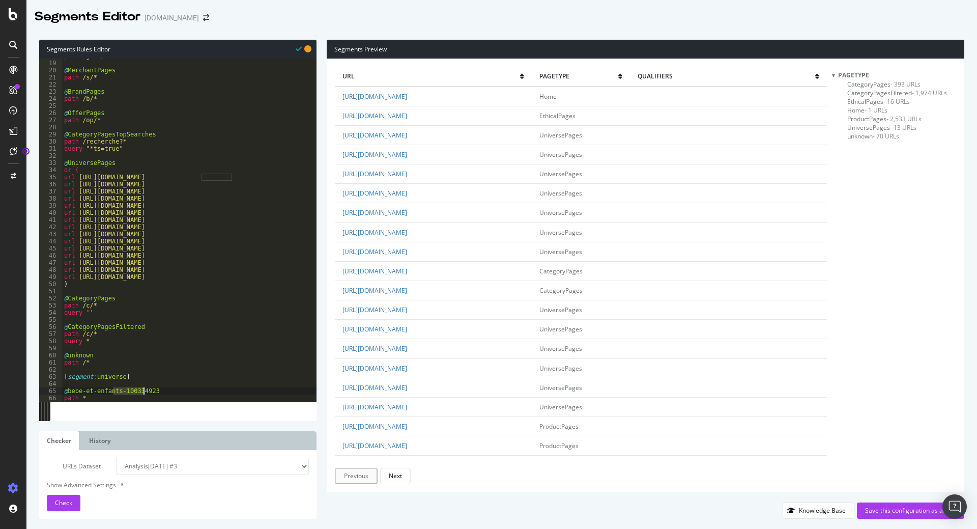
click at [112, 393] on div "path /gtin/* @ MerchantPages path /s/* @ BrandPages path /b/* @ OfferPages path…" at bounding box center [189, 230] width 254 height 343
paste textarea "-100334923"
type textarea "path *-100334923/*"
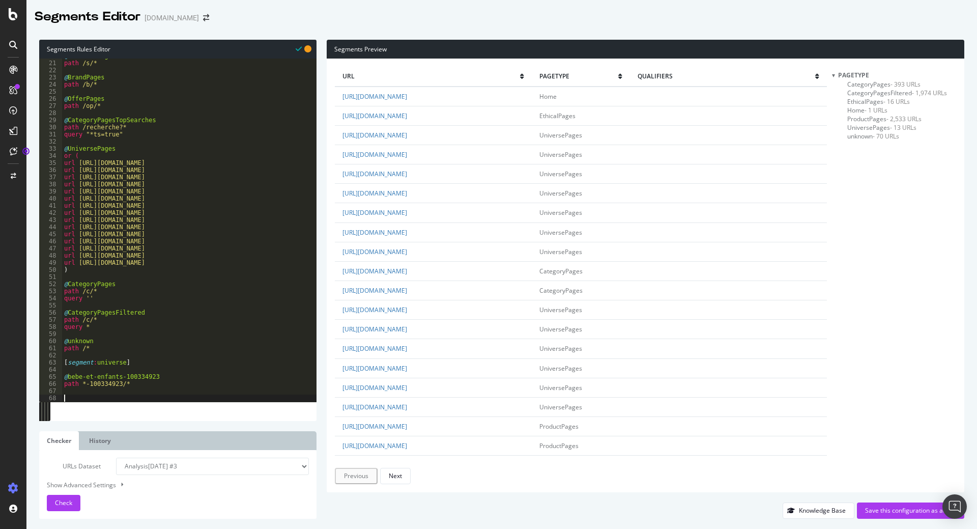
scroll to position [149, 0]
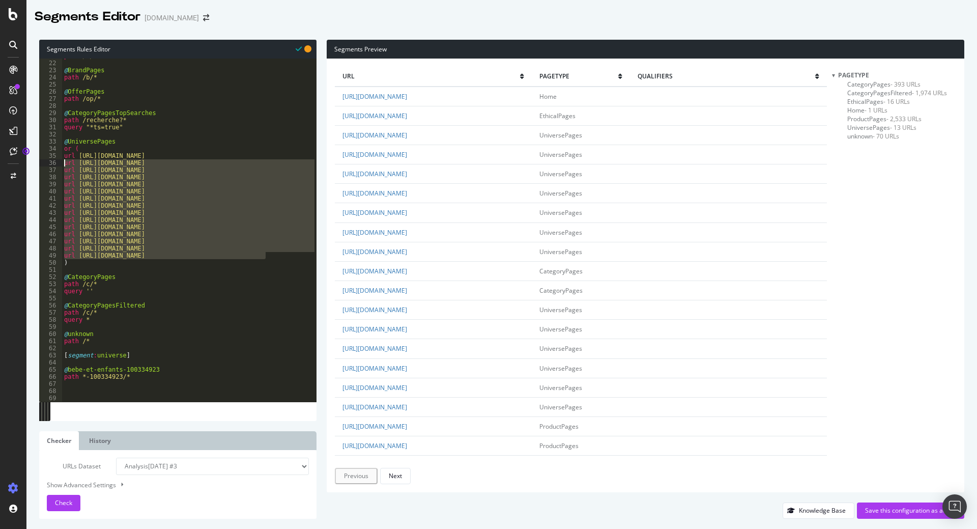
drag, startPoint x: 271, startPoint y: 254, endPoint x: -14, endPoint y: 164, distance: 298.5
click at [128, 378] on div "path /s/* @ BrandPages path /b/* @ OfferPages path /op/* @ CategoryPagesTopSear…" at bounding box center [189, 230] width 254 height 357
type textarea "path *-100334923/*"
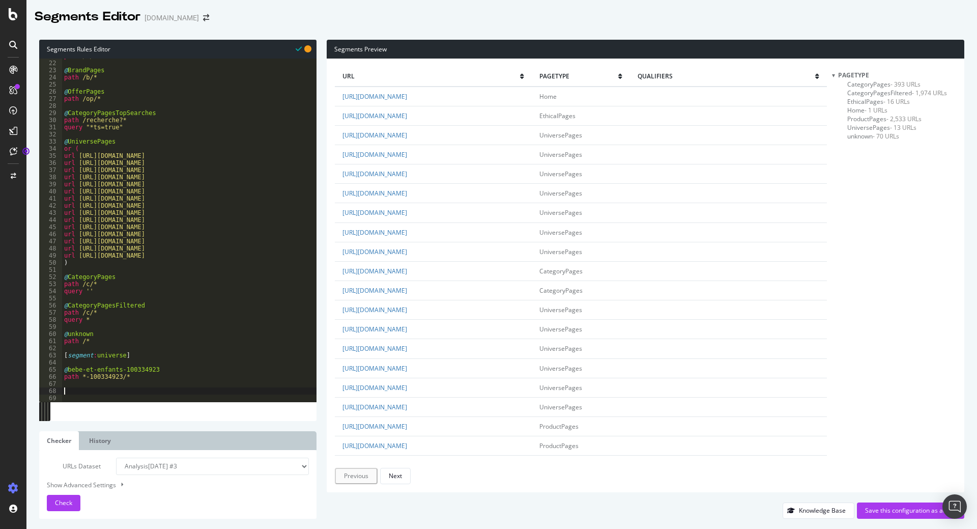
paste textarea "path *-172601/*"
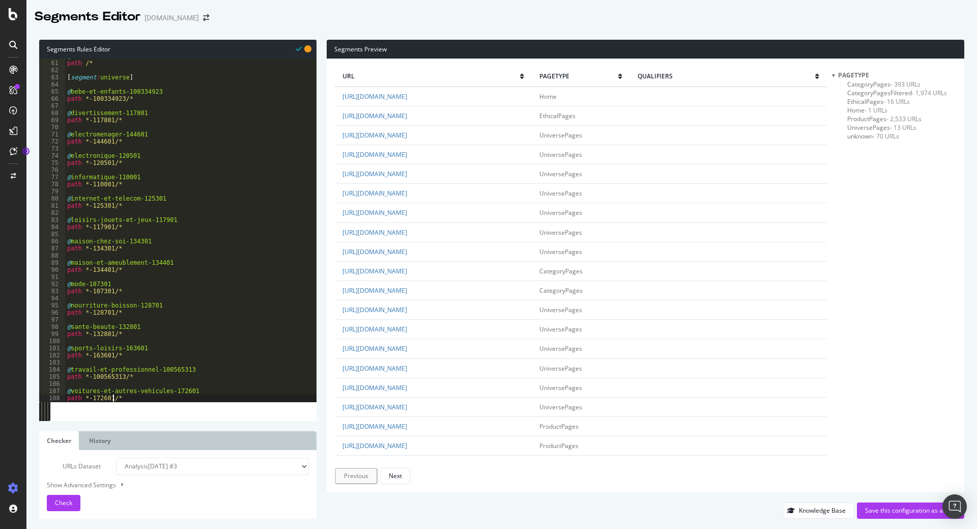
scroll to position [426, 0]
type textarea "path *-172601/*"
click at [56, 504] on span "Check" at bounding box center [63, 502] width 17 height 9
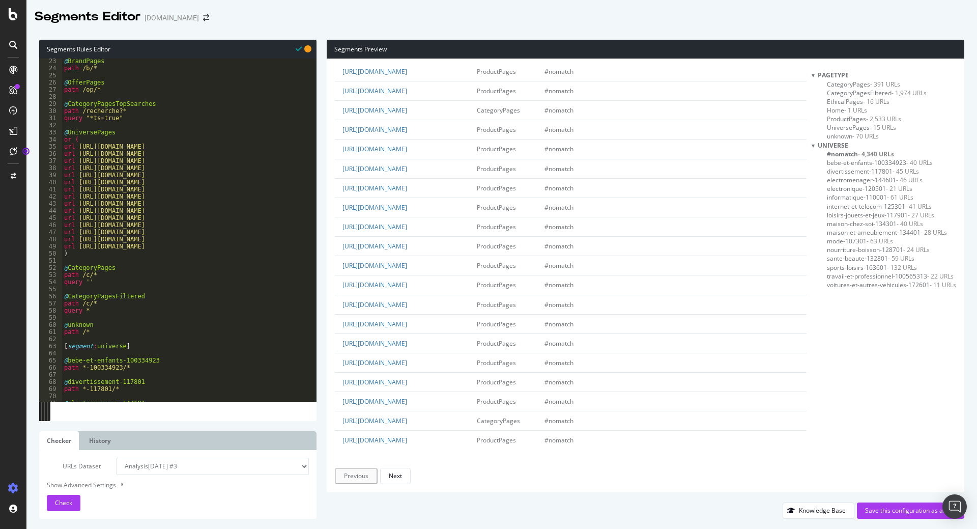
scroll to position [0, 0]
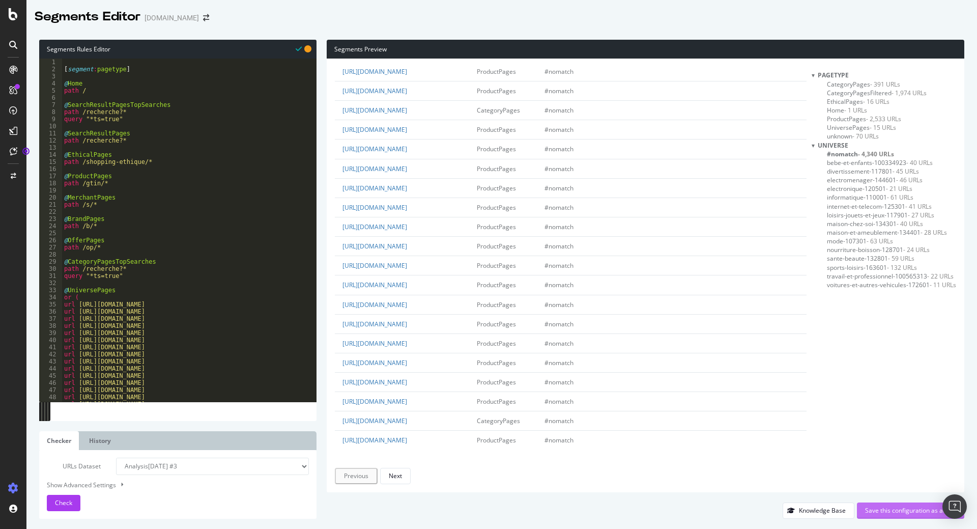
click at [910, 507] on div "Save this configuration as active" at bounding box center [910, 510] width 91 height 9
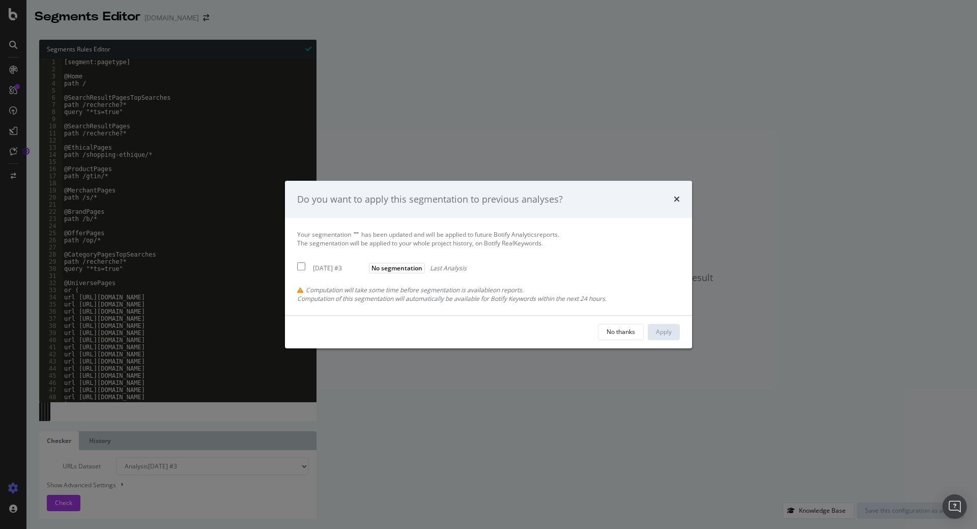
click at [302, 267] on input "modal" at bounding box center [301, 267] width 8 height 8
checkbox input "true"
click at [668, 331] on div "Apply" at bounding box center [664, 332] width 16 height 9
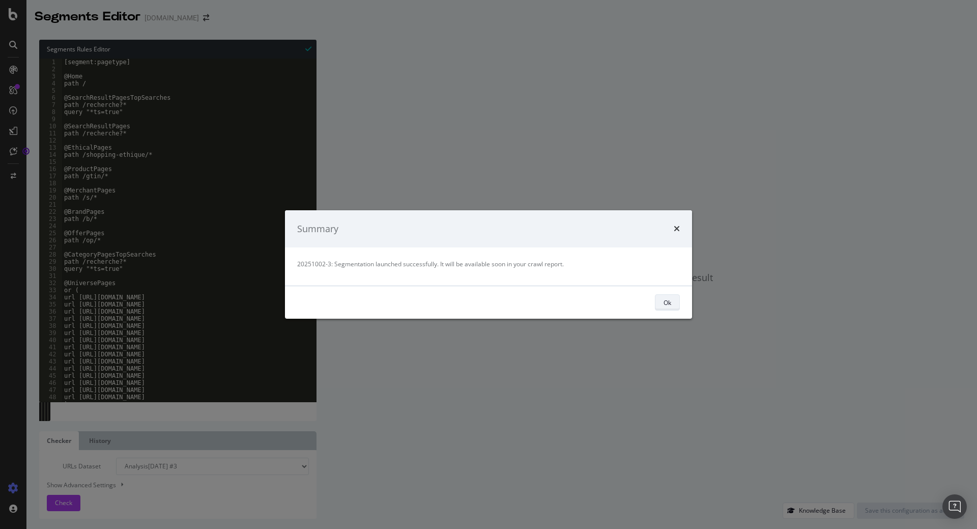
click at [662, 301] on button "Ok" at bounding box center [667, 302] width 25 height 16
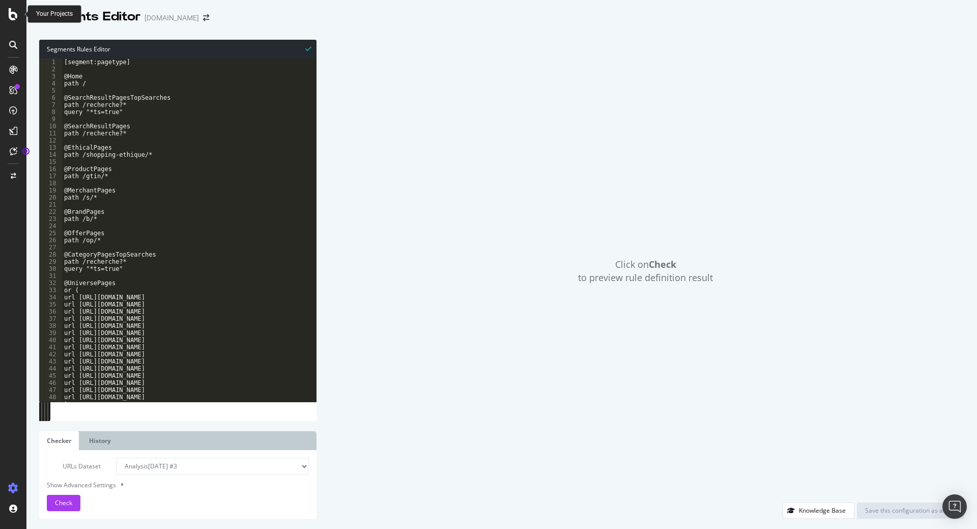
click at [13, 16] on icon at bounding box center [13, 14] width 9 height 12
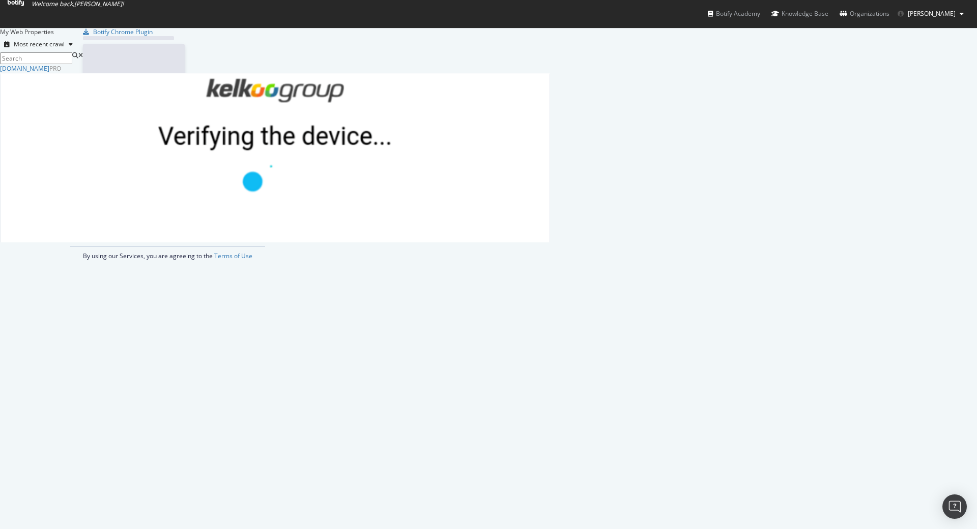
scroll to position [529, 977]
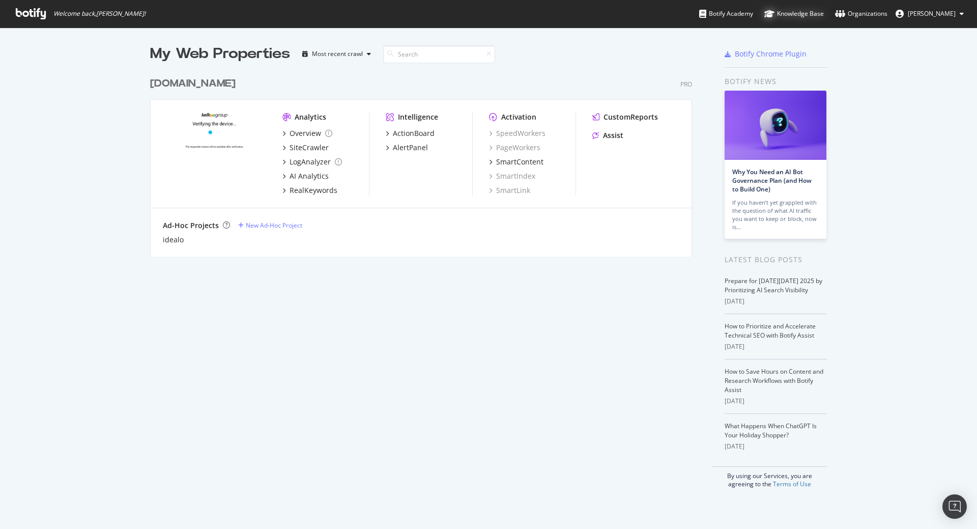
scroll to position [529, 977]
click at [818, 17] on div "Knowledge Base" at bounding box center [794, 14] width 60 height 10
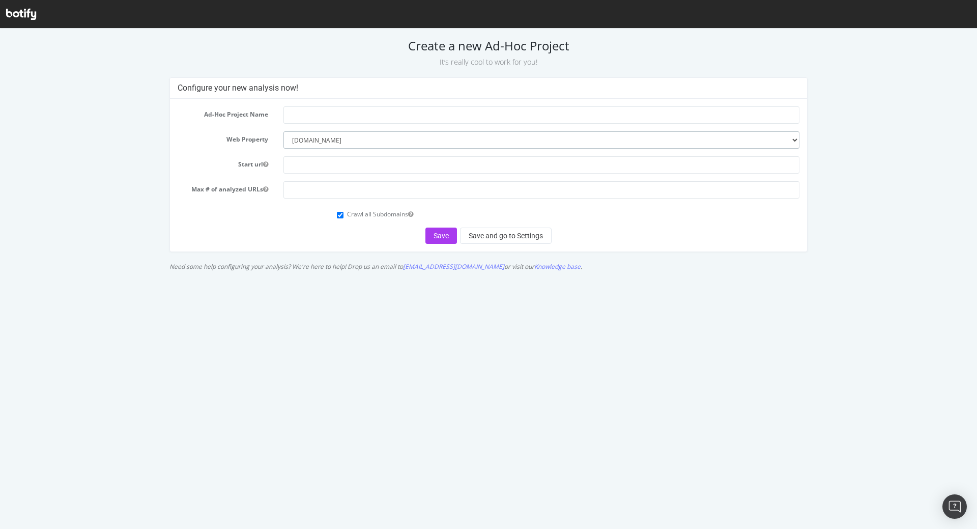
click at [283, 131] on select "--------- [DOMAIN_NAME]" at bounding box center [541, 139] width 516 height 17
click at [470, 136] on select "--------- [DOMAIN_NAME]" at bounding box center [541, 139] width 516 height 17
click at [381, 113] on input "text" at bounding box center [541, 114] width 516 height 17
type input "Idealo"
click at [375, 157] on input "text" at bounding box center [541, 164] width 516 height 17
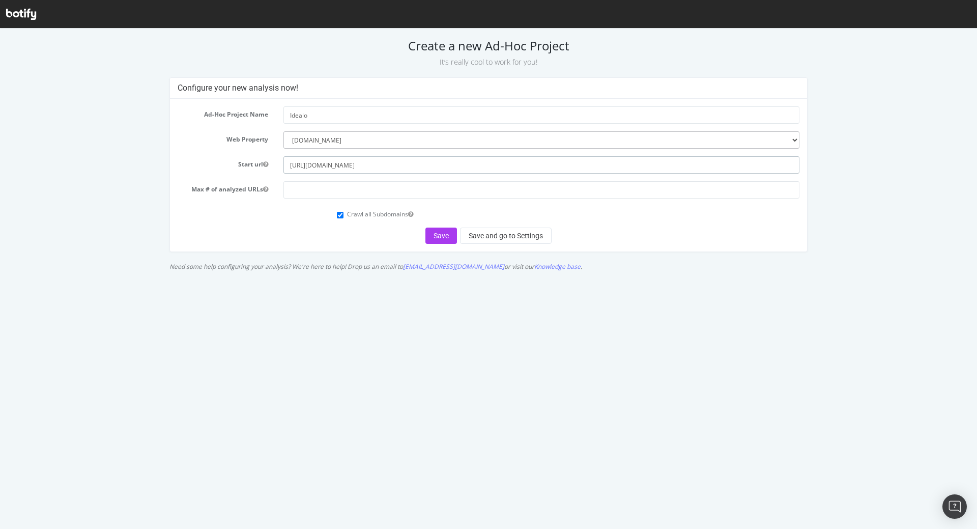
type input "[URL][DOMAIN_NAME]"
click at [322, 190] on input "number" at bounding box center [541, 189] width 516 height 17
drag, startPoint x: 283, startPoint y: 190, endPoint x: 276, endPoint y: 200, distance: 12.3
click at [283, 190] on input "10000" at bounding box center [541, 189] width 516 height 17
type input "20000"
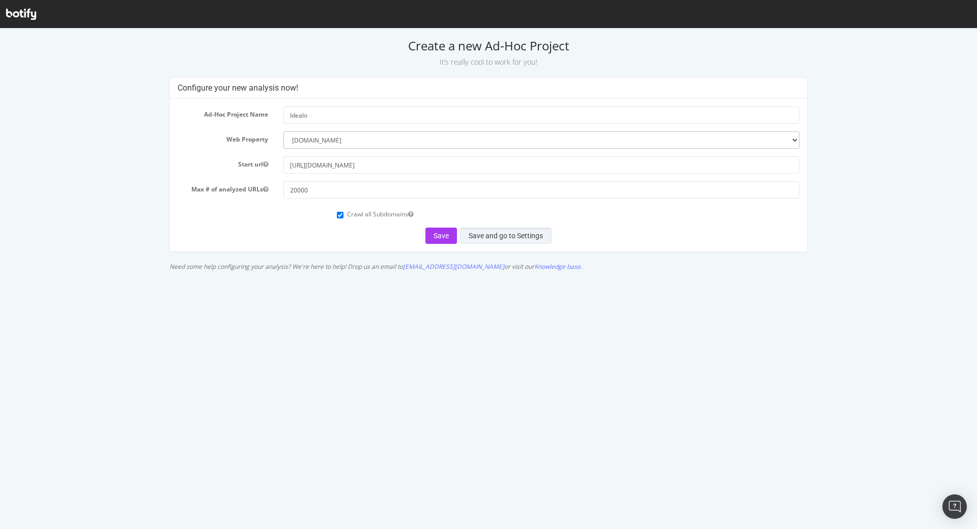
click at [506, 234] on button "Save and go to Settings" at bounding box center [506, 235] width 92 height 16
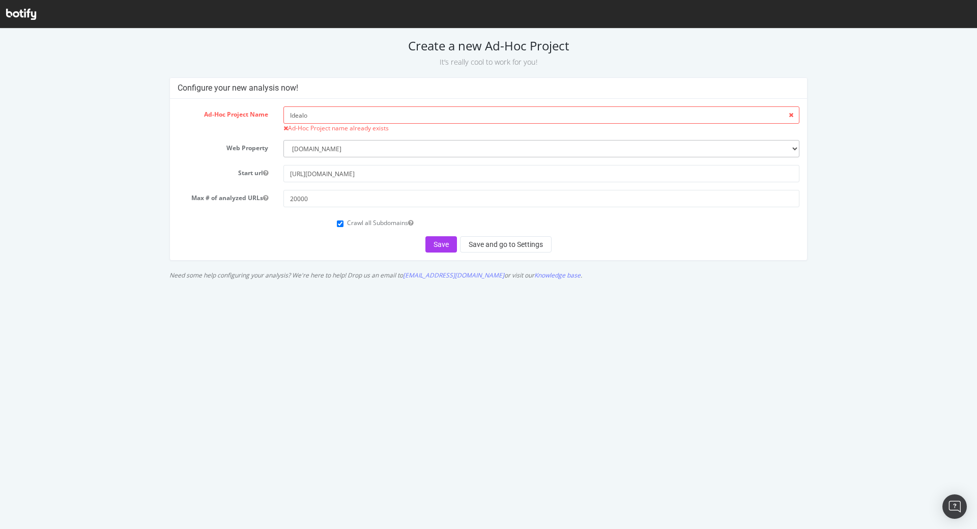
click at [282, 284] on html "Create a new Ad-Hoc Project It’s really cool to work for you! Configure your ne…" at bounding box center [488, 156] width 977 height 256
click at [294, 284] on html "Create a new Ad-Hoc Project It’s really cool to work for you! Configure your ne…" at bounding box center [488, 156] width 977 height 256
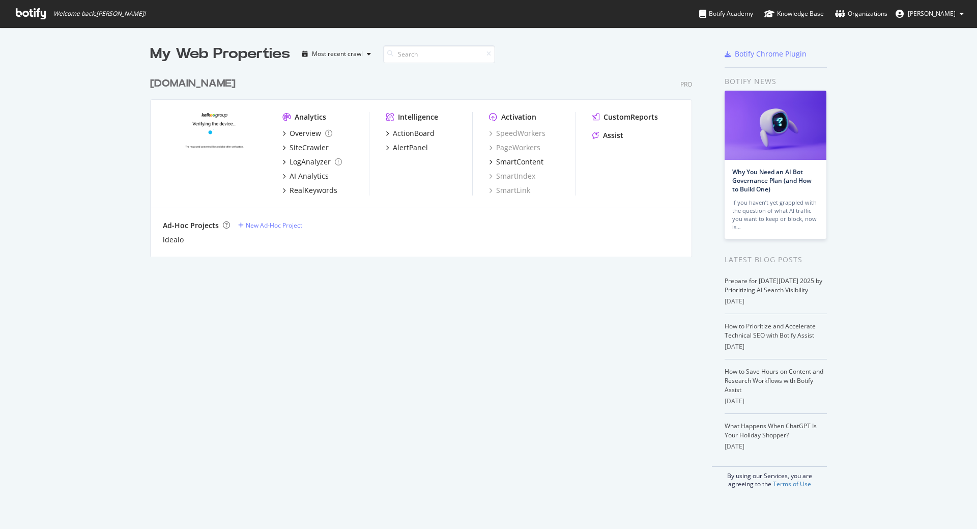
scroll to position [529, 977]
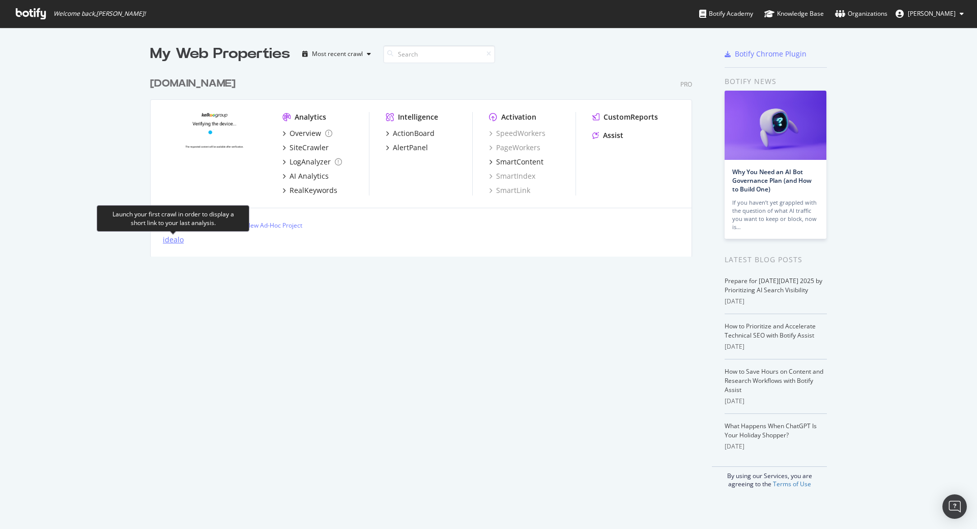
click at [176, 241] on div "idealo" at bounding box center [173, 240] width 21 height 10
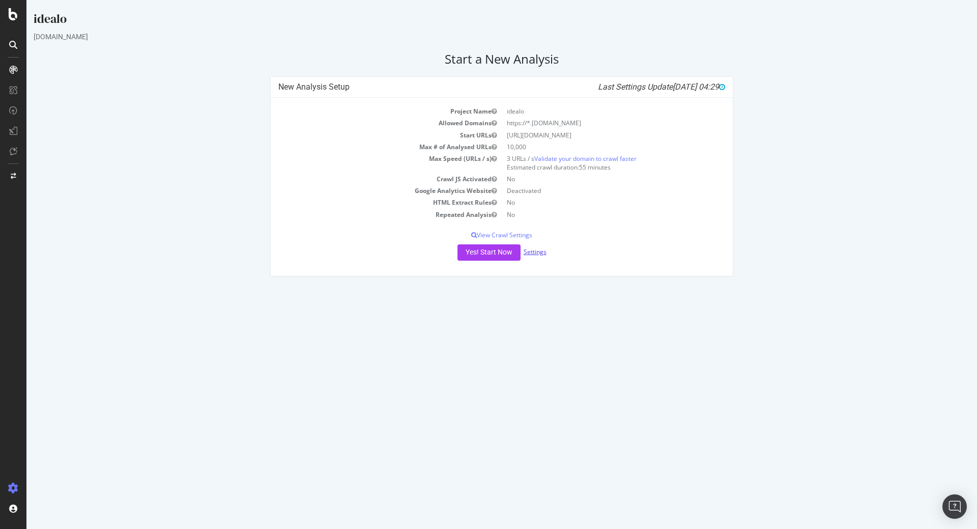
click at [538, 250] on link "Settings" at bounding box center [535, 251] width 23 height 9
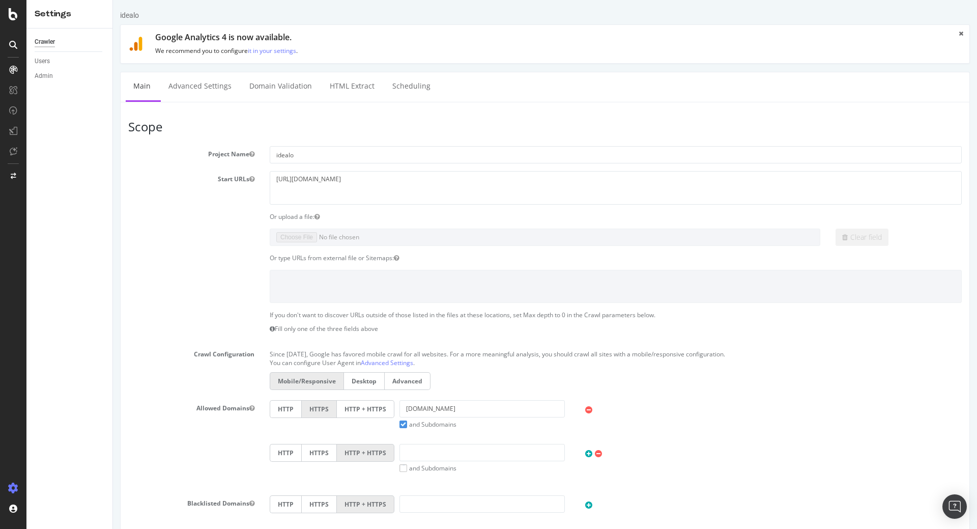
drag, startPoint x: 279, startPoint y: 152, endPoint x: 273, endPoint y: 151, distance: 6.2
click at [275, 151] on input "idealo" at bounding box center [616, 154] width 692 height 17
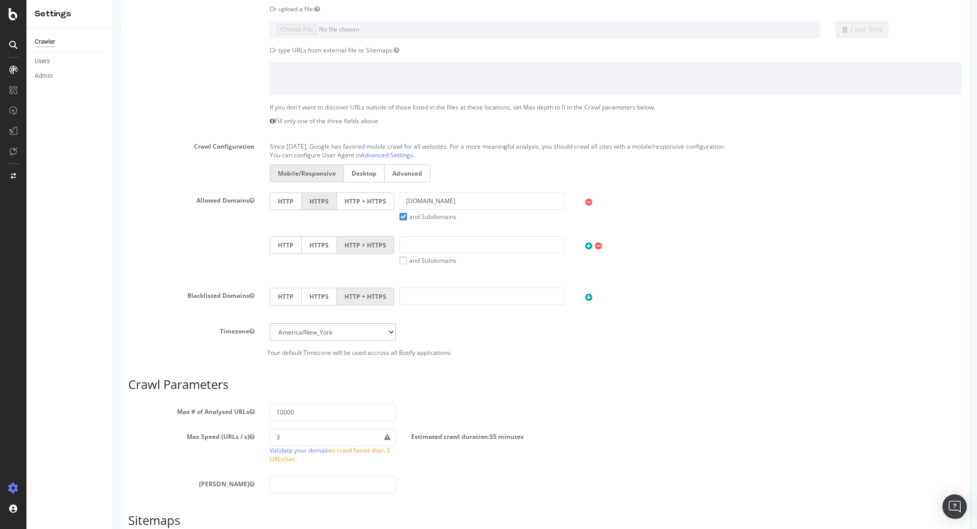
scroll to position [259, 0]
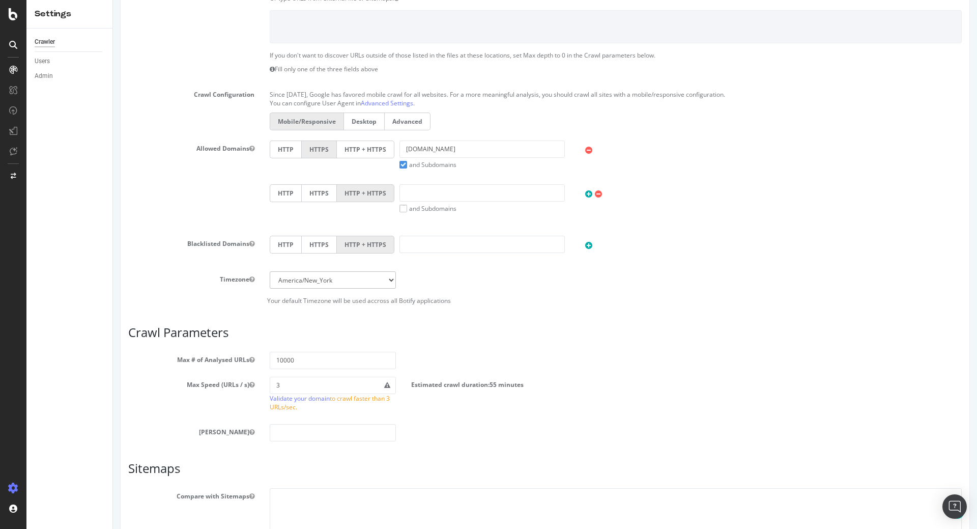
type input "Idealo"
click at [270, 271] on select "[GEOGRAPHIC_DATA]/[GEOGRAPHIC_DATA] [GEOGRAPHIC_DATA]/[GEOGRAPHIC_DATA] [GEOGRA…" at bounding box center [333, 279] width 126 height 17
select select "Europe/[GEOGRAPHIC_DATA]"
click option "Europe/[GEOGRAPHIC_DATA]" at bounding box center [113, 0] width 0 height 0
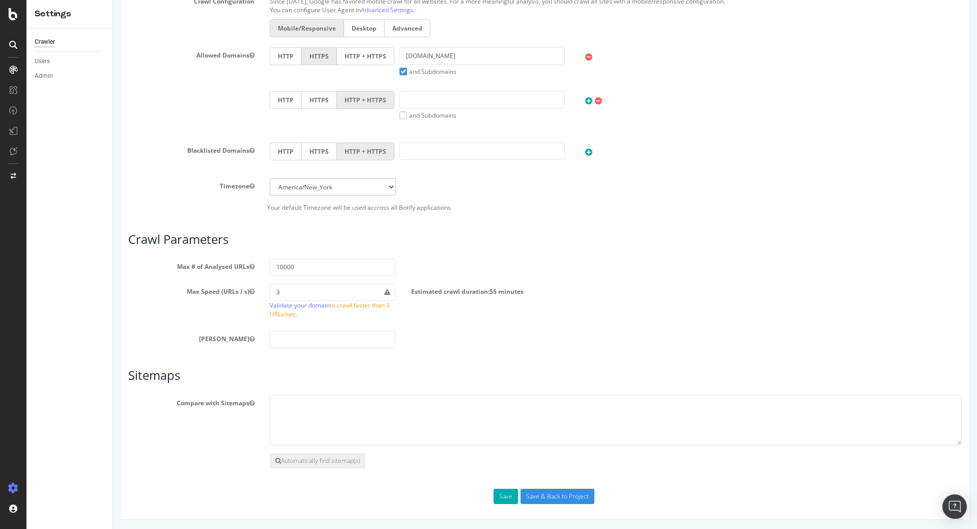
scroll to position [354, 0]
drag, startPoint x: 279, startPoint y: 264, endPoint x: 265, endPoint y: 267, distance: 14.6
click at [270, 267] on input "10000" at bounding box center [333, 265] width 126 height 17
type input "20000"
click at [275, 293] on input "3" at bounding box center [333, 290] width 126 height 17
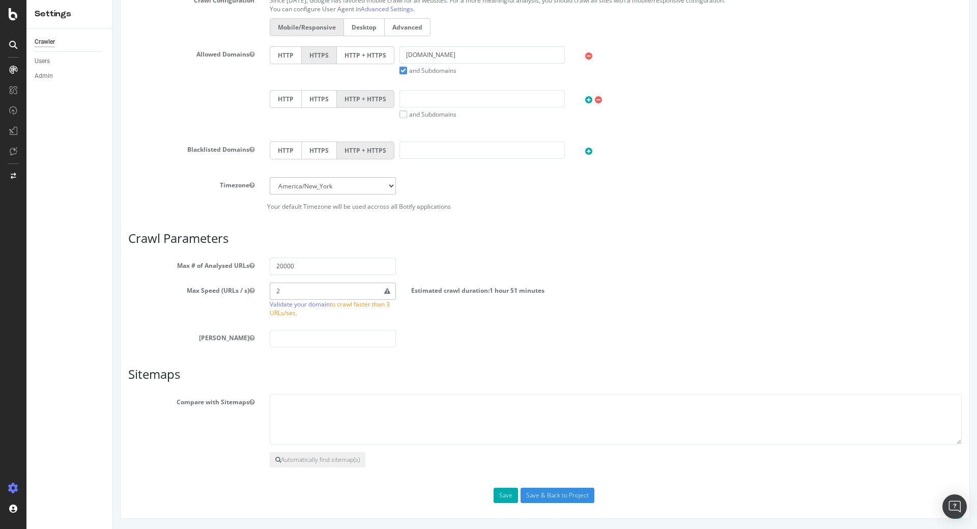
type input "2"
click at [154, 323] on section "Max # of Analysed URLs 20000 Max Speed (URLs / s) 2 Validate your domain to cra…" at bounding box center [544, 302] width 833 height 90
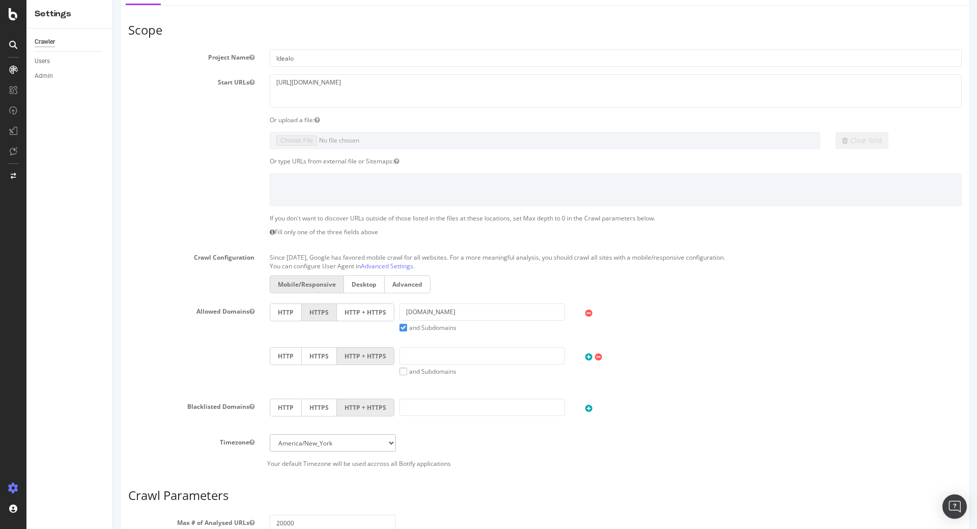
scroll to position [95, 0]
click at [383, 267] on link "Advanced Settings" at bounding box center [387, 268] width 52 height 9
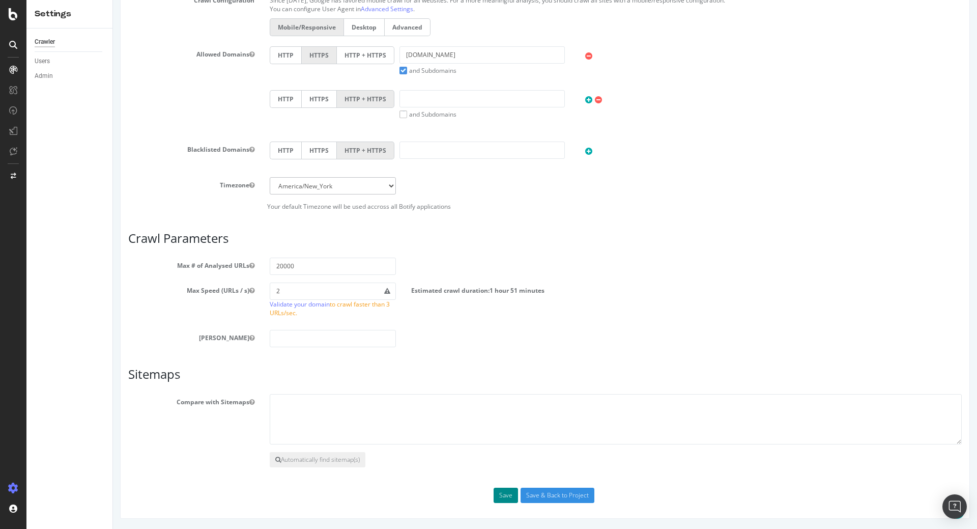
click at [507, 494] on button "Save" at bounding box center [506, 494] width 24 height 15
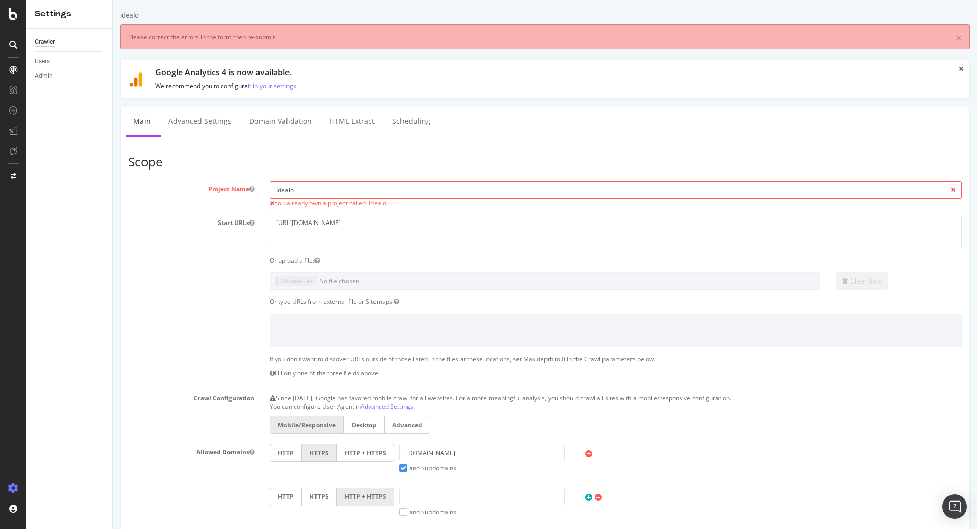
scroll to position [0, 0]
click at [336, 192] on input "Idealo" at bounding box center [616, 189] width 692 height 17
drag, startPoint x: 277, startPoint y: 191, endPoint x: 266, endPoint y: 189, distance: 11.4
click at [270, 189] on input "Idealo" at bounding box center [616, 189] width 692 height 17
drag, startPoint x: 278, startPoint y: 187, endPoint x: 247, endPoint y: 190, distance: 30.7
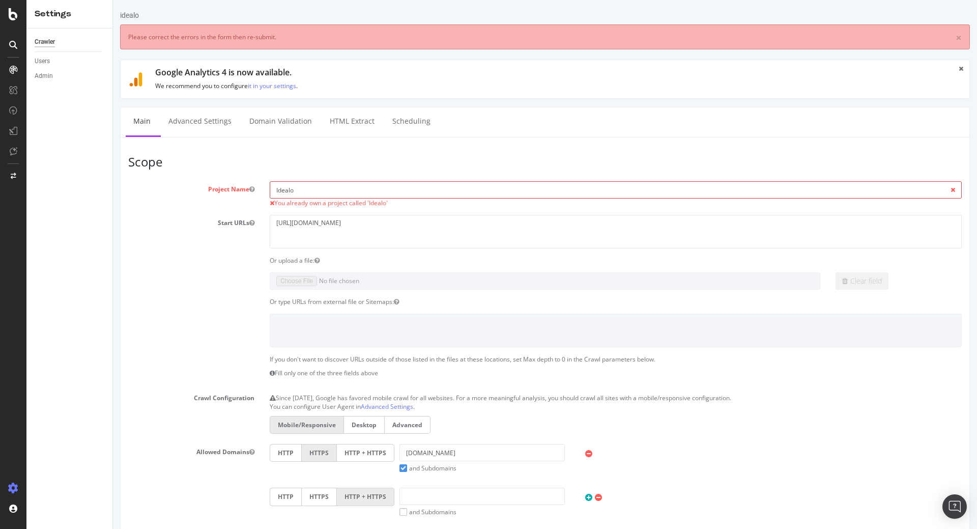
click at [270, 188] on input "Idealo" at bounding box center [616, 189] width 692 height 17
type input "idealo"
click at [136, 294] on section "Project Name idealo You already own a project called 'Idealo' Start URLs [URL][…" at bounding box center [544, 394] width 833 height 427
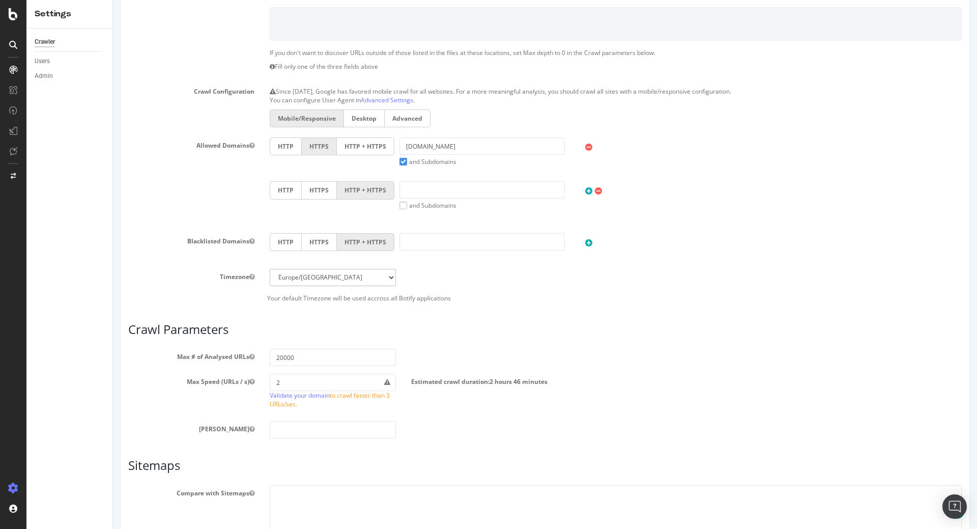
scroll to position [398, 0]
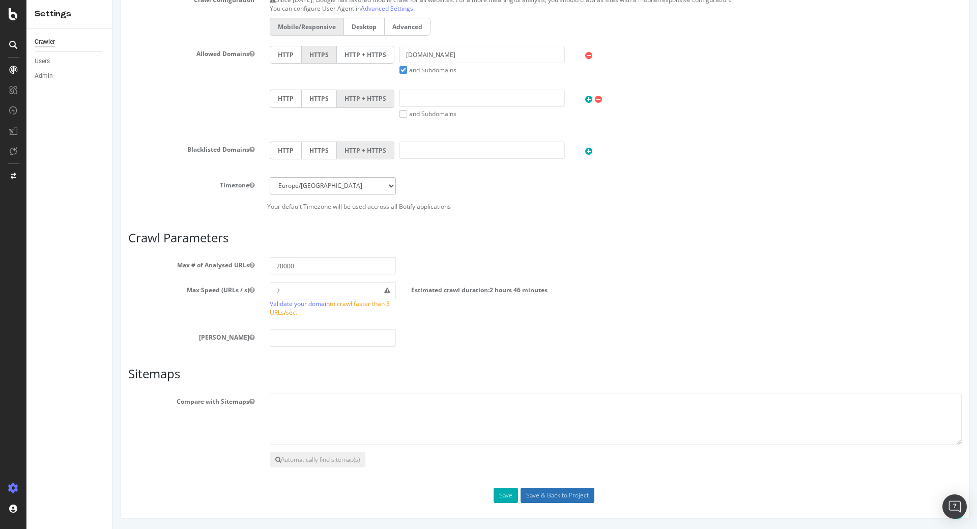
click at [544, 495] on input "Save & Back to Project" at bounding box center [558, 494] width 74 height 15
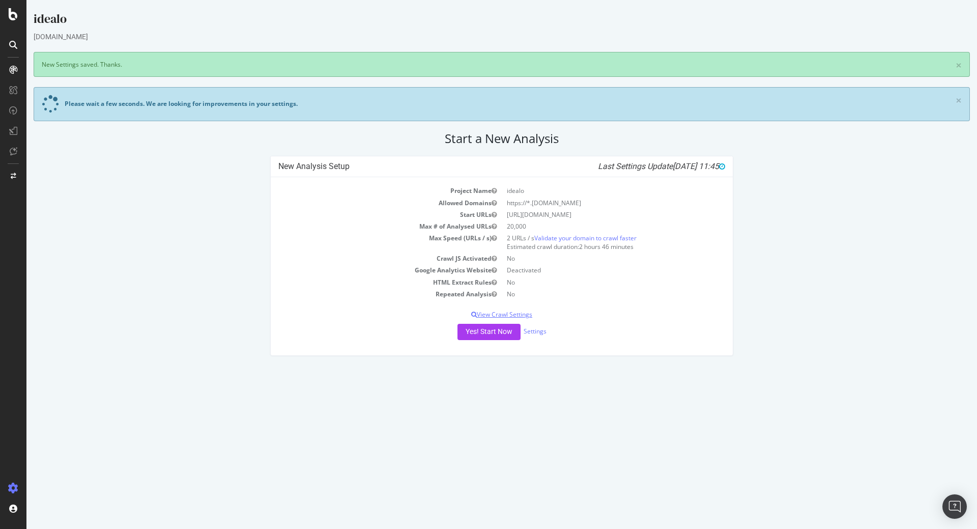
click at [523, 314] on p "View Crawl Settings" at bounding box center [501, 314] width 447 height 9
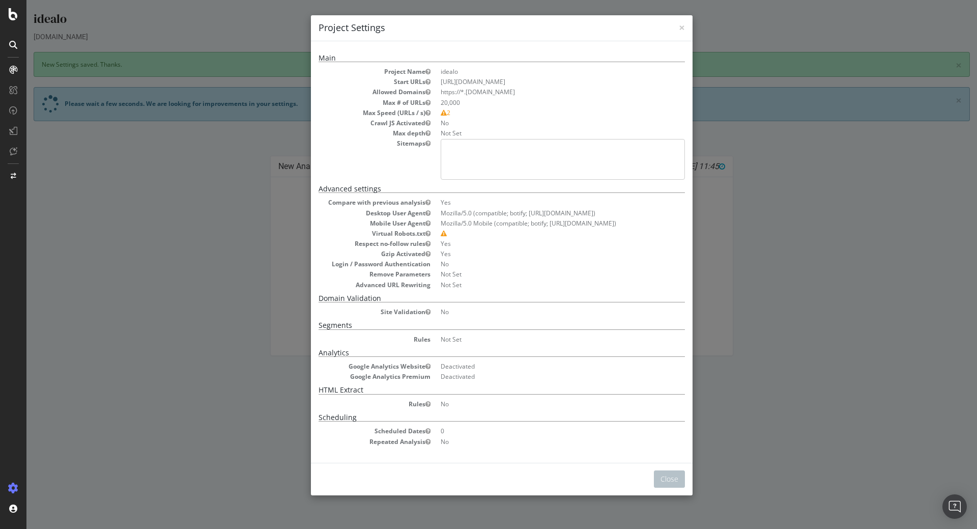
click at [239, 369] on div "× Close Project Settings Main Project Name idealo Start URLs [URL][DOMAIN_NAME]…" at bounding box center [501, 264] width 950 height 529
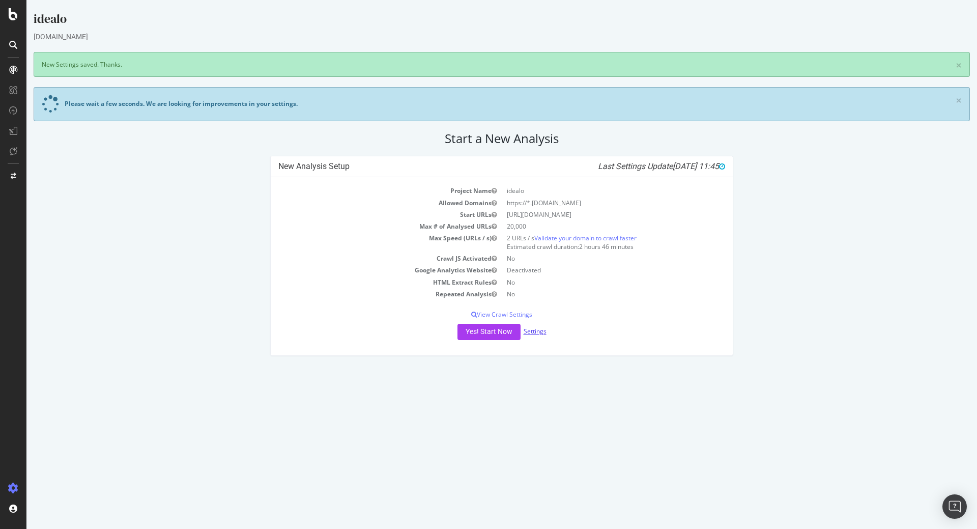
click at [532, 330] on link "Settings" at bounding box center [535, 331] width 23 height 9
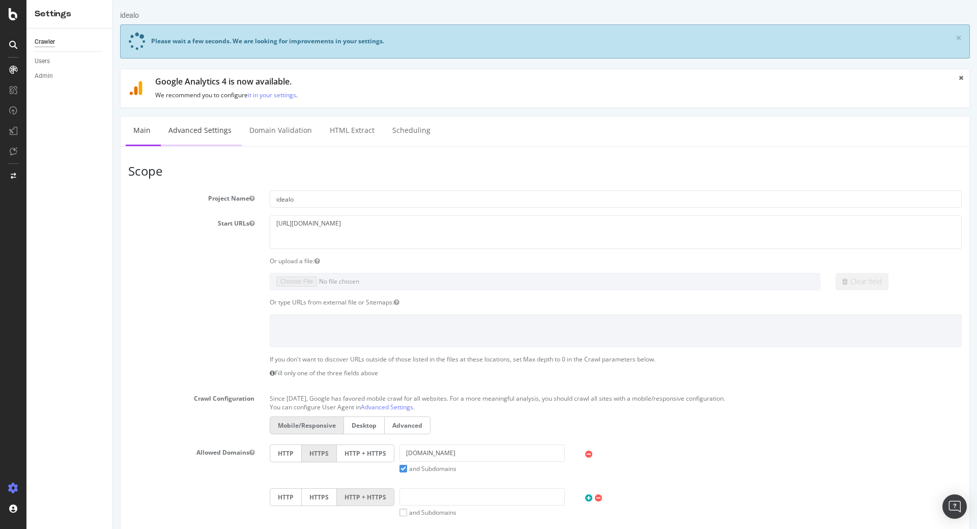
click at [201, 136] on link "Advanced Settings" at bounding box center [200, 131] width 78 height 28
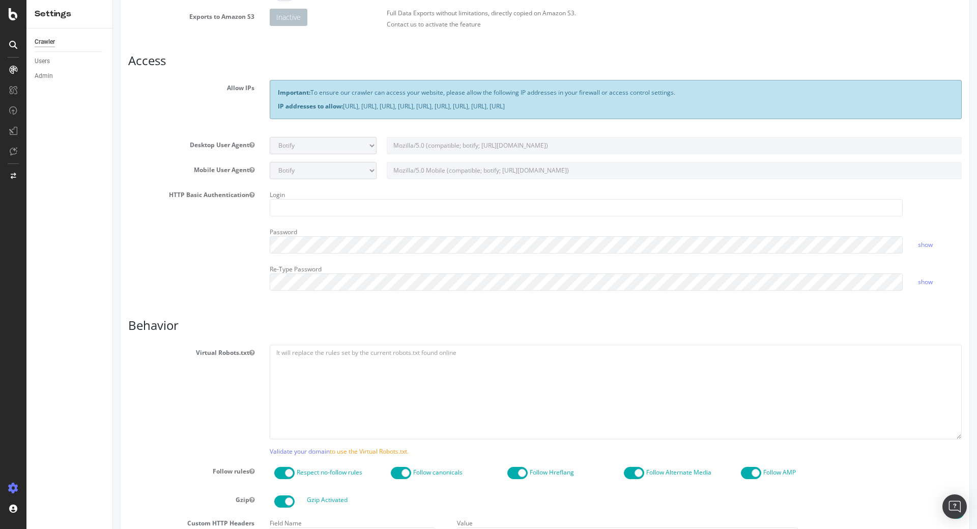
scroll to position [156, 0]
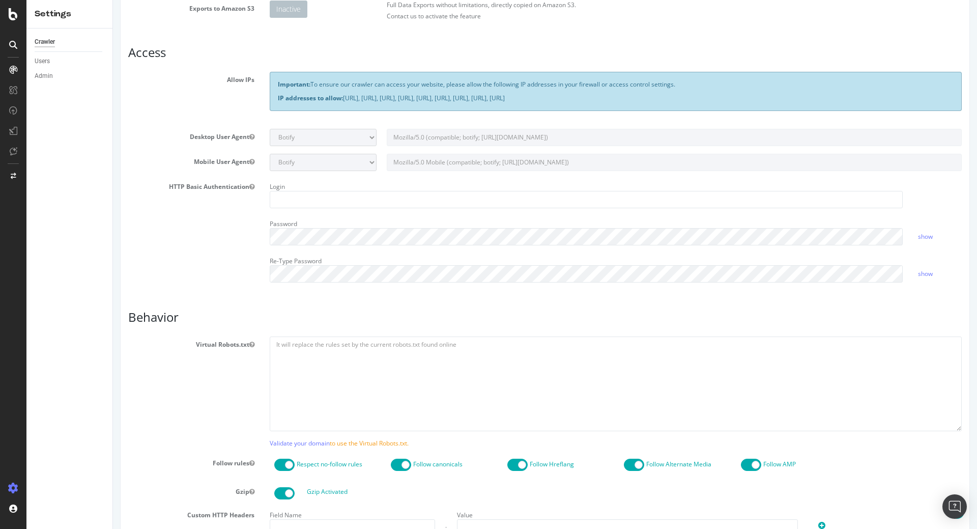
click at [162, 255] on div "HTTP Basic Authentication Login Password show Re-Type Password show" at bounding box center [545, 234] width 849 height 111
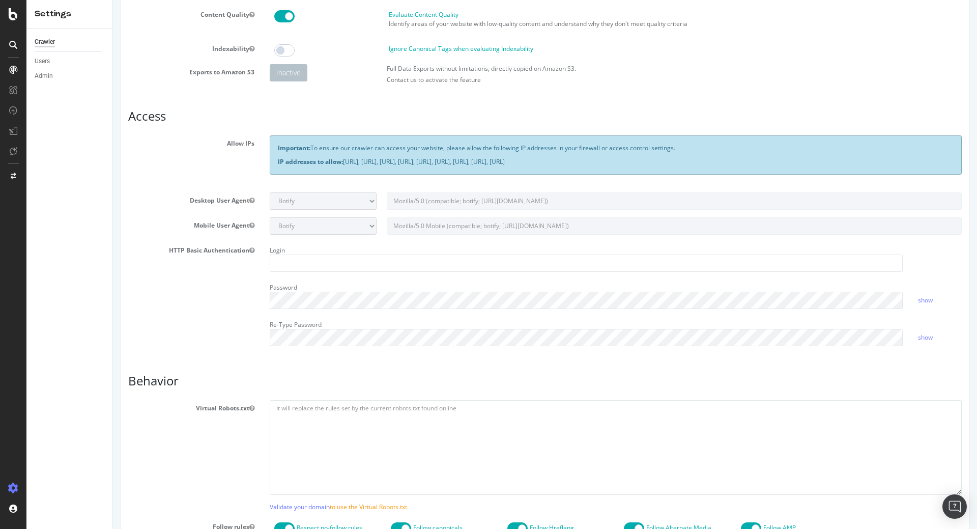
scroll to position [0, 0]
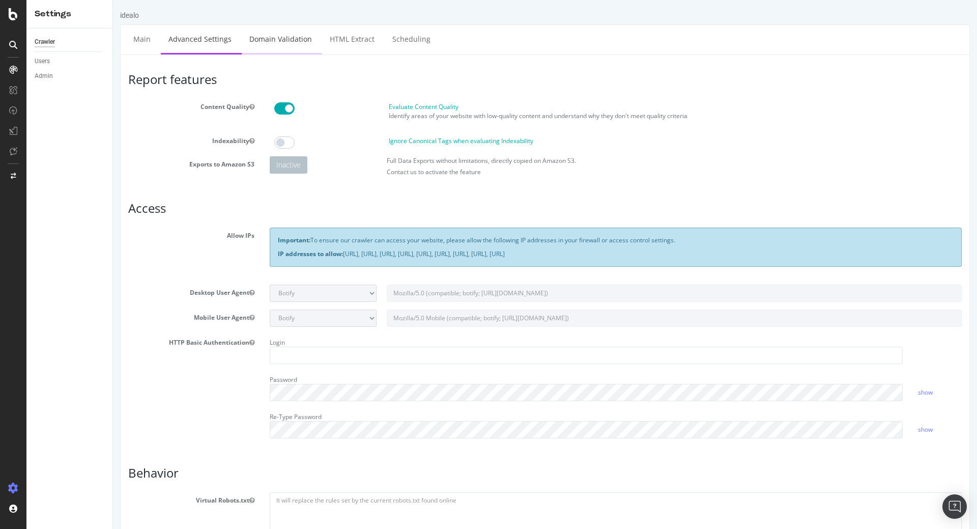
click at [286, 41] on link "Domain Validation" at bounding box center [281, 39] width 78 height 28
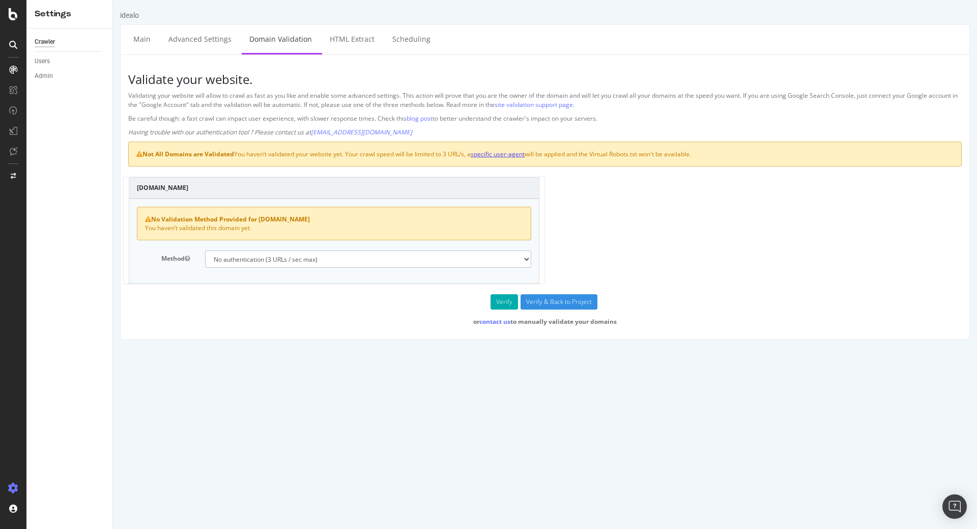
click at [510, 155] on link "specific user-agent" at bounding box center [498, 154] width 54 height 9
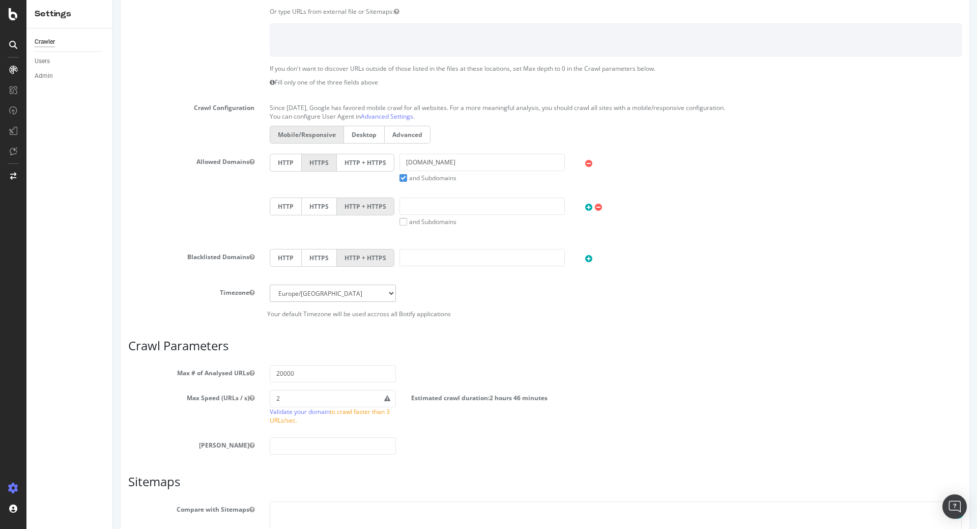
scroll to position [354, 0]
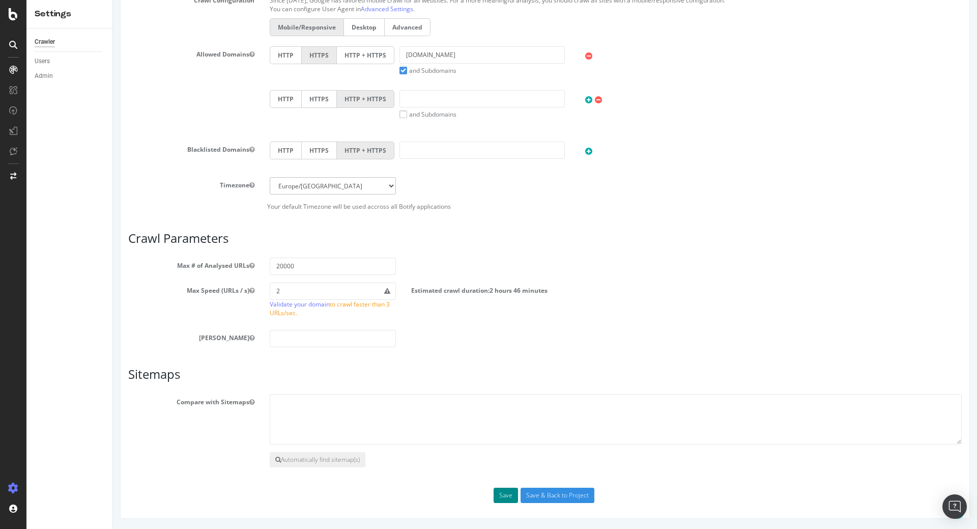
click at [509, 494] on button "Save" at bounding box center [506, 494] width 24 height 15
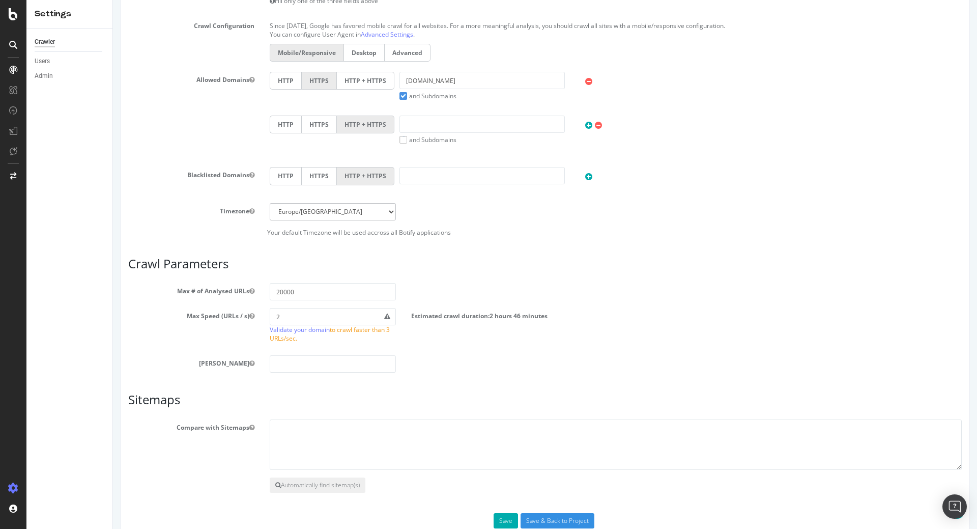
scroll to position [389, 0]
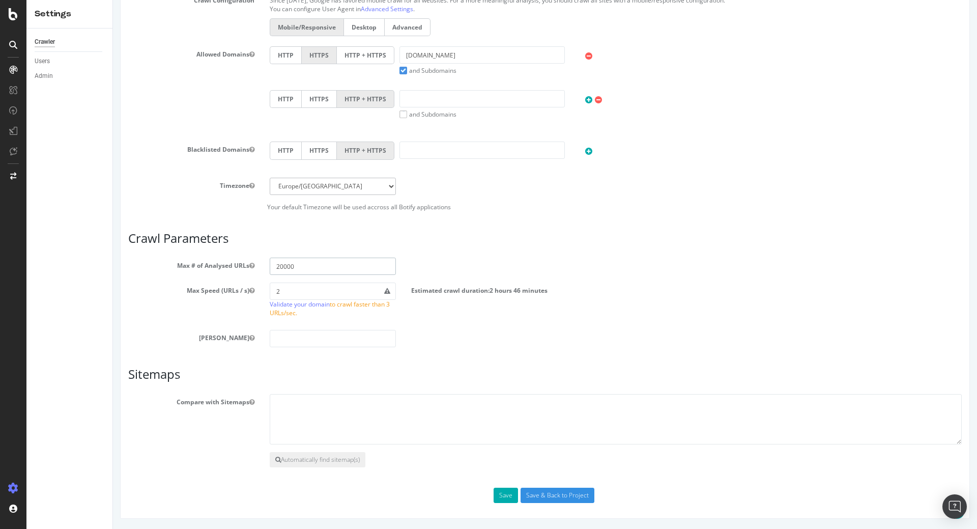
drag, startPoint x: 279, startPoint y: 264, endPoint x: 267, endPoint y: 267, distance: 13.0
click at [270, 267] on input "20000" at bounding box center [333, 265] width 126 height 17
type input "10000"
click at [164, 484] on div "Scope Project Name idealo Start URLs [URL][DOMAIN_NAME] Or upload a file: Clear…" at bounding box center [544, 134] width 833 height 737
click at [505, 493] on button "Save" at bounding box center [506, 494] width 24 height 15
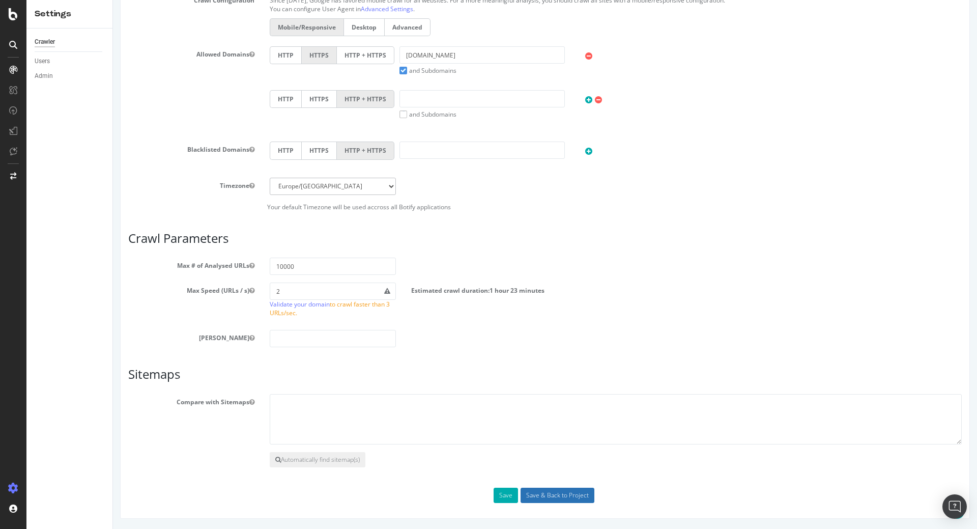
click at [554, 492] on input "Save & Back to Project" at bounding box center [558, 494] width 74 height 15
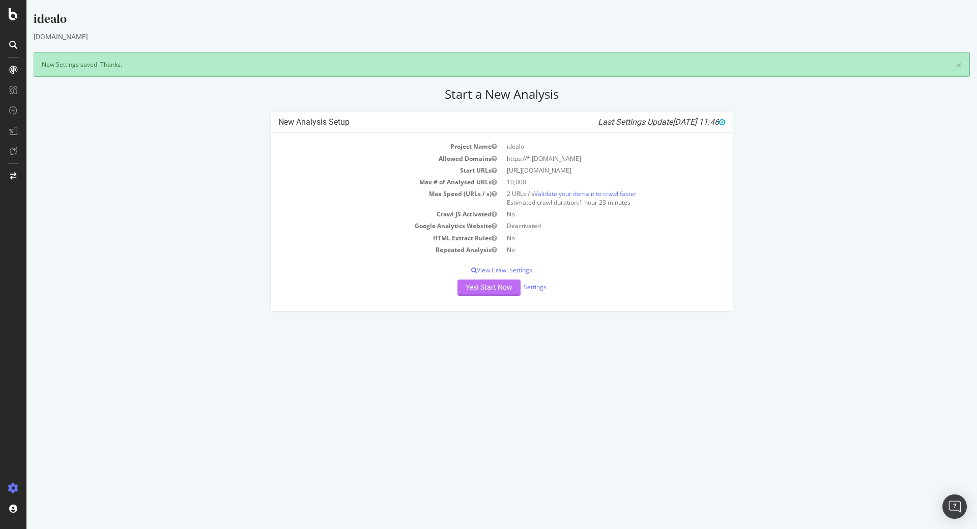
click at [485, 290] on button "Yes! Start Now" at bounding box center [488, 287] width 63 height 16
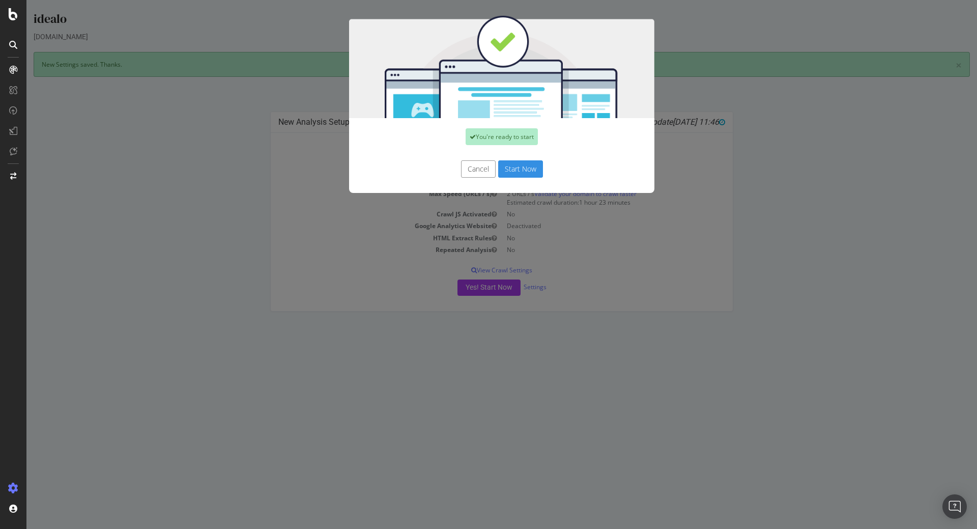
click at [522, 166] on button "Start Now" at bounding box center [520, 168] width 45 height 17
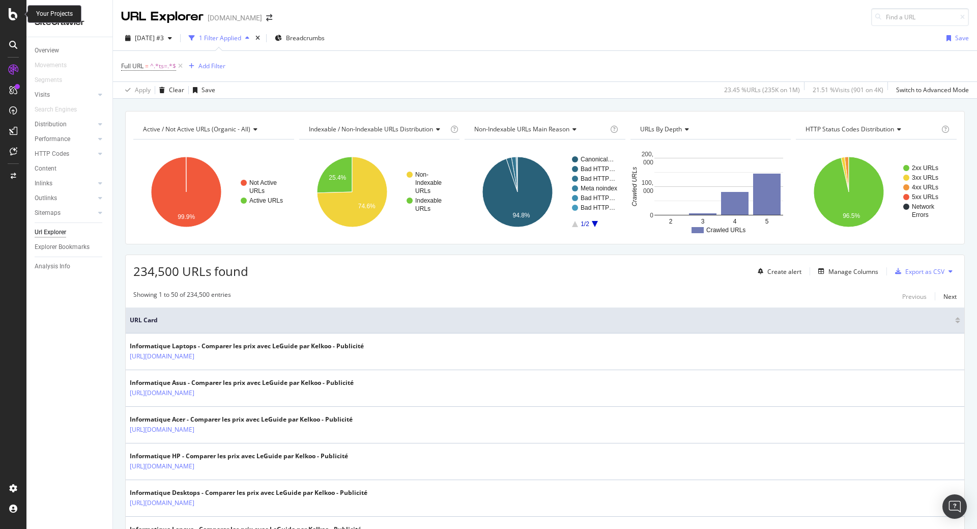
click at [11, 15] on icon at bounding box center [13, 14] width 9 height 12
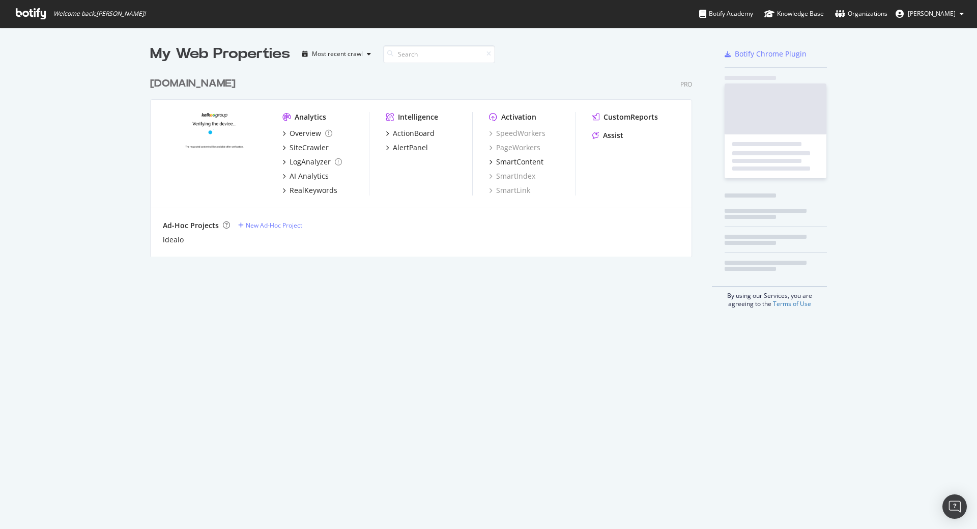
scroll to position [529, 977]
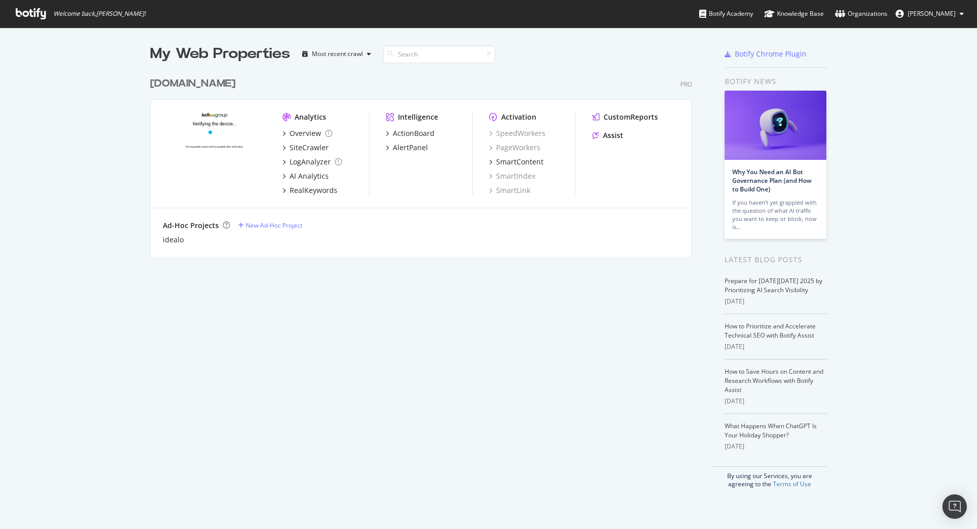
click at [88, 209] on div "My Web Properties Most recent crawl [DOMAIN_NAME] Pro Analytics Overview SiteCr…" at bounding box center [488, 265] width 977 height 477
click at [305, 146] on div "SiteCrawler" at bounding box center [309, 147] width 39 height 10
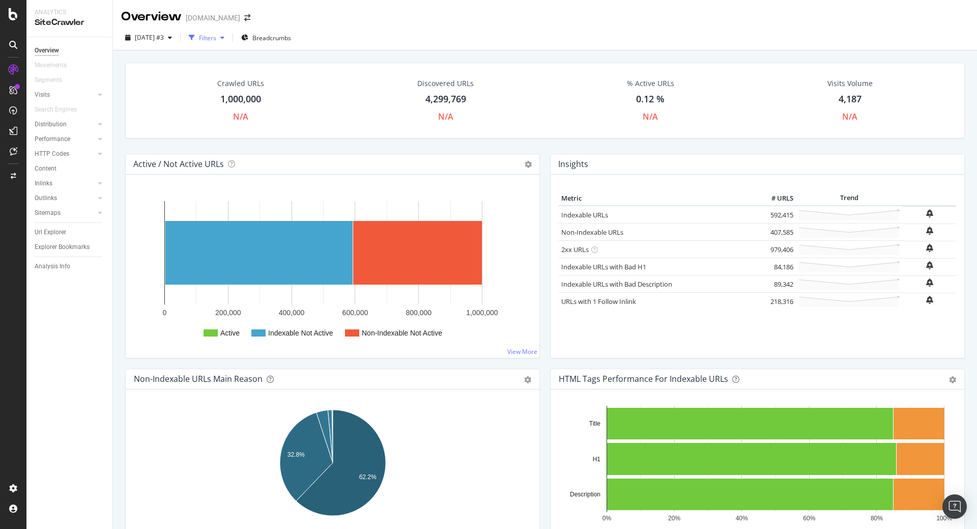
click at [228, 36] on div "button" at bounding box center [222, 38] width 12 height 6
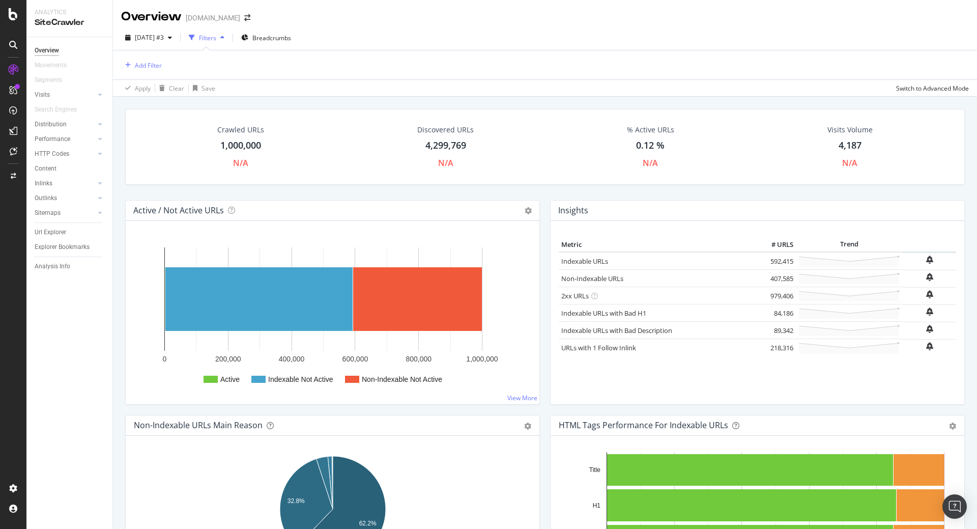
click at [338, 26] on div "[DATE] #3 Filters Breadcrumbs Add Filter Apply Clear Save Switch to Advanced Mo…" at bounding box center [545, 60] width 864 height 71
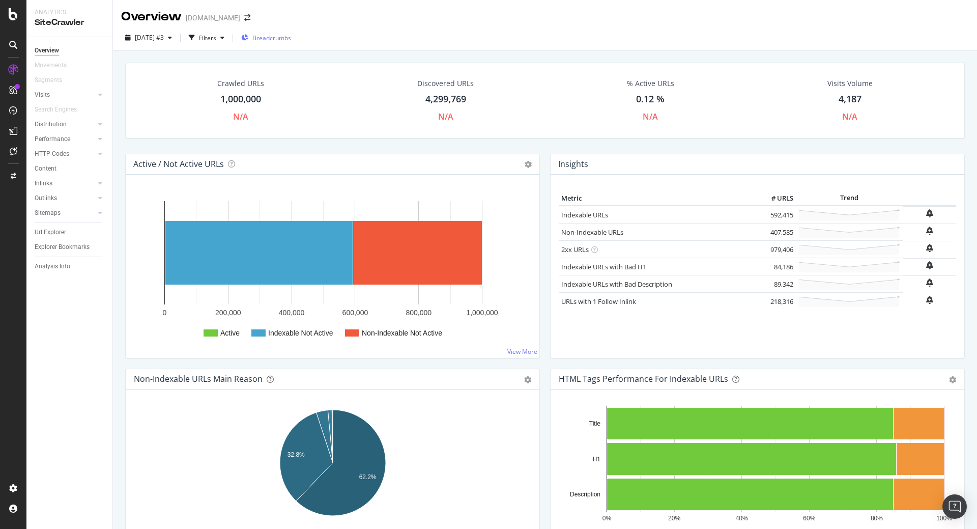
click at [291, 39] on span "Breadcrumbs" at bounding box center [271, 38] width 39 height 9
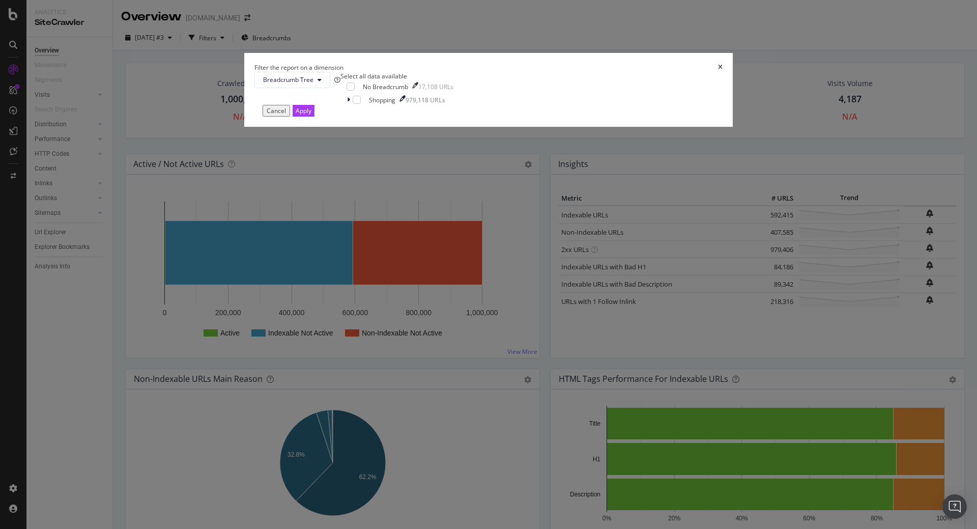
click at [718, 70] on icon "times" at bounding box center [720, 67] width 5 height 6
